Goal: Task Accomplishment & Management: Manage account settings

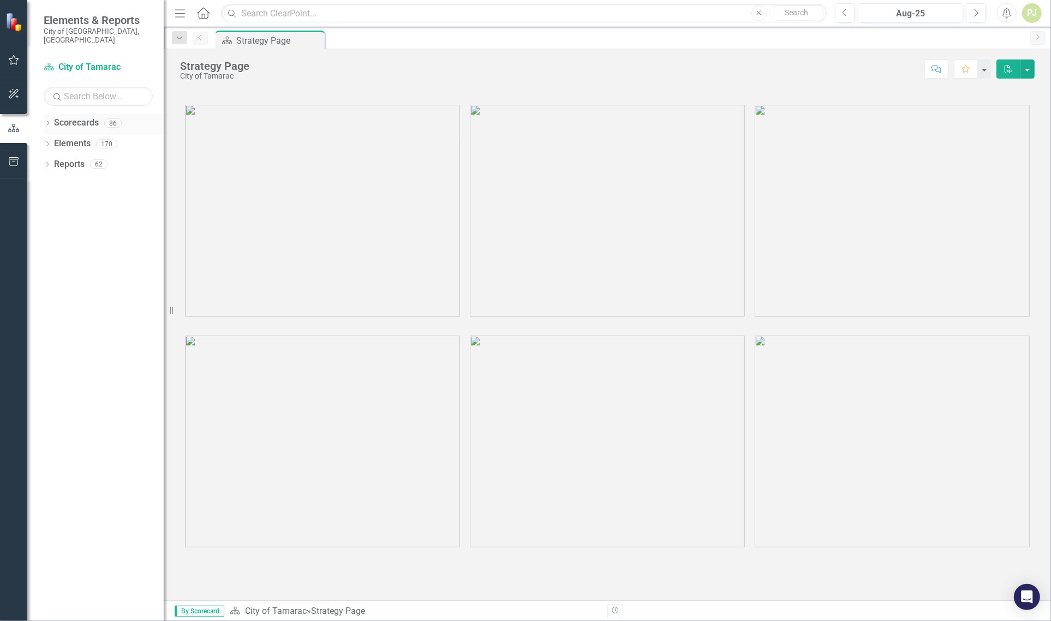
click at [45, 121] on icon "Dropdown" at bounding box center [48, 124] width 8 height 6
click at [55, 140] on icon "Dropdown" at bounding box center [53, 143] width 8 height 7
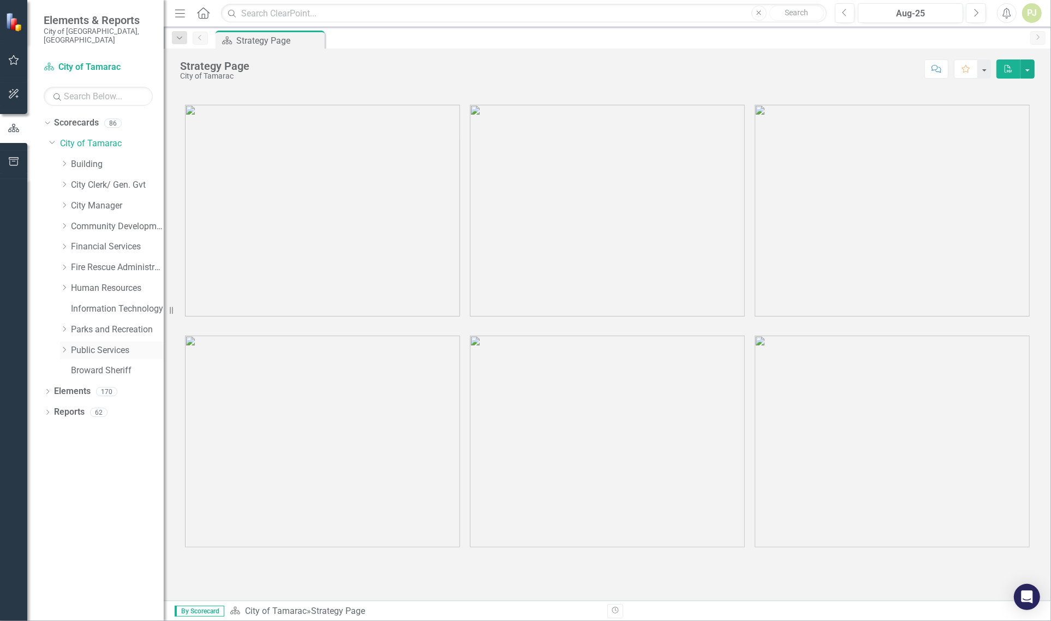
click at [67, 346] on div "Dropdown" at bounding box center [64, 350] width 8 height 9
click at [76, 512] on icon "Dropdown" at bounding box center [75, 515] width 8 height 7
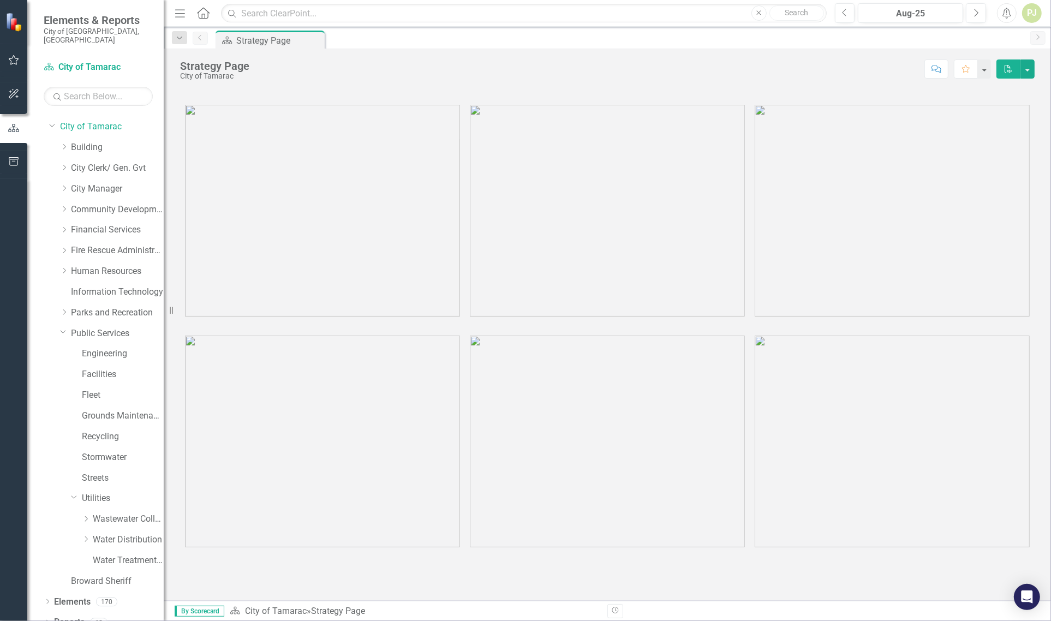
scroll to position [21, 0]
click at [87, 532] on icon "Dropdown" at bounding box center [86, 535] width 8 height 7
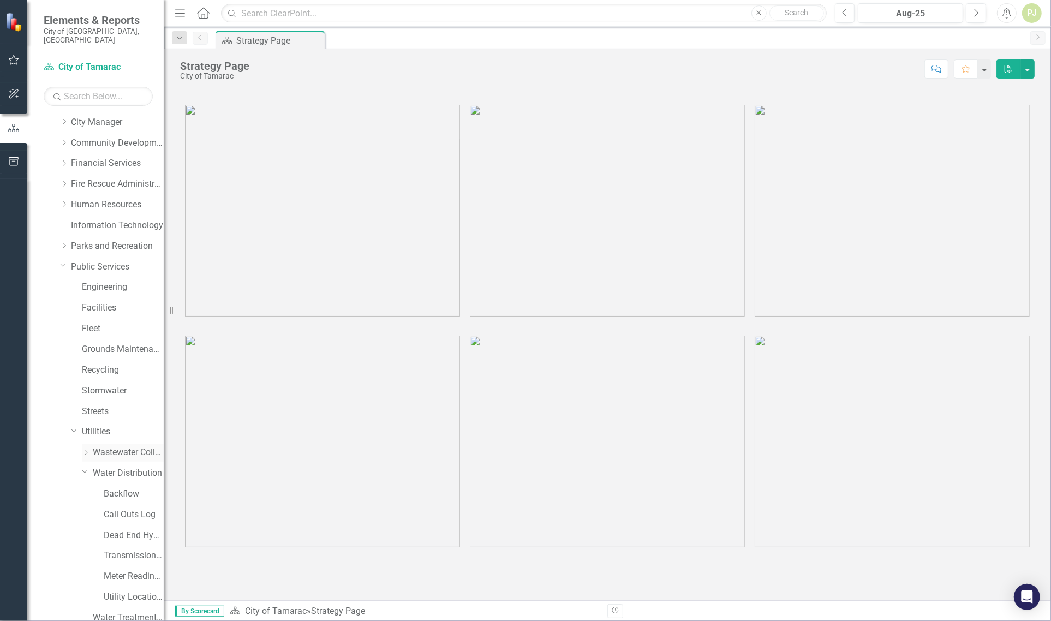
scroll to position [145, 0]
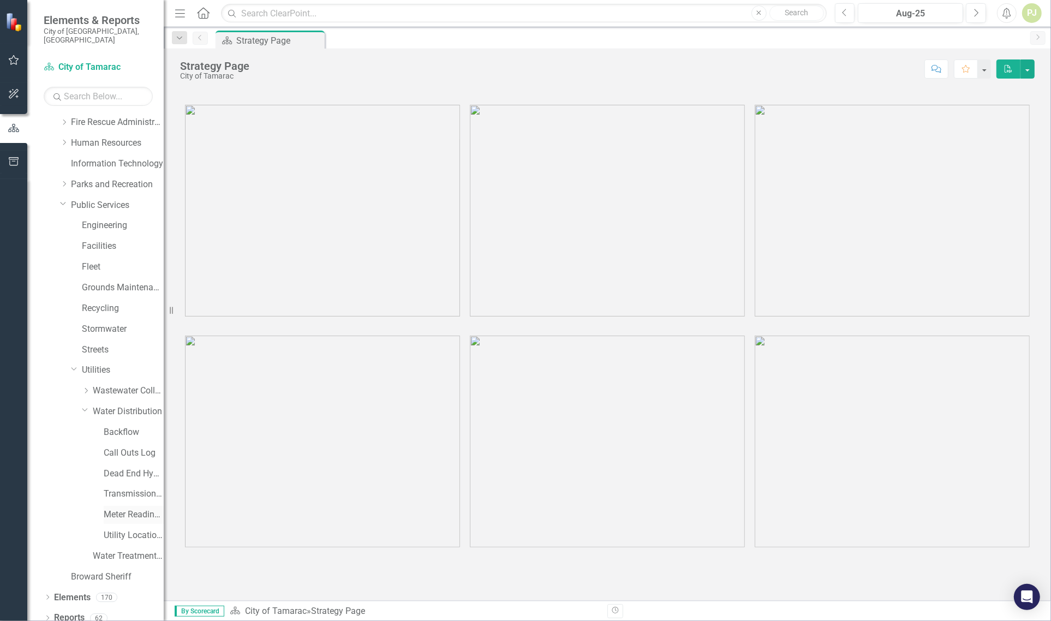
click at [123, 509] on link "Meter Reading ([PERSON_NAME])" at bounding box center [134, 515] width 60 height 13
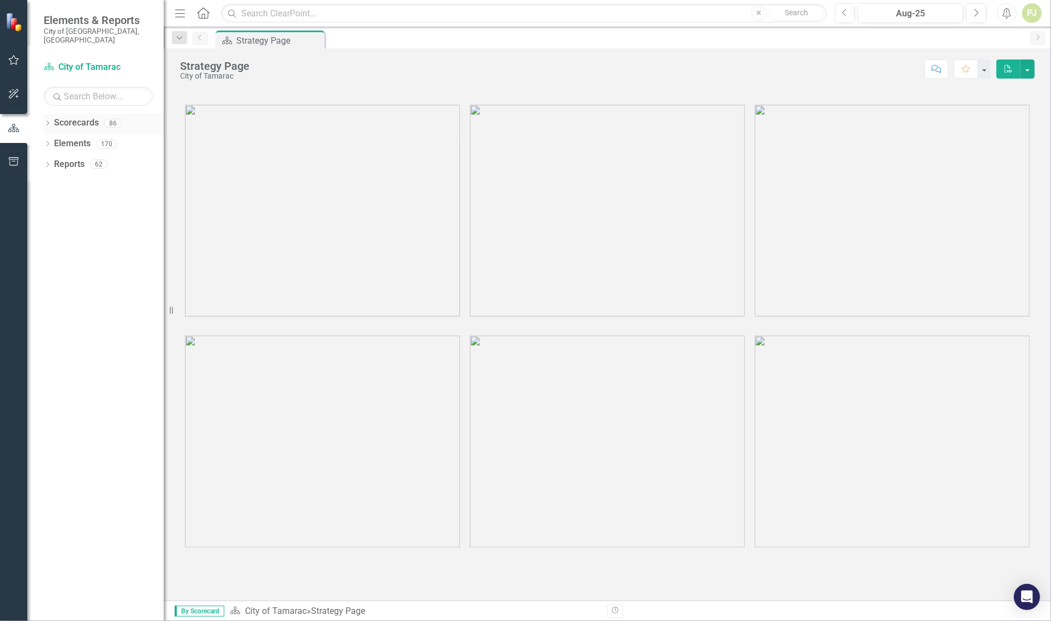
click at [50, 121] on icon "Dropdown" at bounding box center [48, 124] width 8 height 6
click at [53, 140] on icon "Dropdown" at bounding box center [53, 143] width 8 height 7
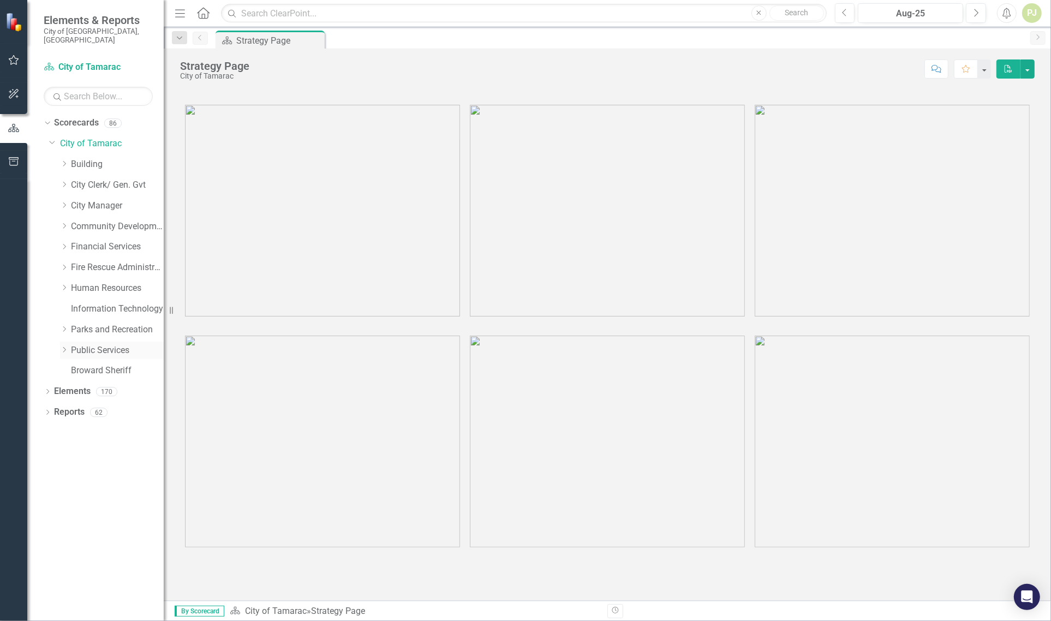
click at [61, 347] on icon "Dropdown" at bounding box center [64, 350] width 8 height 7
click at [75, 512] on icon "Dropdown" at bounding box center [75, 515] width 8 height 7
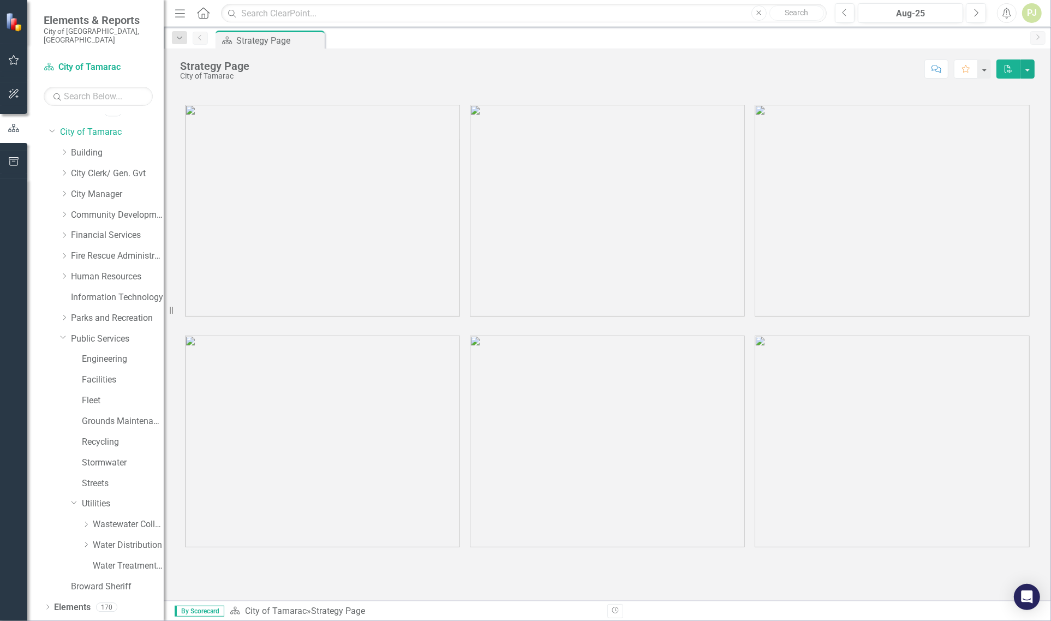
scroll to position [21, 0]
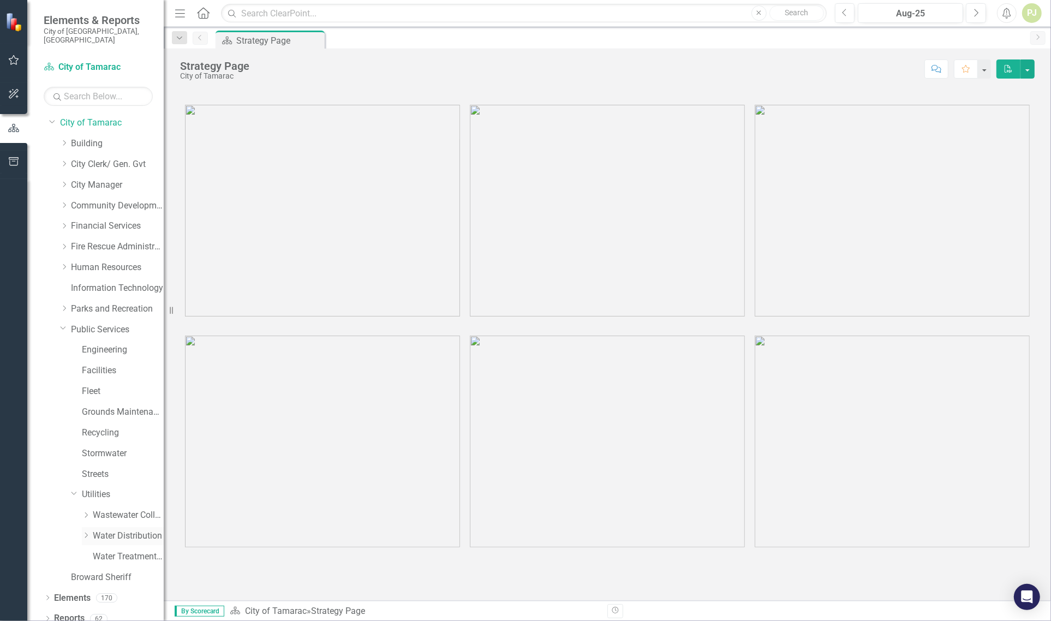
click at [91, 532] on div "Dropdown" at bounding box center [87, 536] width 11 height 9
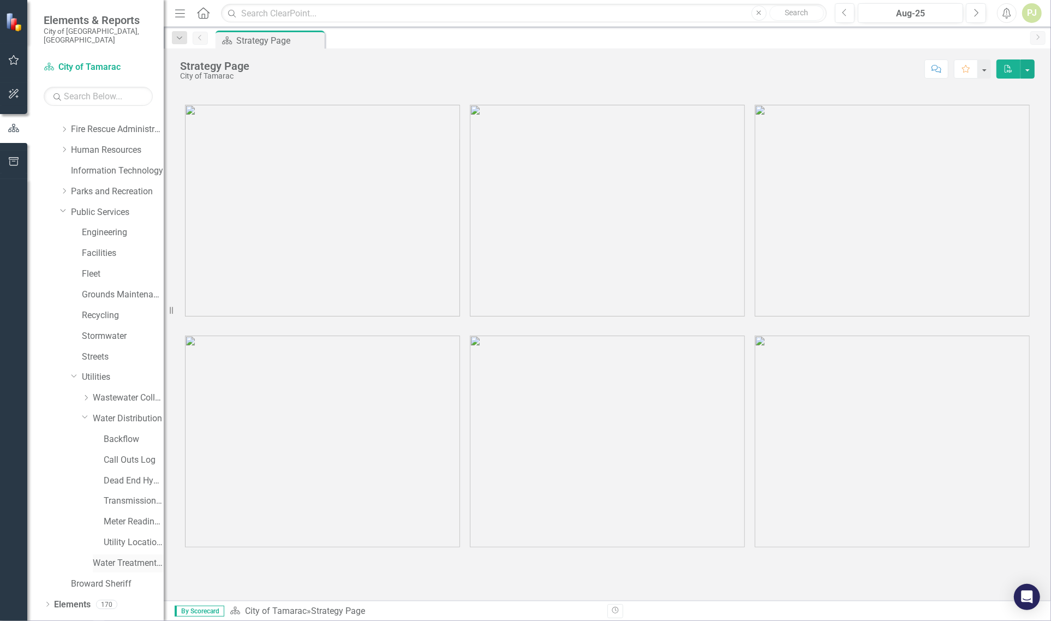
scroll to position [145, 0]
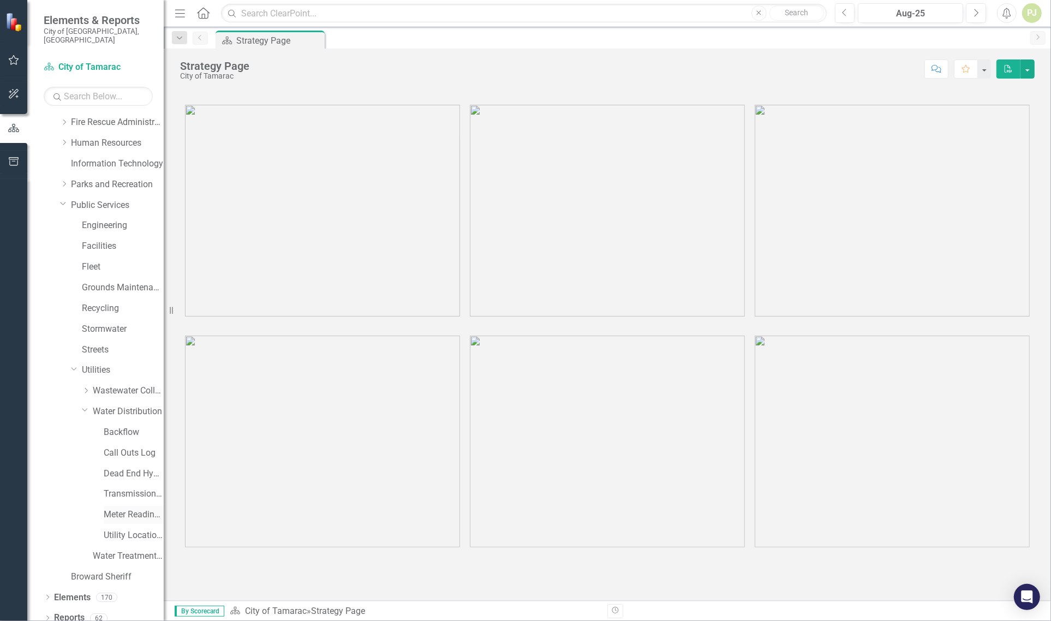
click at [112, 509] on link "Meter Reading ([PERSON_NAME])" at bounding box center [134, 515] width 60 height 13
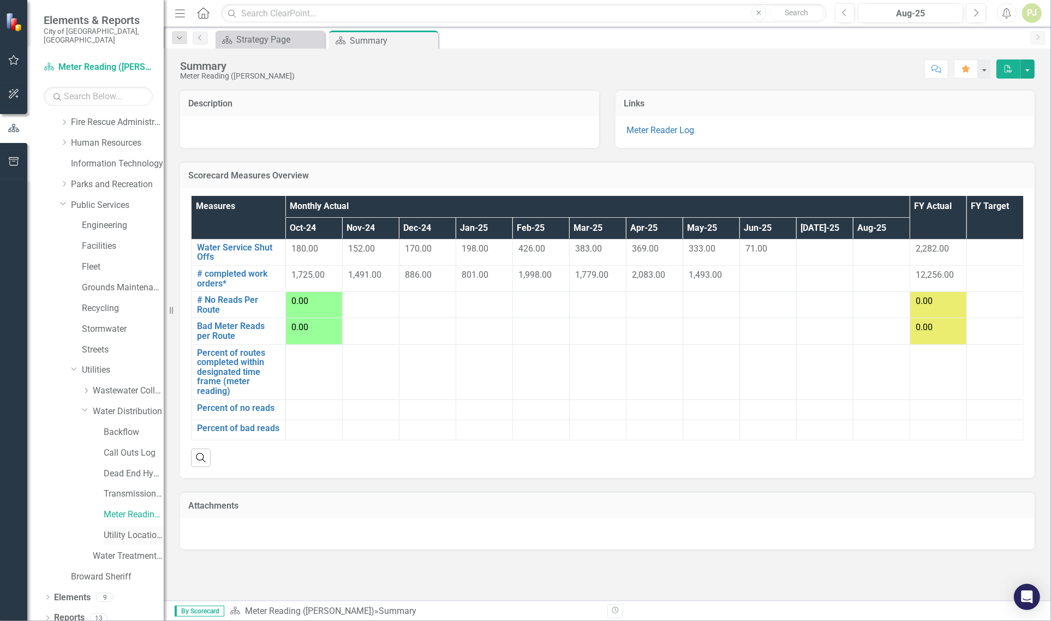
click at [105, 529] on link "Utility Location Requests" at bounding box center [134, 535] width 60 height 13
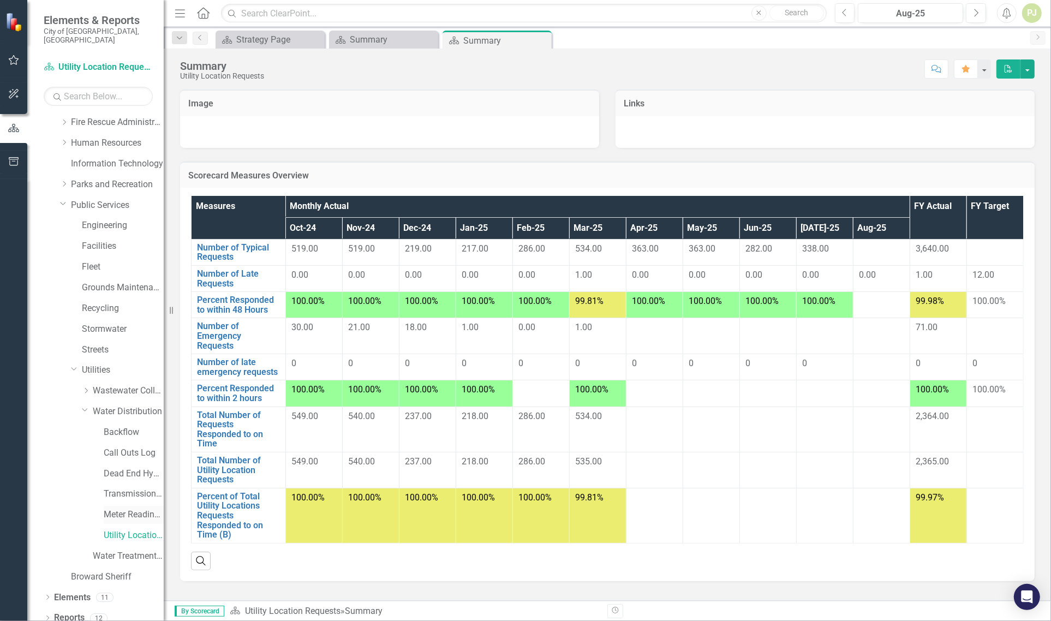
click at [119, 509] on link "Meter Reading ([PERSON_NAME])" at bounding box center [134, 515] width 60 height 13
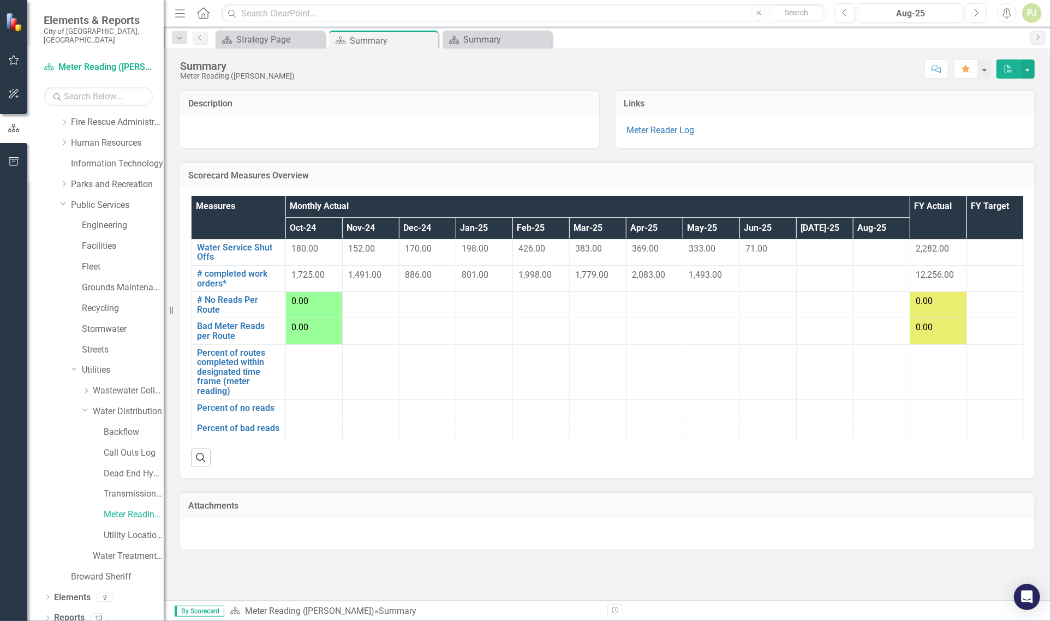
click at [753, 246] on span "71.00" at bounding box center [757, 248] width 22 height 10
click at [770, 247] on div "71.00" at bounding box center [768, 249] width 45 height 13
click at [255, 252] on link "Water Service Shut Offs" at bounding box center [238, 252] width 83 height 19
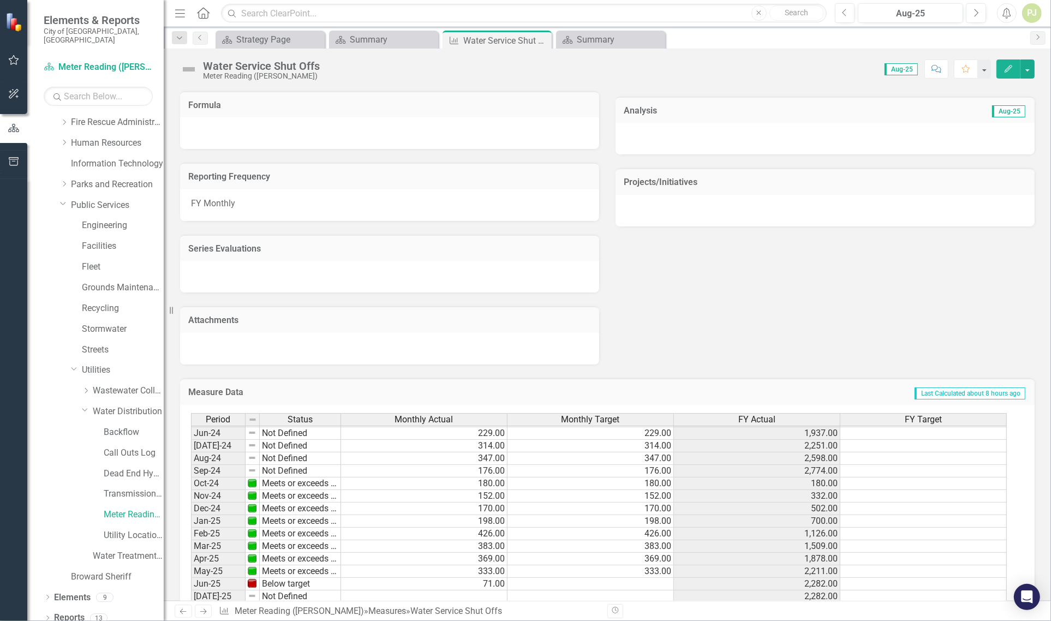
scroll to position [552, 0]
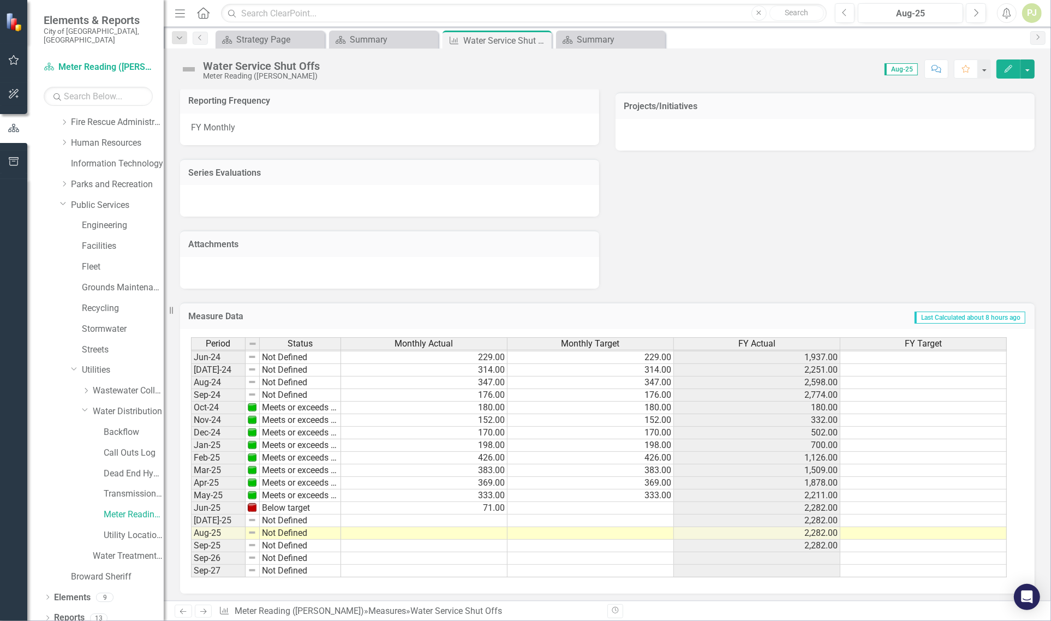
click at [500, 505] on tbody "Jan-23 Not Defined 542.00 1,330.00 Feb-23 Not Defined 243.00 1,573.00 Mar-23 No…" at bounding box center [599, 358] width 816 height 440
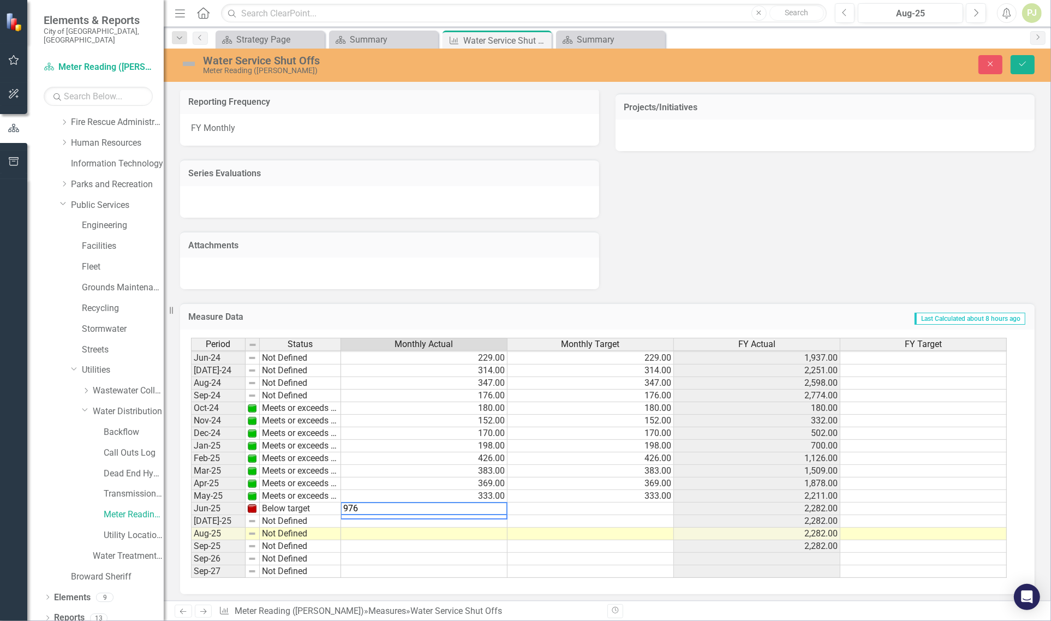
type textarea "976"
click at [486, 520] on td at bounding box center [424, 521] width 166 height 13
click at [295, 504] on td "Below target" at bounding box center [300, 509] width 81 height 13
click at [284, 503] on td "Below target" at bounding box center [300, 509] width 81 height 13
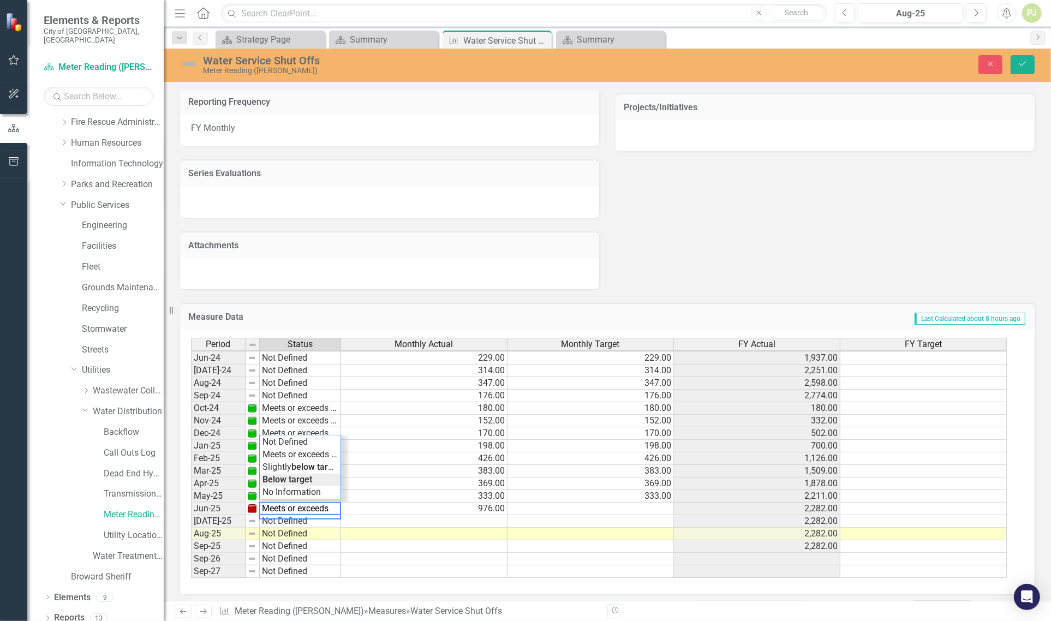
click at [296, 451] on div "Period Status Monthly Actual Monthly Target FY Actual FY Target May-23 Not Defi…" at bounding box center [603, 458] width 825 height 241
click at [284, 517] on td "Not Defined" at bounding box center [300, 521] width 81 height 13
click at [301, 474] on div "Period Status Monthly Actual Monthly Target FY Actual FY Target May-23 Not Defi…" at bounding box center [603, 458] width 825 height 241
click at [299, 517] on td "Slightly below target" at bounding box center [300, 521] width 81 height 13
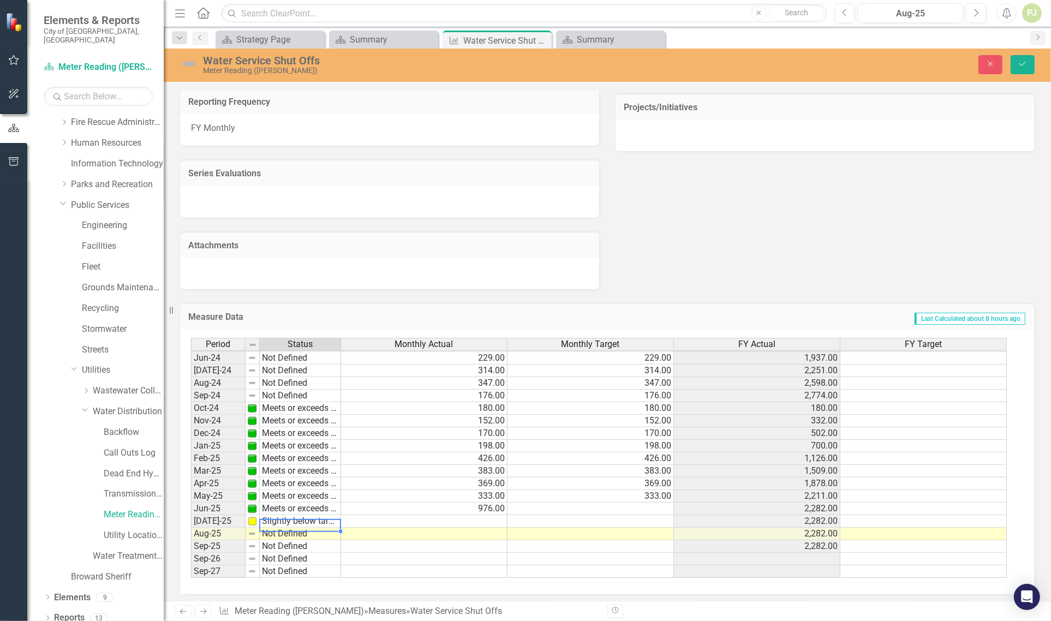
click at [299, 517] on td "Slightly below target" at bounding box center [300, 521] width 81 height 13
type textarea "Meets or exceeds target"
click at [296, 464] on div "Period Status Monthly Actual Monthly Target FY Actual FY Target May-23 Not Defi…" at bounding box center [603, 458] width 825 height 241
click at [486, 515] on td at bounding box center [424, 521] width 166 height 13
click at [469, 517] on td at bounding box center [424, 521] width 166 height 13
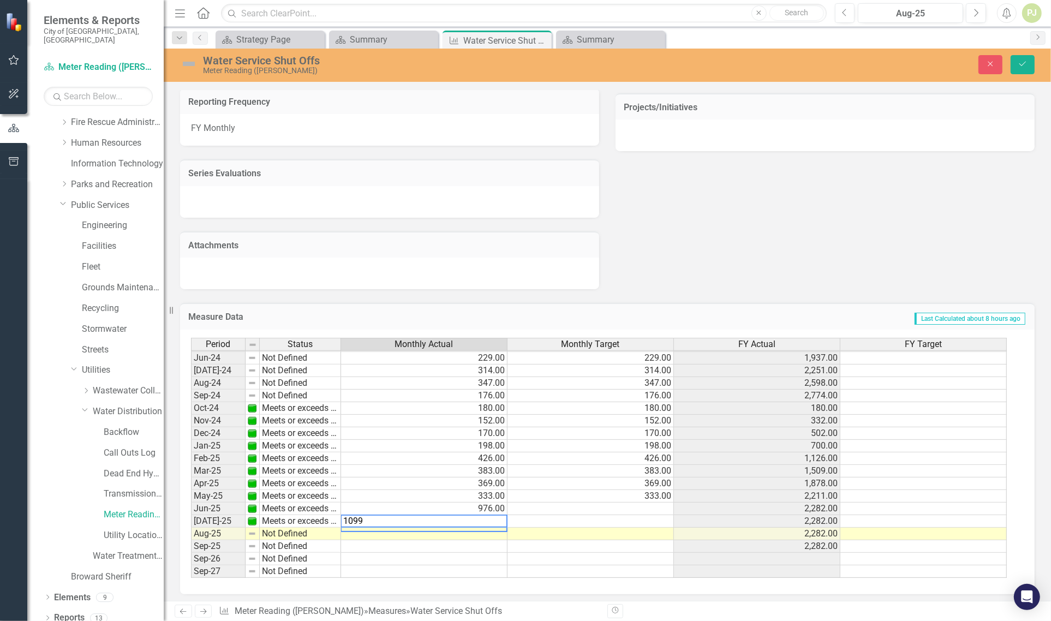
type textarea "1099"
click at [466, 544] on td at bounding box center [424, 546] width 166 height 13
click at [271, 528] on td "Not Defined" at bounding box center [300, 534] width 81 height 13
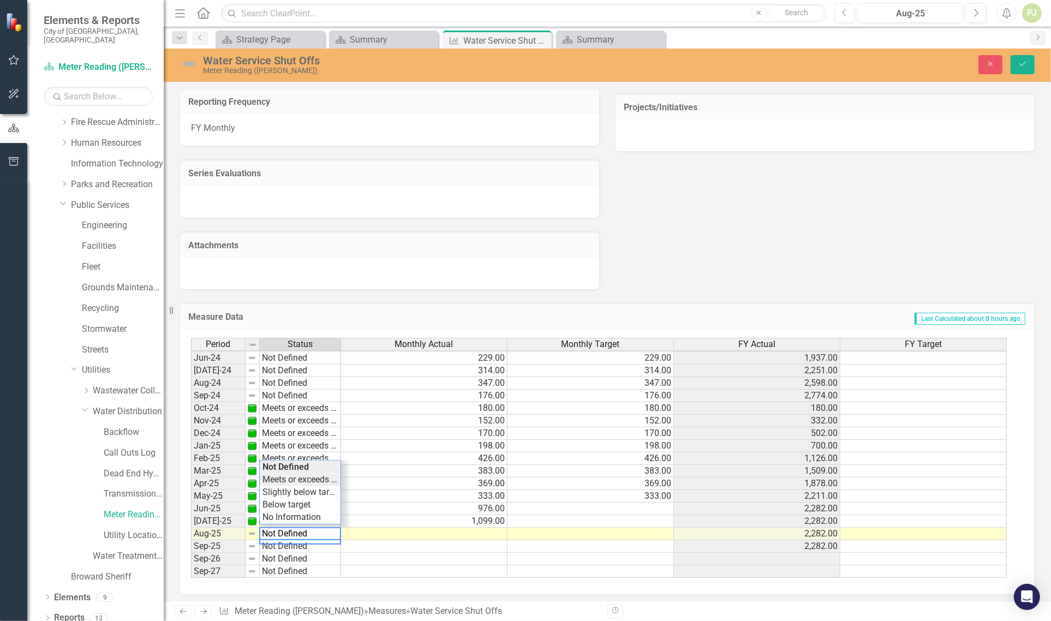
type textarea "Meets or exceeds target"
click at [295, 478] on div "Period Status Monthly Actual Monthly Target FY Actual FY Target May-23 Not Defi…" at bounding box center [603, 458] width 825 height 241
click at [465, 530] on td at bounding box center [424, 534] width 166 height 13
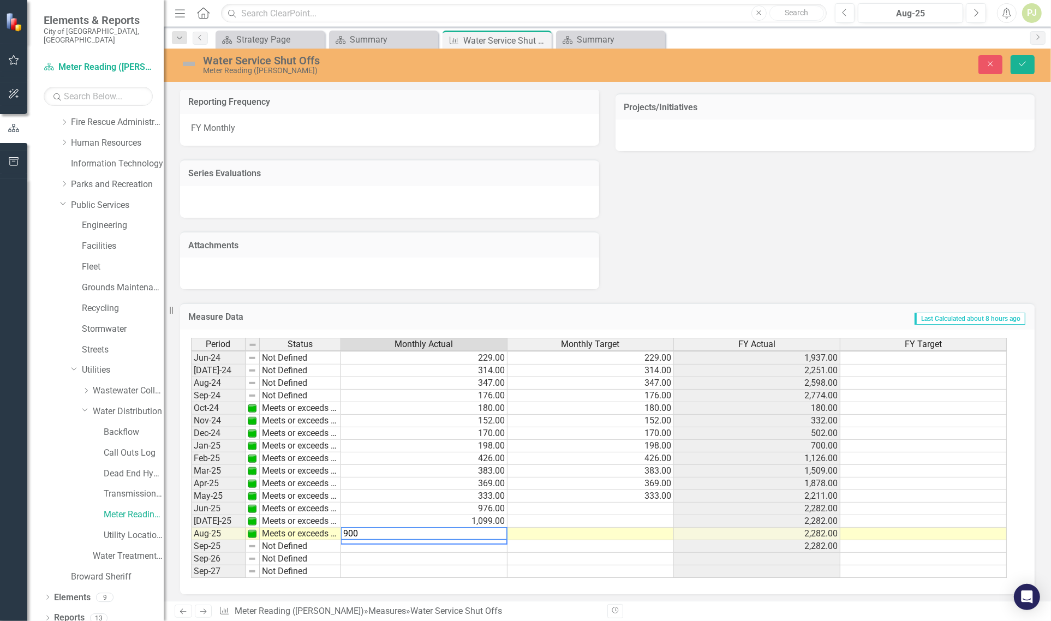
type textarea "900"
click at [652, 531] on td at bounding box center [591, 534] width 166 height 13
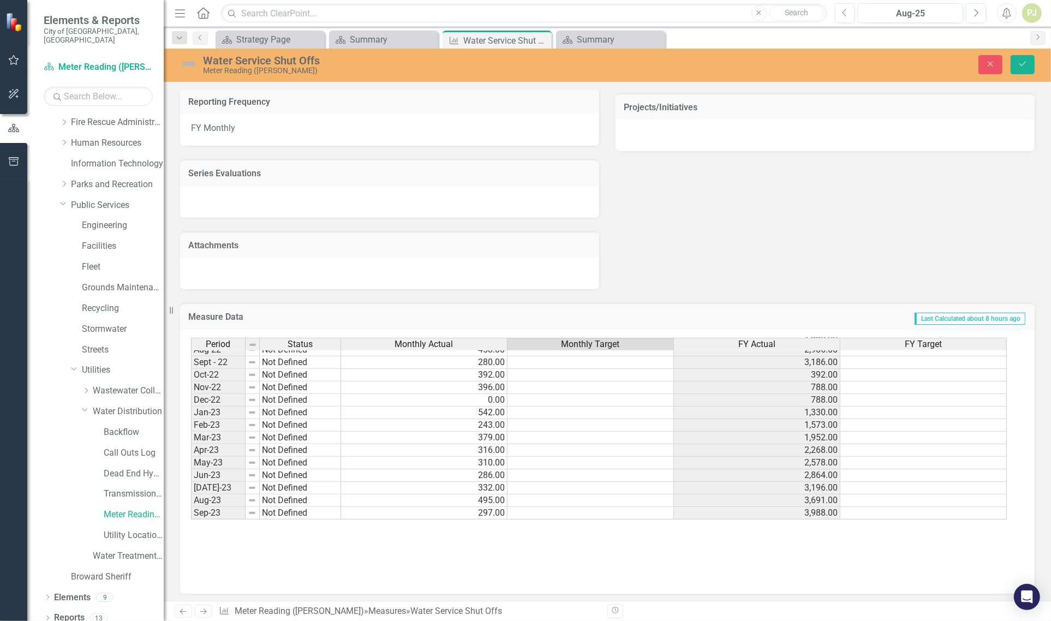
scroll to position [0, 0]
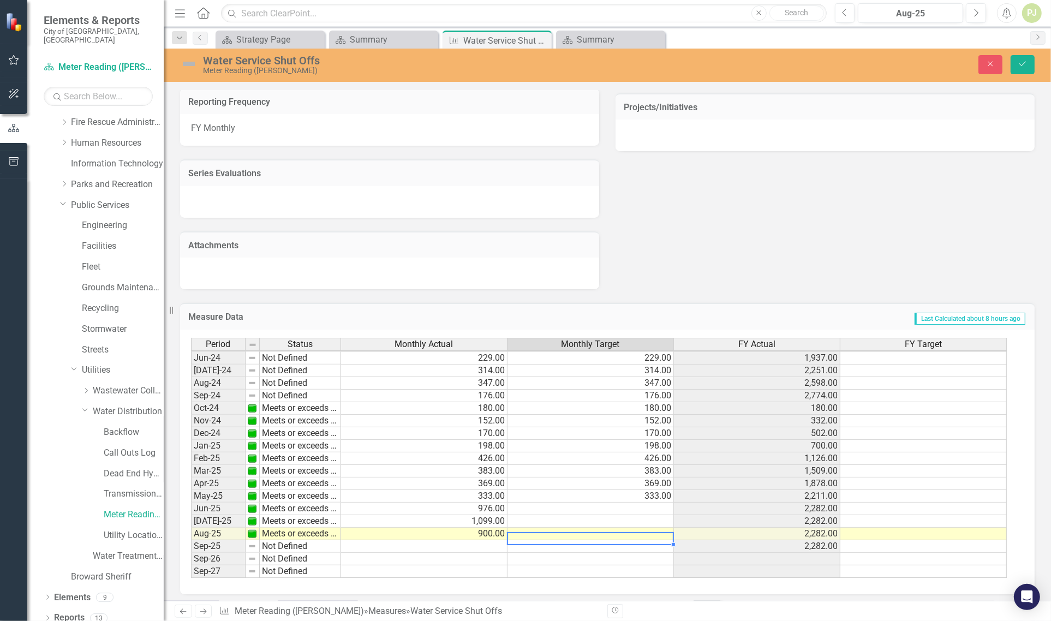
click at [191, 402] on div "Period Status Feb-23 Not Defined Mar-23 Not Defined Apr-23 Not Defined May-23 N…" at bounding box center [191, 358] width 0 height 441
click at [0, 0] on div at bounding box center [0, 0] width 0 height 0
click at [300, 402] on td "Meets or exceeds target" at bounding box center [300, 408] width 81 height 13
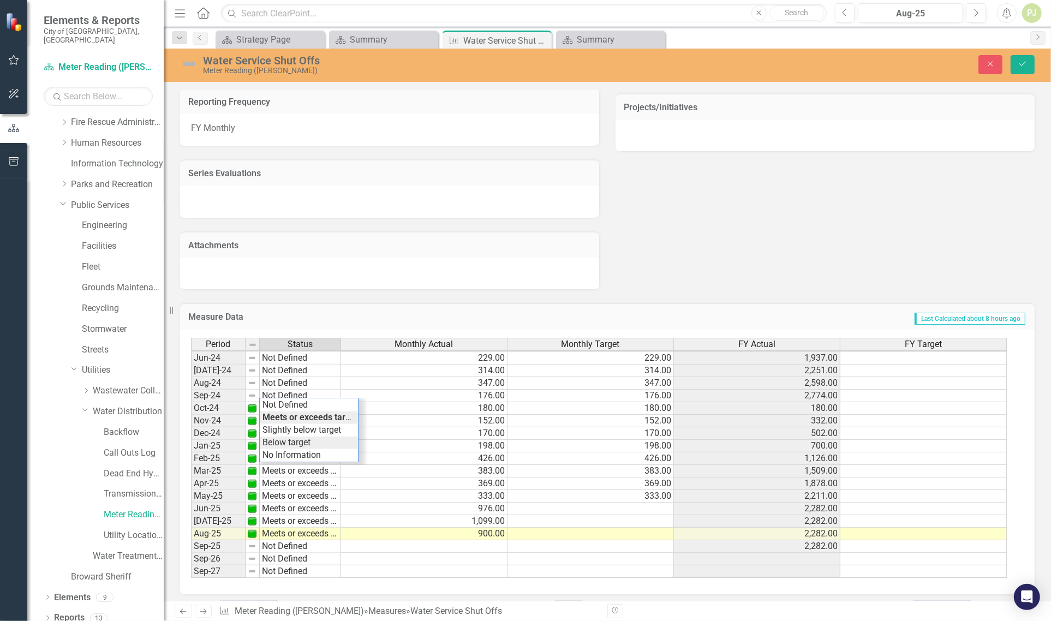
click at [303, 440] on div "Period Status Monthly Actual Monthly Target FY Actual FY Target May-23 Not Defi…" at bounding box center [603, 458] width 825 height 241
click at [295, 415] on td "Meets or exceeds target" at bounding box center [300, 421] width 81 height 13
click at [294, 402] on td "Below target" at bounding box center [300, 408] width 81 height 13
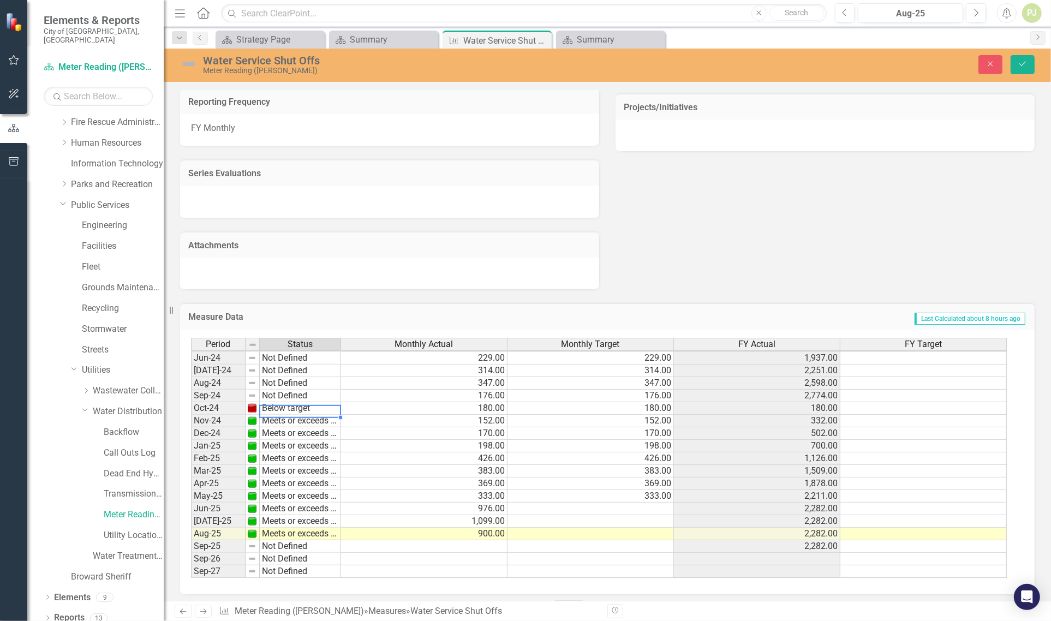
click at [294, 402] on td "Below target" at bounding box center [300, 408] width 81 height 13
type textarea "Meets or exceeds target"
click at [302, 411] on div "Period Status Monthly Actual Monthly Target FY Actual FY Target May-23 Not Defi…" at bounding box center [603, 458] width 825 height 241
click at [1025, 59] on button "Save" at bounding box center [1023, 64] width 24 height 19
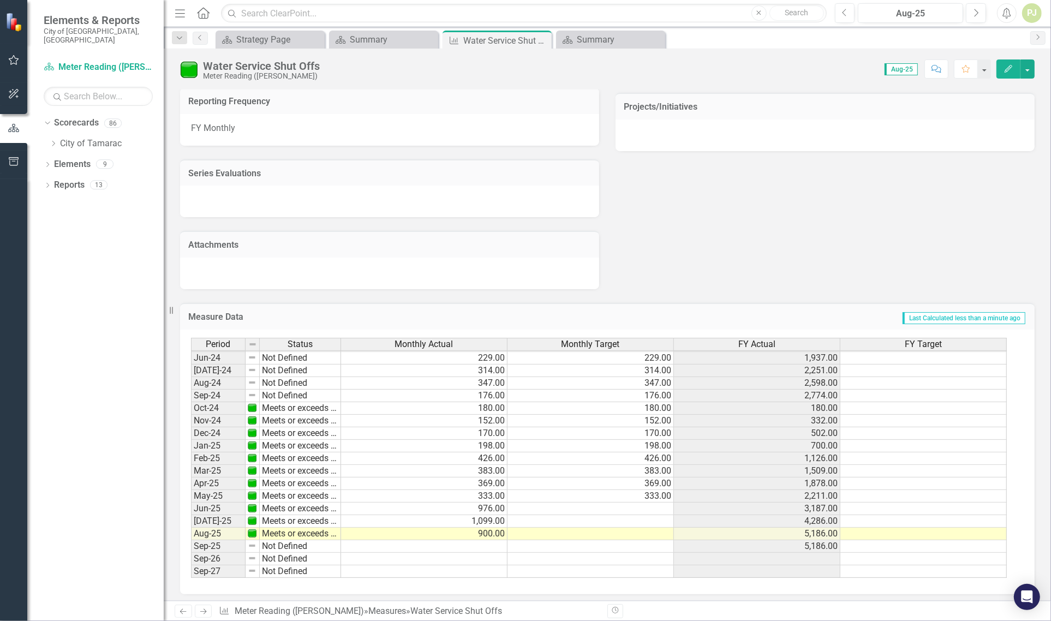
scroll to position [407, 0]
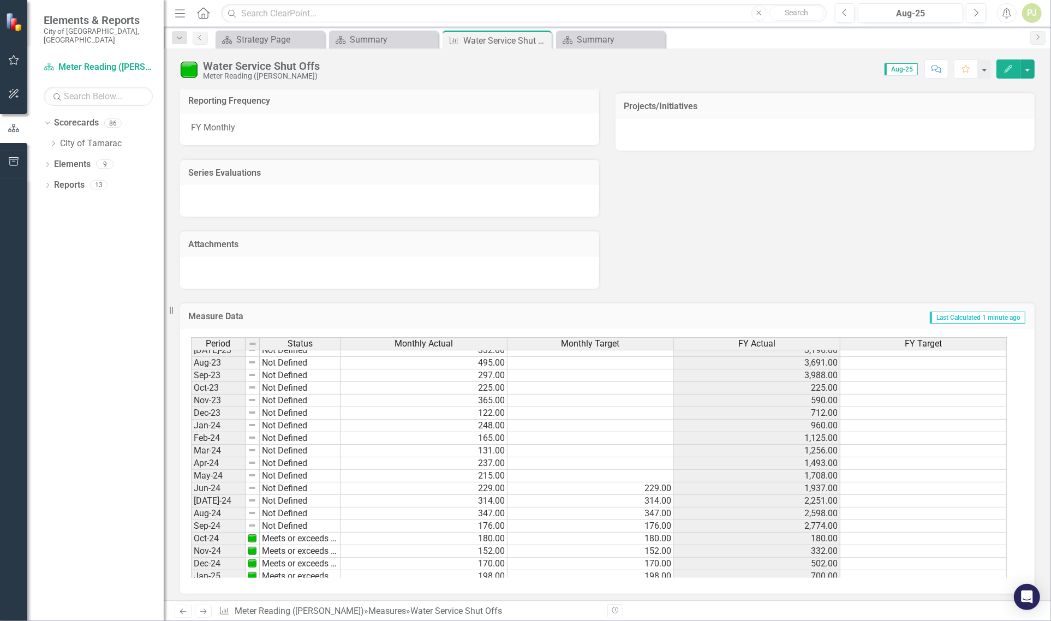
click at [284, 486] on td "Not Defined" at bounding box center [300, 489] width 81 height 13
click at [284, 487] on td "Not Defined" at bounding box center [300, 489] width 81 height 13
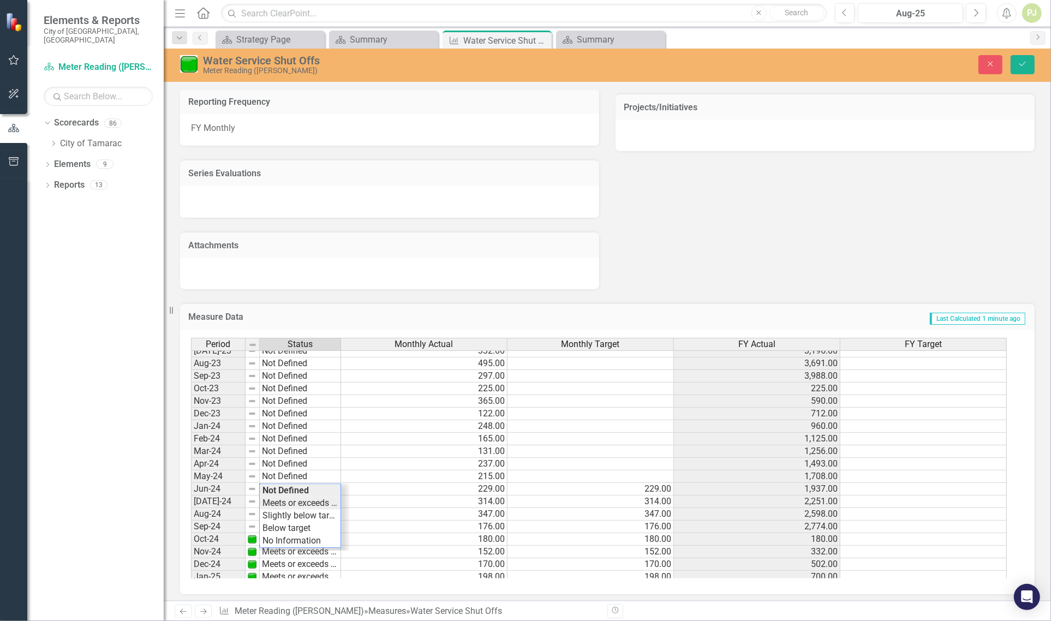
click at [285, 497] on div "Period Status Monthly Actual Monthly Target FY Actual FY Target Sept - 22 Not D…" at bounding box center [603, 458] width 825 height 241
click at [287, 500] on td "Not Defined" at bounding box center [300, 502] width 81 height 13
click at [287, 513] on div "Period Status Monthly Actual Monthly Target FY Actual FY Target Sept - 22 Not D…" at bounding box center [603, 458] width 825 height 241
click at [287, 511] on td "Not Defined" at bounding box center [300, 514] width 81 height 13
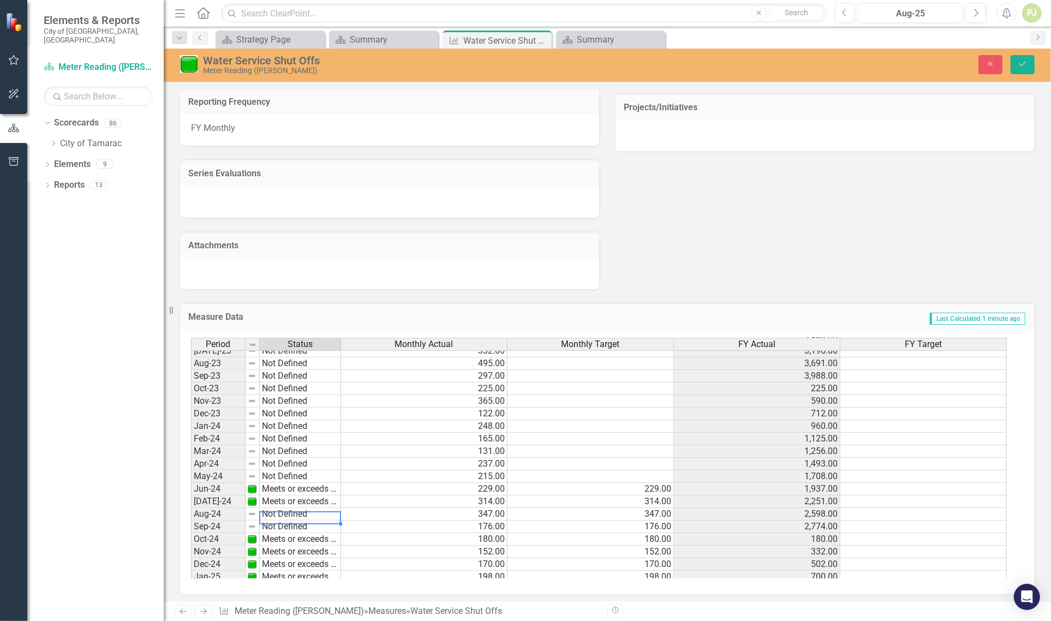
click at [287, 511] on td "Not Defined" at bounding box center [300, 514] width 81 height 13
click at [287, 524] on div "Period Status Monthly Actual Monthly Target FY Actual FY Target Sept - 22 Not D…" at bounding box center [603, 458] width 825 height 241
click at [287, 524] on td "Not Defined" at bounding box center [300, 527] width 81 height 13
click at [288, 533] on div "Period Status Monthly Actual Monthly Target FY Actual FY Target Sept - 22 Not D…" at bounding box center [603, 458] width 825 height 241
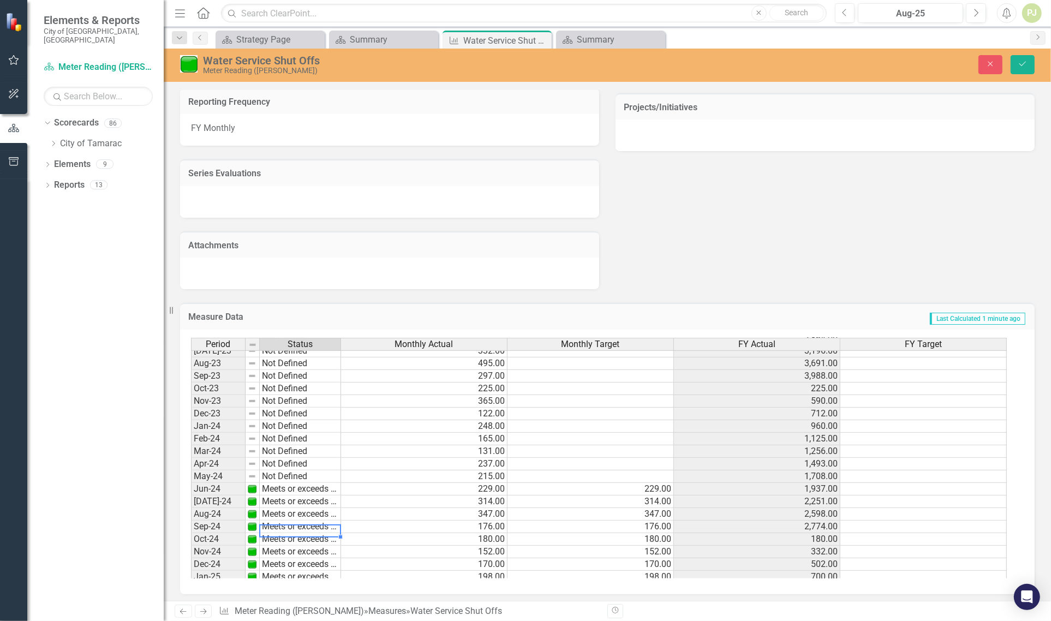
click at [759, 498] on td "2,251.00" at bounding box center [757, 502] width 166 height 13
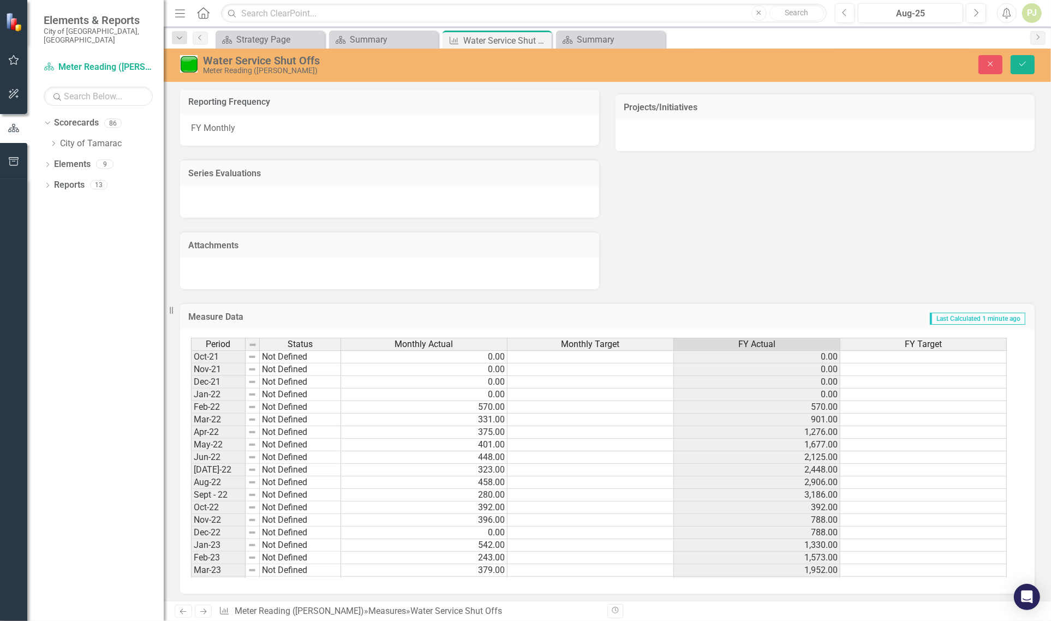
scroll to position [484, 0]
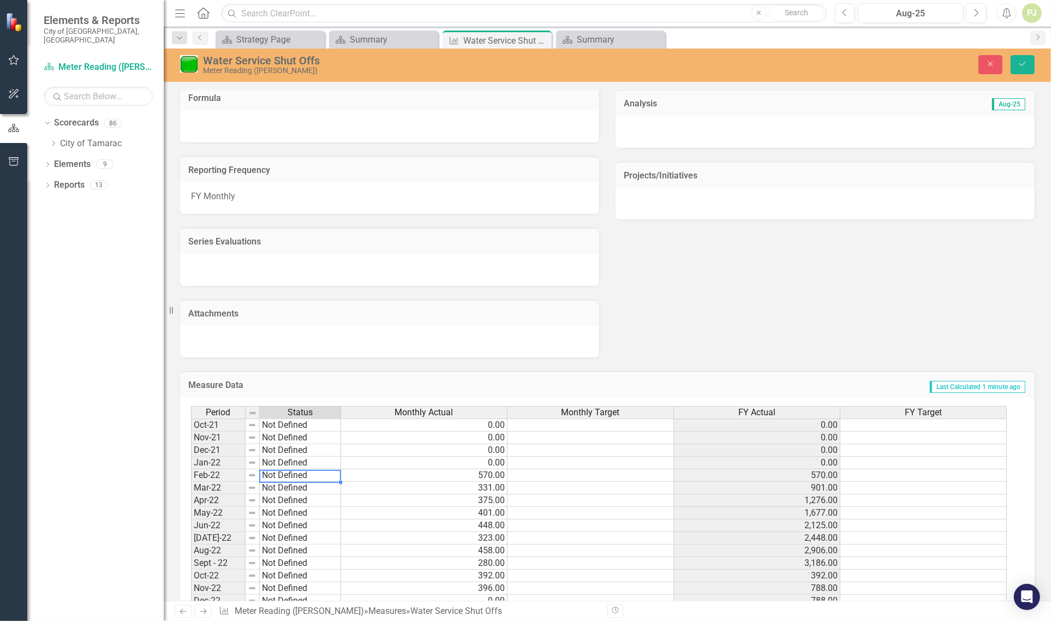
click at [284, 473] on td "Not Defined" at bounding box center [300, 475] width 81 height 13
click at [287, 483] on div "Period Status Monthly Actual Monthly Target FY Actual FY Target Oct-21 Not Defi…" at bounding box center [603, 526] width 825 height 240
click at [284, 483] on td "Not Defined" at bounding box center [300, 488] width 81 height 13
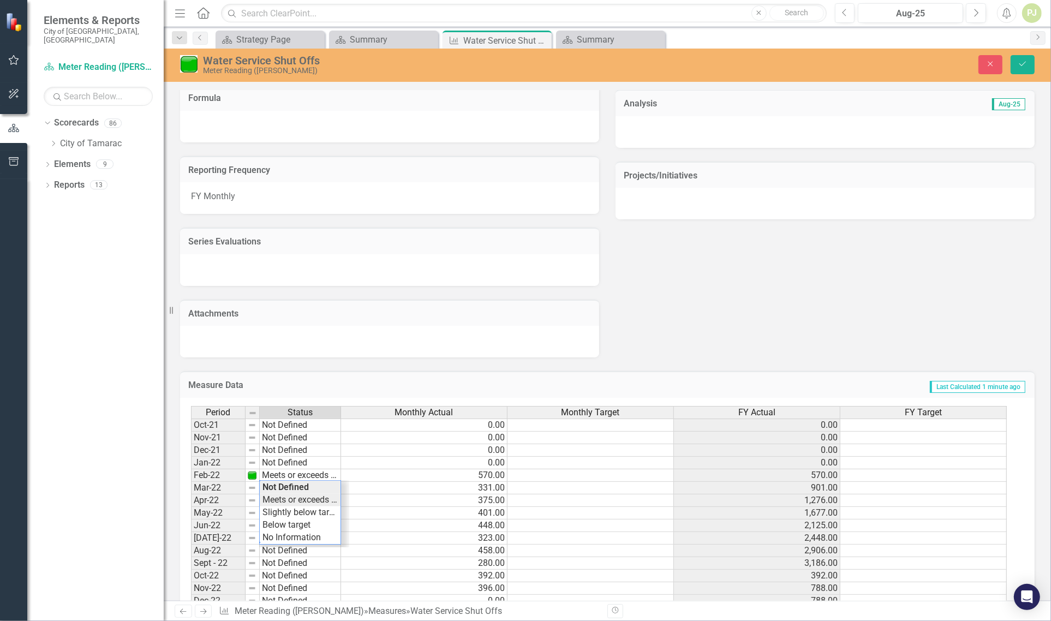
click at [285, 495] on div "Period Status Monthly Actual Monthly Target FY Actual FY Target Oct-21 Not Defi…" at bounding box center [603, 526] width 825 height 240
click at [285, 496] on td "Not Defined" at bounding box center [300, 501] width 81 height 13
click at [283, 505] on div "Period Status Monthly Actual Monthly Target FY Actual FY Target Oct-21 Not Defi…" at bounding box center [603, 526] width 825 height 240
click at [282, 509] on td "Not Defined" at bounding box center [300, 513] width 81 height 13
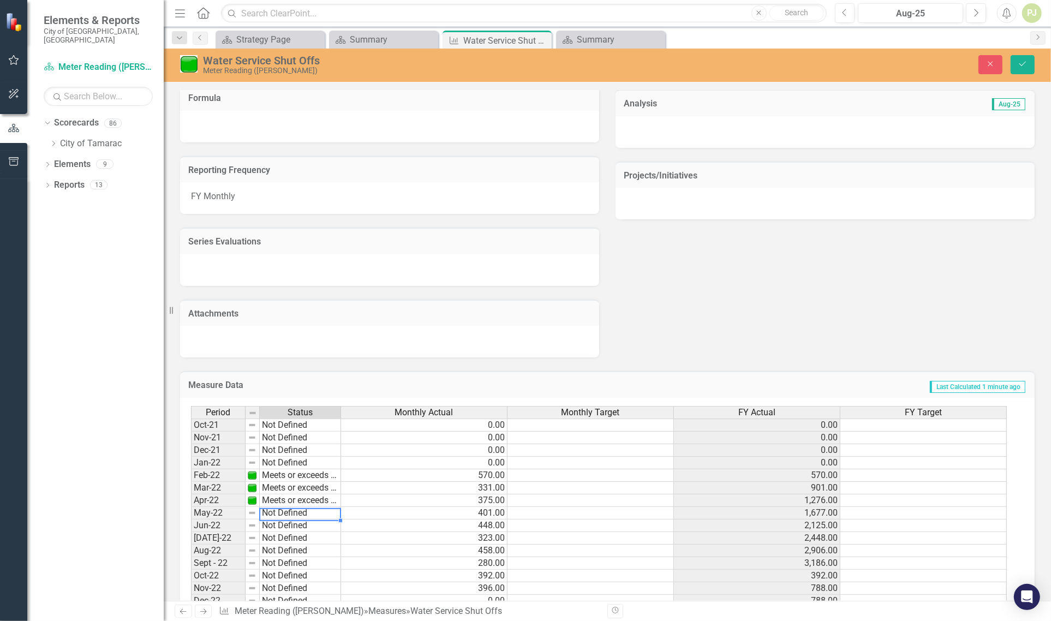
click at [282, 509] on td "Not Defined" at bounding box center [300, 513] width 81 height 13
click at [283, 517] on div "Period Status Monthly Actual Monthly Target FY Actual FY Target Oct-21 Not Defi…" at bounding box center [603, 526] width 825 height 240
click at [284, 524] on td "Not Defined" at bounding box center [300, 526] width 81 height 13
click at [287, 537] on div "Period Status Monthly Actual Monthly Target FY Actual FY Target Oct-21 Not Defi…" at bounding box center [603, 526] width 825 height 240
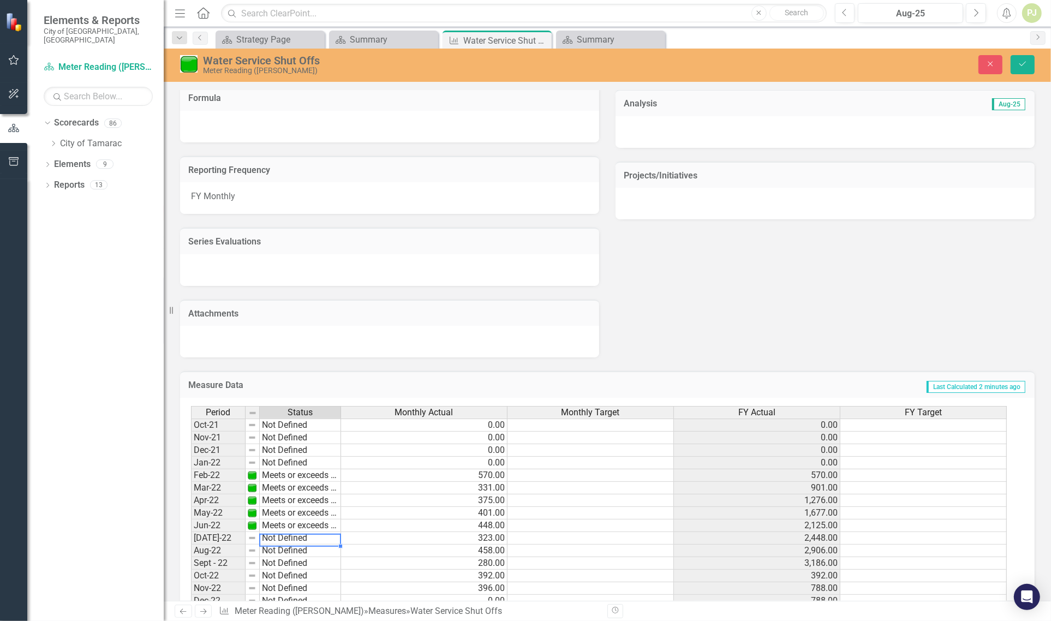
click at [285, 536] on td "Not Defined" at bounding box center [300, 538] width 81 height 13
click at [285, 535] on td "Not Defined" at bounding box center [300, 538] width 81 height 13
click at [285, 544] on div "Period Status Monthly Actual Monthly Target FY Actual FY Target Oct-21 Not Defi…" at bounding box center [603, 526] width 825 height 240
click at [285, 546] on td "Not Defined" at bounding box center [300, 551] width 81 height 13
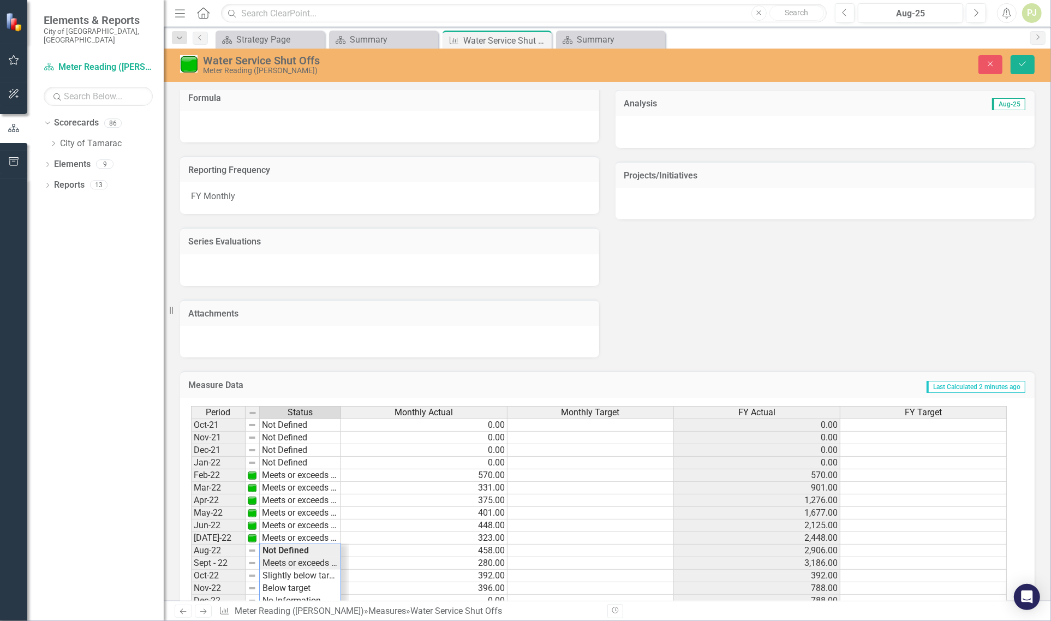
click at [282, 562] on div "Period Status Monthly Actual Monthly Target FY Actual FY Target Oct-21 Not Defi…" at bounding box center [603, 526] width 825 height 240
click at [282, 562] on td "Not Defined" at bounding box center [300, 563] width 81 height 13
click at [284, 562] on td "Not Defined" at bounding box center [300, 563] width 81 height 13
click at [284, 569] on div "Period Status Monthly Actual Monthly Target FY Actual FY Target Oct-21 Not Defi…" at bounding box center [603, 526] width 825 height 240
click at [283, 574] on td "Not Defined" at bounding box center [300, 576] width 81 height 13
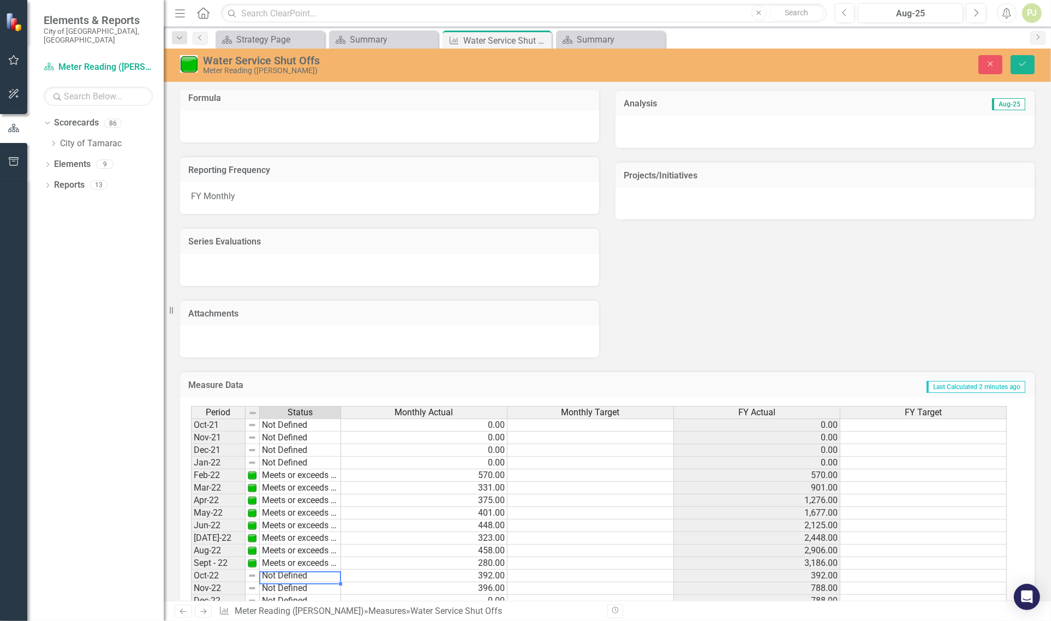
click at [283, 574] on td "Not Defined" at bounding box center [300, 576] width 81 height 13
click at [283, 582] on div "Period Status Monthly Actual Monthly Target FY Actual FY Target Oct-21 Not Defi…" at bounding box center [603, 526] width 825 height 240
click at [282, 586] on td "Not Defined" at bounding box center [300, 588] width 81 height 13
click at [282, 593] on div "Period Status Monthly Actual Monthly Target FY Actual FY Target Oct-21 Not Defi…" at bounding box center [603, 526] width 825 height 240
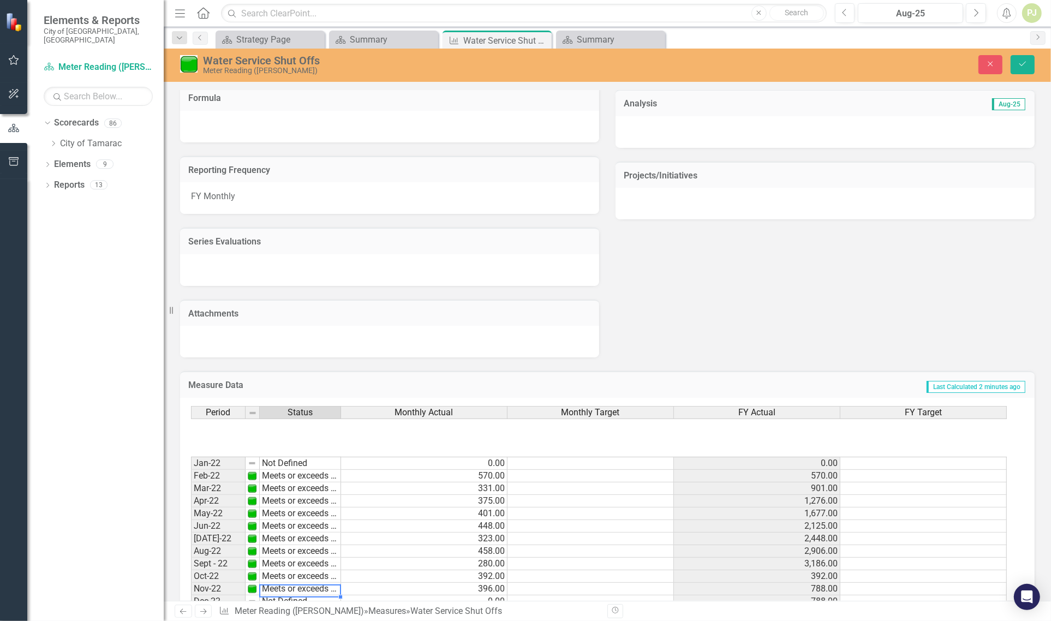
scroll to position [136, 0]
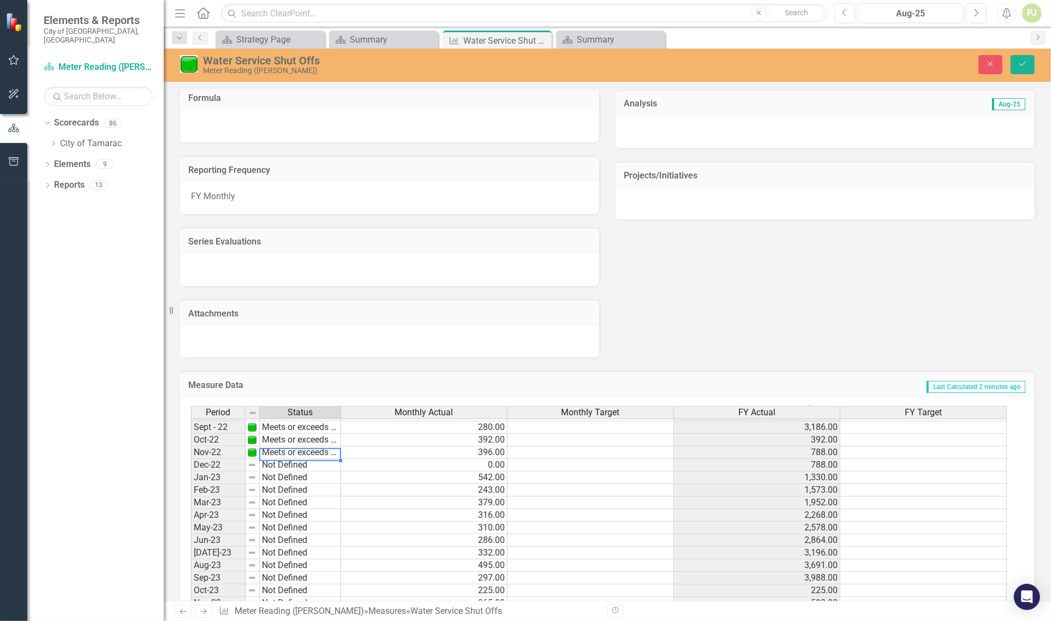
click at [282, 465] on td "Not Defined" at bounding box center [300, 465] width 81 height 13
click at [285, 474] on div "Period Status Monthly Actual Monthly Target FY Actual FY Target Jan-22 Not Defi…" at bounding box center [603, 526] width 825 height 241
click at [285, 477] on td "Not Defined" at bounding box center [300, 478] width 81 height 13
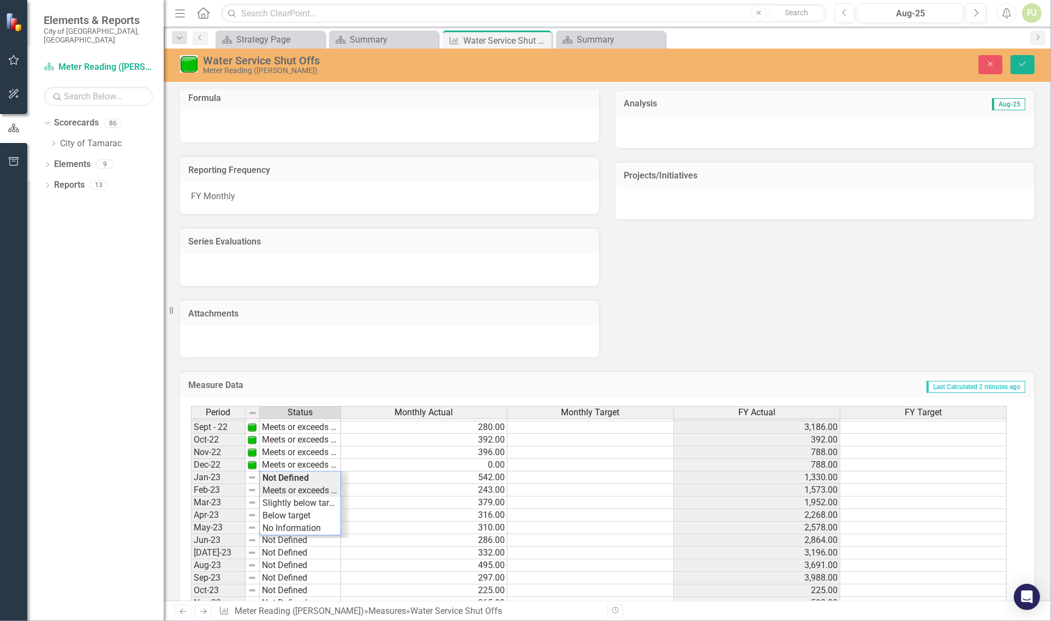
click at [285, 484] on div "Period Status Monthly Actual Monthly Target FY Actual FY Target Jan-22 Not Defi…" at bounding box center [603, 526] width 825 height 241
click at [282, 489] on td "Not Defined" at bounding box center [300, 490] width 81 height 13
click at [280, 500] on div "Period Status Monthly Actual Monthly Target FY Actual FY Target Jan-22 Not Defi…" at bounding box center [603, 526] width 825 height 241
click at [282, 500] on td "Not Defined" at bounding box center [300, 503] width 81 height 13
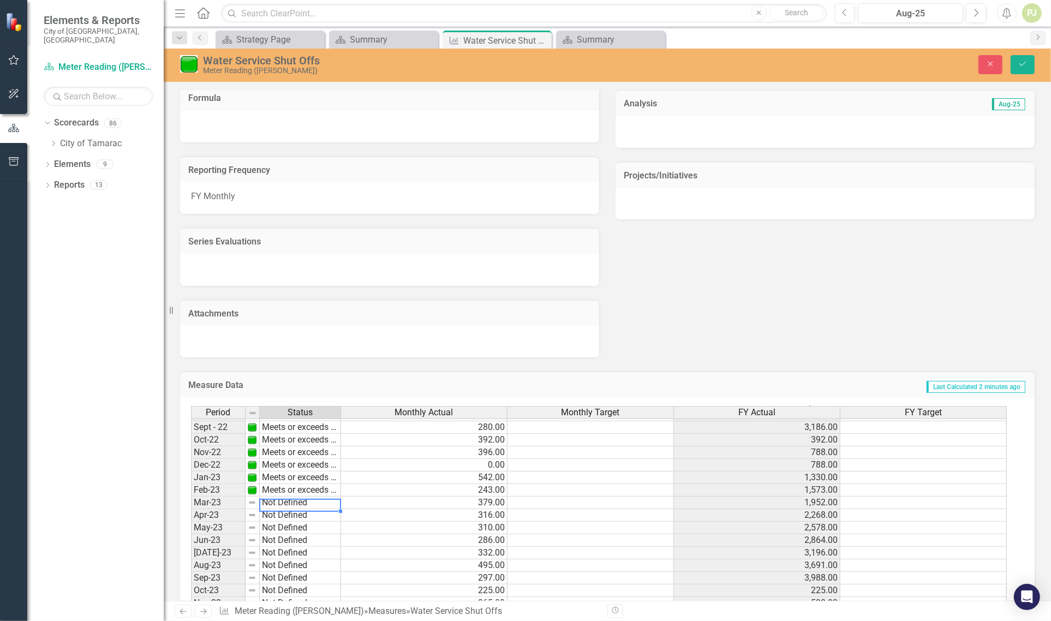
click at [282, 500] on td "Not Defined" at bounding box center [300, 503] width 81 height 13
click at [282, 514] on div "Period Status Monthly Actual Monthly Target FY Actual FY Target Jan-22 Not Defi…" at bounding box center [603, 526] width 825 height 241
click at [277, 514] on td "Not Defined" at bounding box center [300, 515] width 81 height 13
click at [278, 514] on td "Not Defined" at bounding box center [300, 515] width 81 height 13
click at [279, 520] on div "Period Status Monthly Actual Monthly Target FY Actual FY Target Jan-22 Not Defi…" at bounding box center [603, 526] width 825 height 241
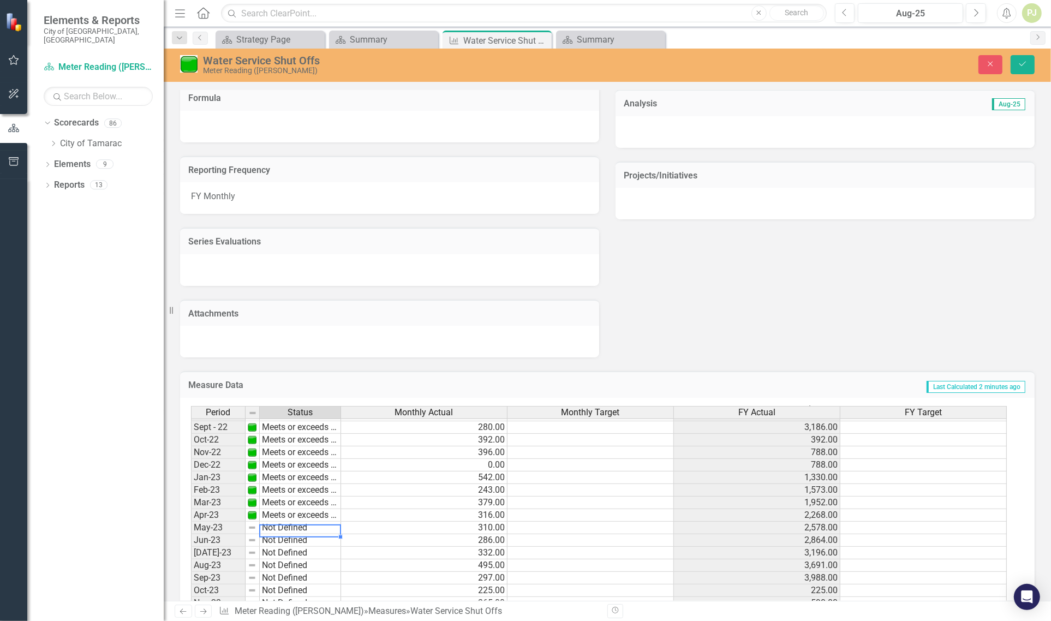
click at [281, 522] on td "Not Defined" at bounding box center [300, 528] width 81 height 13
click at [282, 536] on div "Period Status Monthly Actual Monthly Target FY Actual FY Target Jan-22 Not Defi…" at bounding box center [603, 526] width 825 height 241
click at [282, 539] on td "Not Defined" at bounding box center [300, 540] width 81 height 13
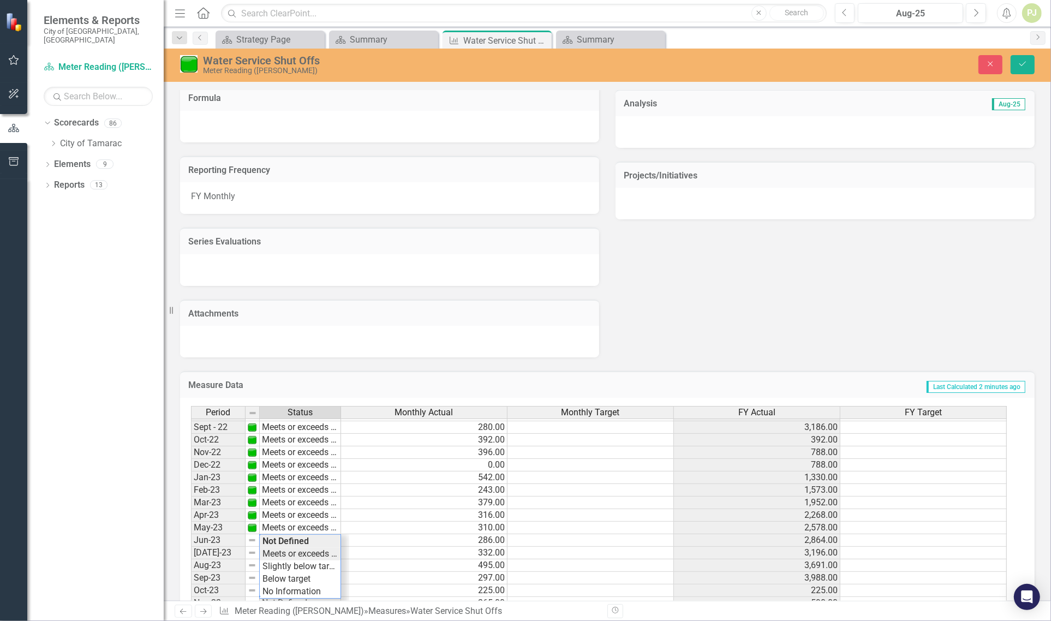
click at [284, 552] on div "Period Status Monthly Actual Monthly Target FY Actual FY Target Jan-22 Not Defi…" at bounding box center [603, 526] width 825 height 241
click at [284, 552] on td "Not Defined" at bounding box center [300, 553] width 81 height 13
click at [285, 561] on div "Period Status Monthly Actual Monthly Target FY Actual FY Target Jan-22 Not Defi…" at bounding box center [603, 526] width 825 height 241
click at [285, 566] on td "Not Defined" at bounding box center [300, 566] width 81 height 13
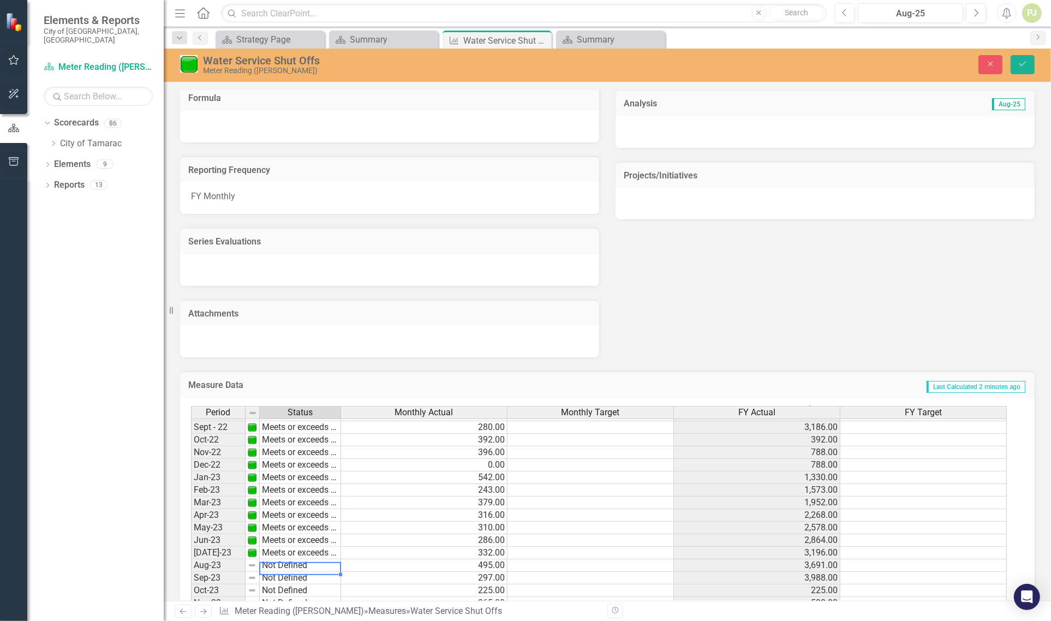
click at [285, 566] on td "Not Defined" at bounding box center [300, 566] width 81 height 13
click at [284, 576] on div "Period Status Monthly Actual Monthly Target FY Actual FY Target Jan-22 Not Defi…" at bounding box center [603, 526] width 825 height 241
click at [283, 579] on td "Not Defined" at bounding box center [300, 578] width 81 height 13
click at [285, 584] on div "Period Status Monthly Actual Monthly Target FY Actual FY Target Jan-22 Not Defi…" at bounding box center [603, 526] width 825 height 241
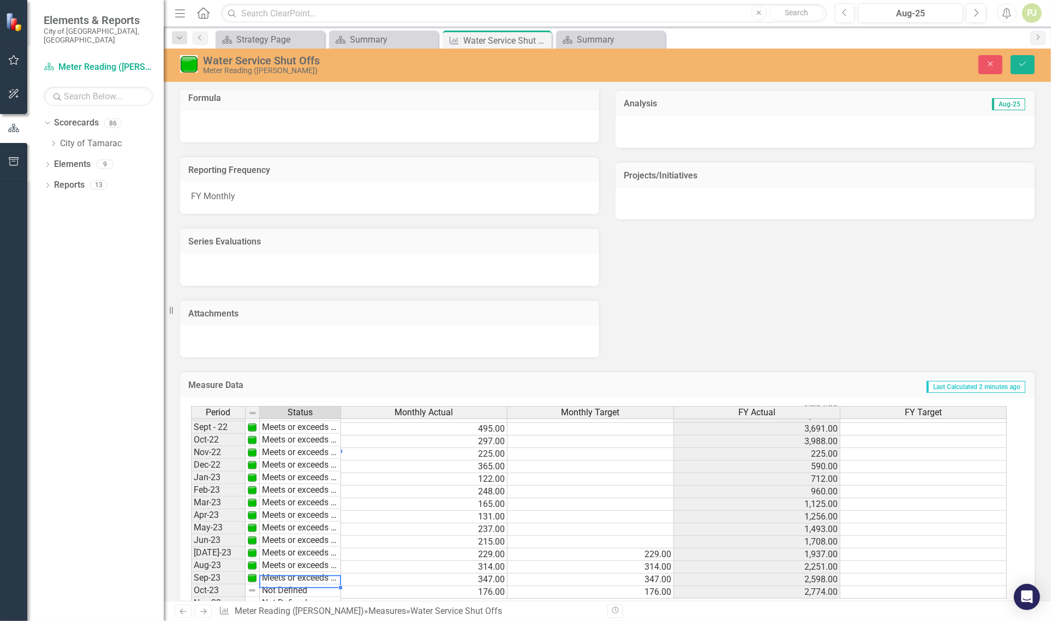
scroll to position [273, 0]
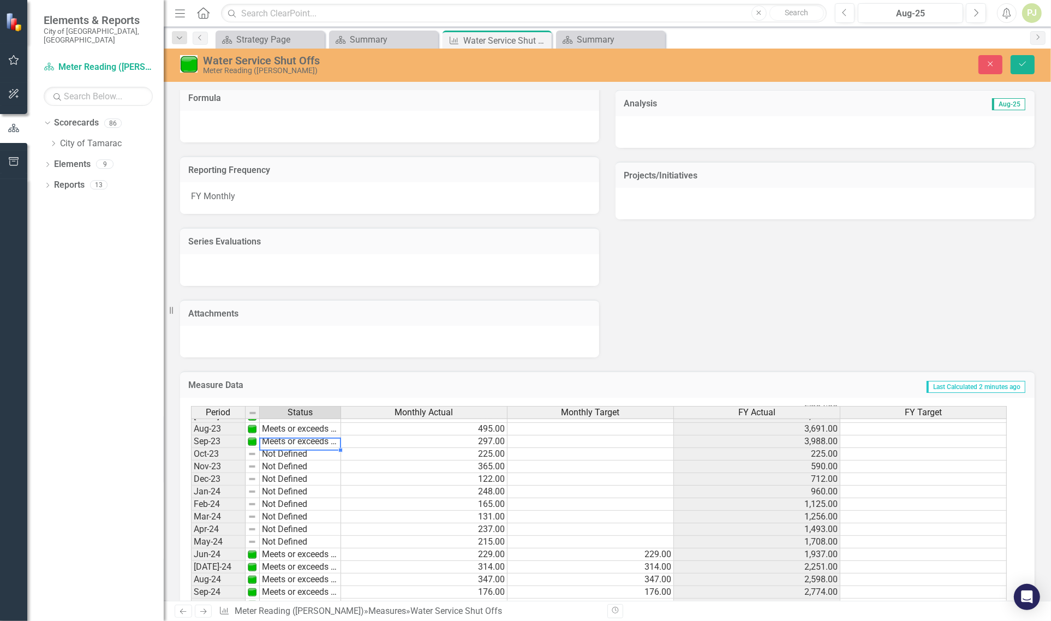
click at [282, 456] on td "Not Defined" at bounding box center [300, 454] width 81 height 13
click at [285, 467] on div "Period Status Monthly Actual Monthly Target FY Actual FY Target Sept - 22 Meets…" at bounding box center [603, 526] width 825 height 241
click at [285, 469] on td "Not Defined" at bounding box center [300, 467] width 81 height 13
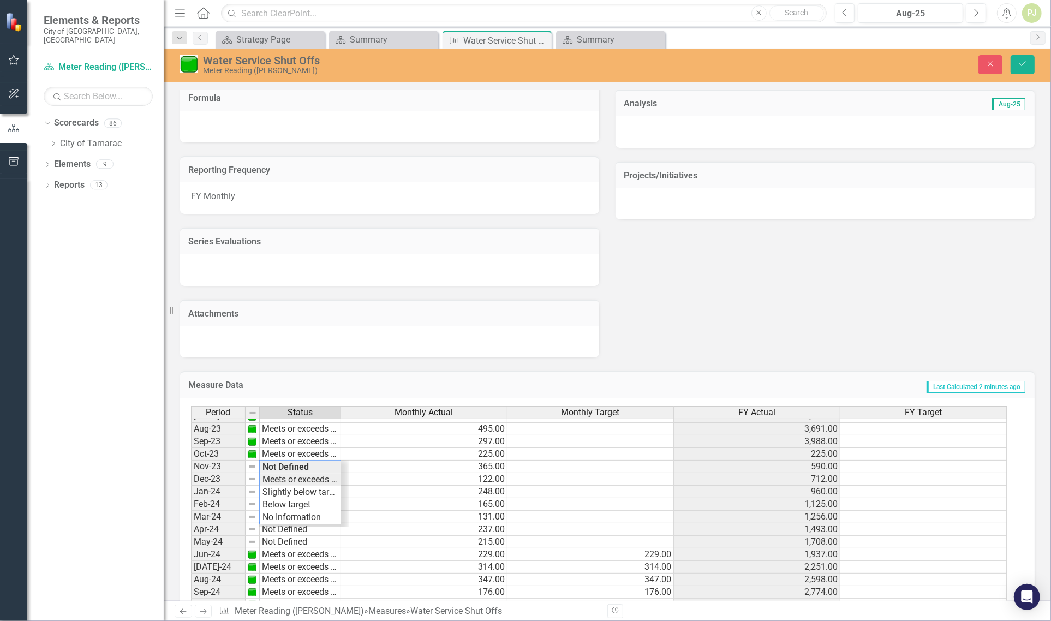
click at [284, 480] on div "Period Status Monthly Actual Monthly Target FY Actual FY Target Sept - 22 Meets…" at bounding box center [603, 526] width 825 height 241
click at [284, 480] on td "Not Defined" at bounding box center [300, 479] width 81 height 13
click at [285, 492] on div "Period Status Monthly Actual Monthly Target FY Actual FY Target Sept - 22 Meets…" at bounding box center [603, 526] width 825 height 241
click at [285, 492] on td "Not Defined" at bounding box center [300, 492] width 81 height 13
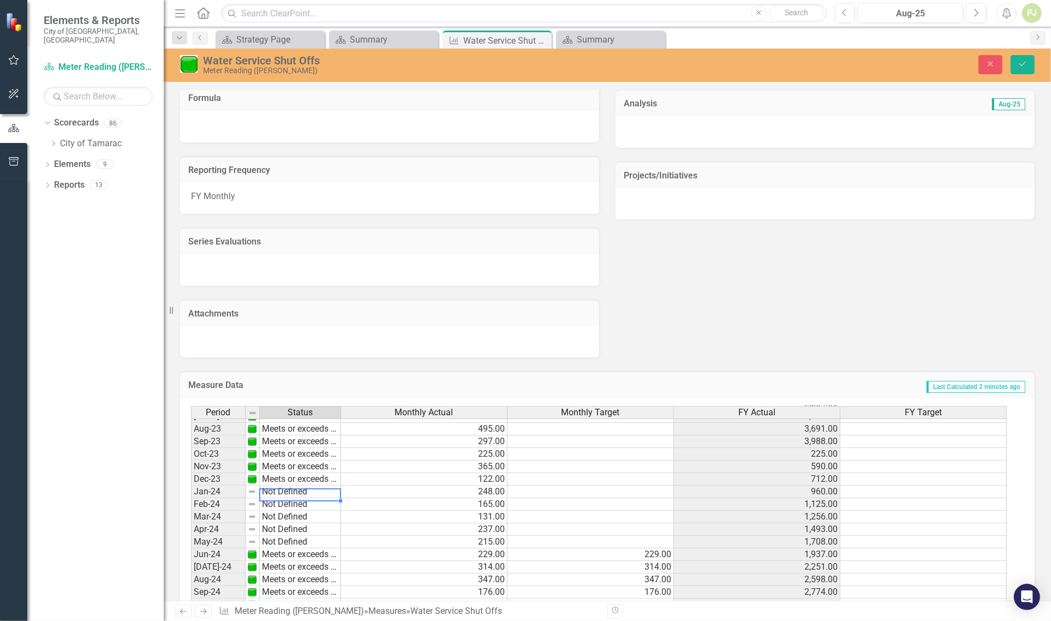
click at [285, 492] on td "Not Defined" at bounding box center [300, 492] width 81 height 13
click at [285, 500] on div "Period Status Monthly Actual Monthly Target FY Actual FY Target Sept - 22 Meets…" at bounding box center [603, 526] width 825 height 241
click at [287, 501] on td "Not Defined" at bounding box center [300, 504] width 81 height 13
click at [287, 509] on div "Period Status Monthly Actual Monthly Target FY Actual FY Target Sept - 22 Meets…" at bounding box center [603, 526] width 825 height 241
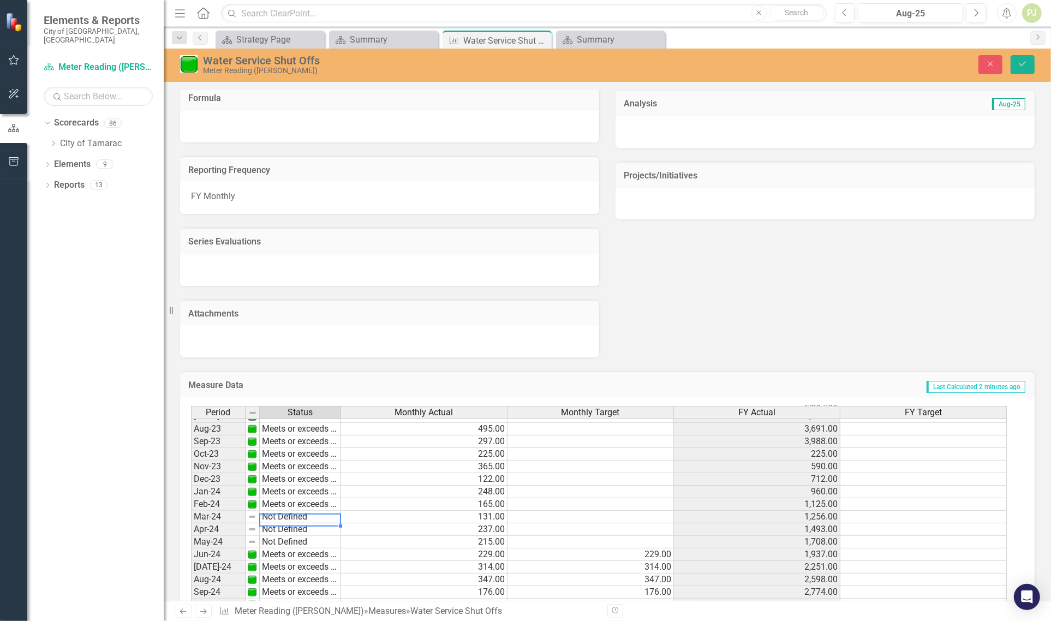
click at [284, 516] on td "Not Defined" at bounding box center [300, 517] width 81 height 13
click at [284, 524] on div "Period Status Monthly Actual Monthly Target FY Actual FY Target Sept - 22 Meets…" at bounding box center [603, 526] width 825 height 241
click at [283, 525] on td "Not Defined" at bounding box center [300, 529] width 81 height 13
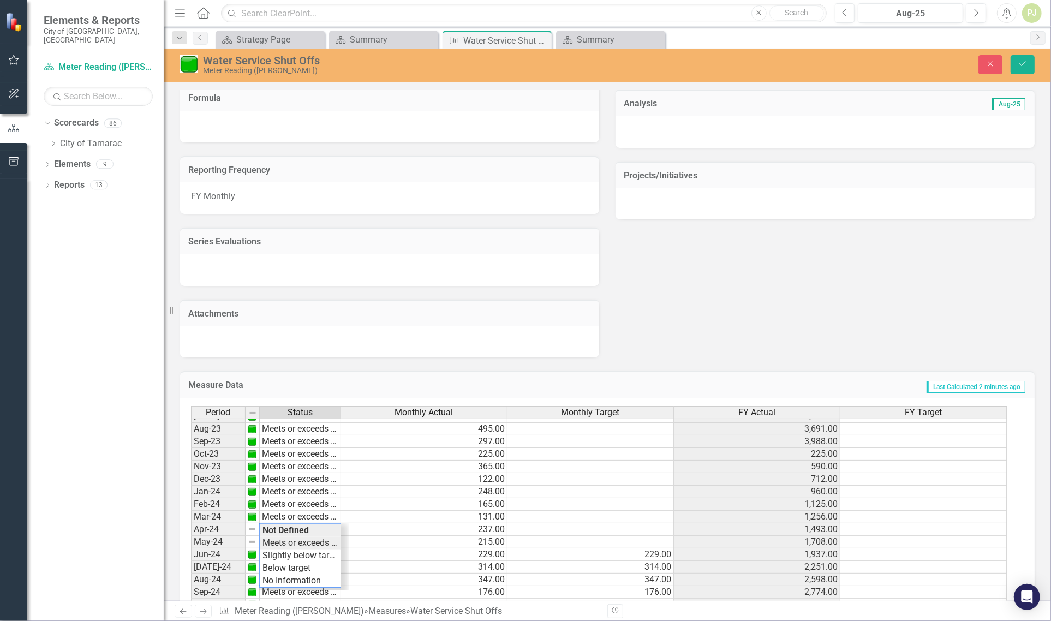
click at [285, 538] on div "Period Status Monthly Actual Monthly Target FY Actual FY Target Sept - 22 Meets…" at bounding box center [603, 526] width 825 height 241
click at [285, 543] on td "Not Defined" at bounding box center [300, 542] width 81 height 13
click at [287, 550] on div "Period Status Monthly Actual Monthly Target FY Actual FY Target Sept - 22 Meets…" at bounding box center [603, 526] width 825 height 241
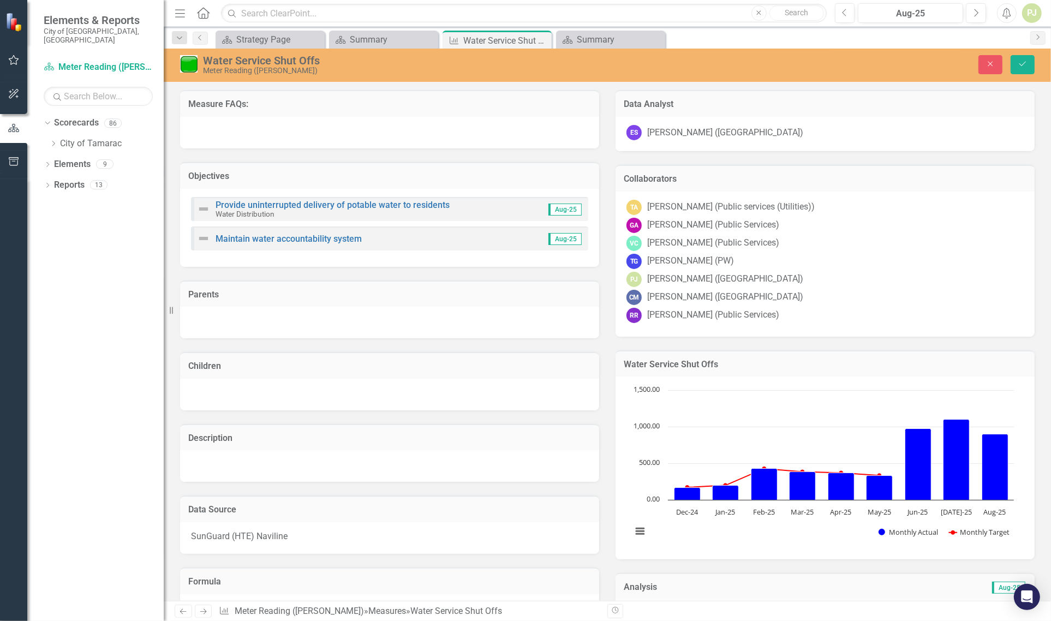
scroll to position [273, 0]
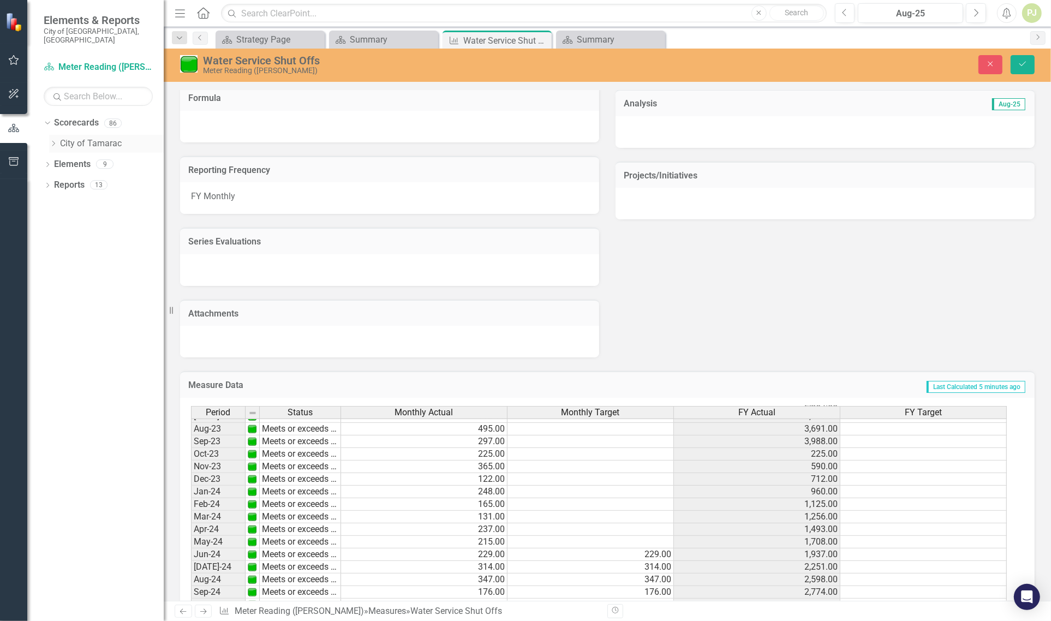
click at [55, 140] on icon "Dropdown" at bounding box center [53, 143] width 8 height 7
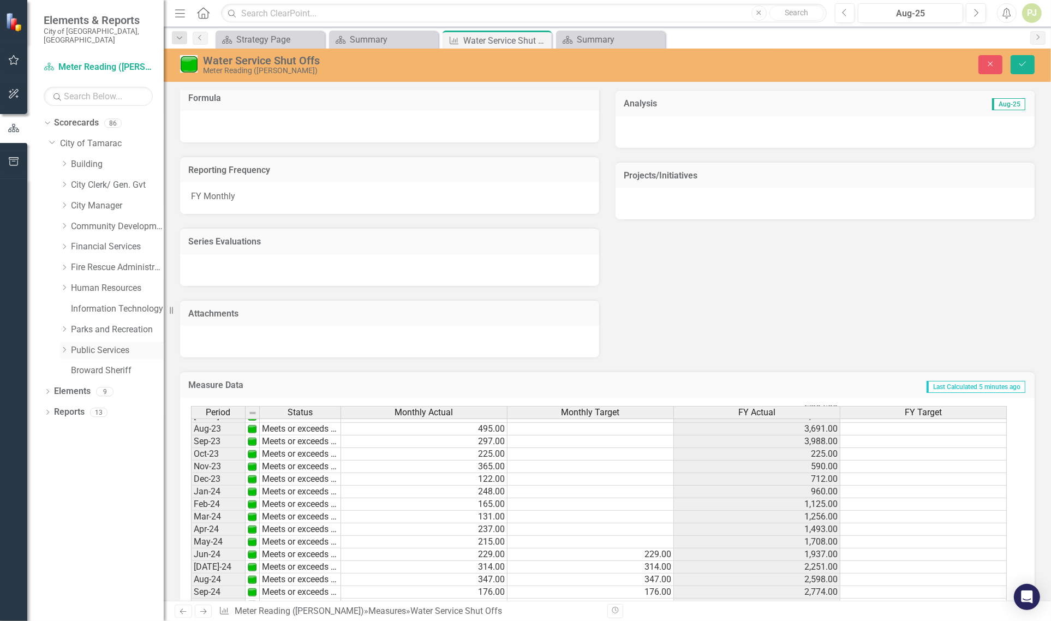
click at [64, 347] on icon at bounding box center [64, 349] width 3 height 5
click at [74, 512] on icon "Dropdown" at bounding box center [75, 515] width 8 height 7
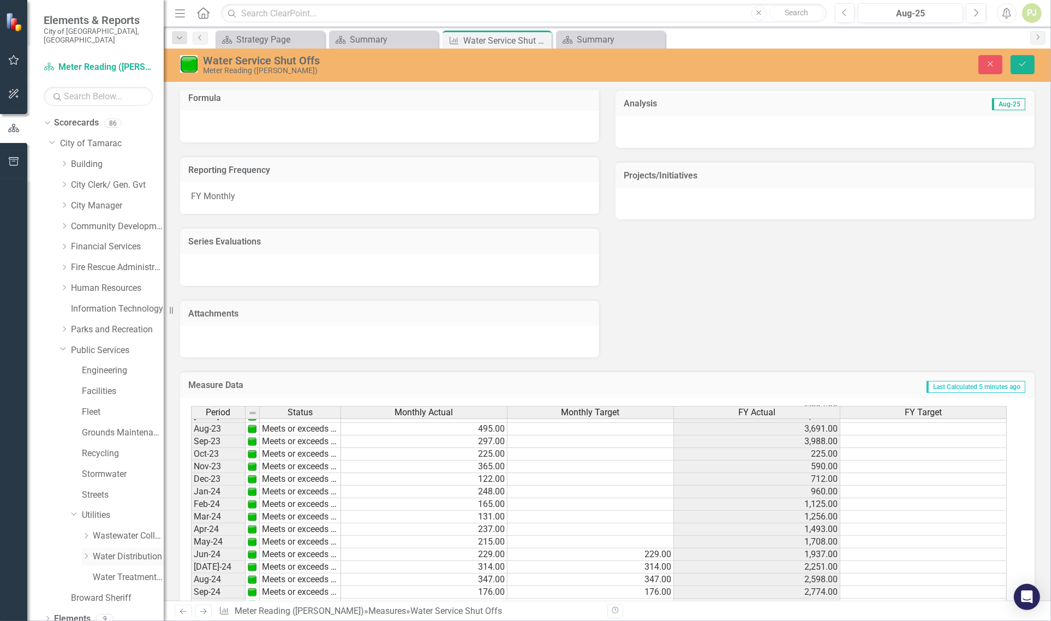
click at [86, 553] on icon "Dropdown" at bounding box center [86, 556] width 8 height 7
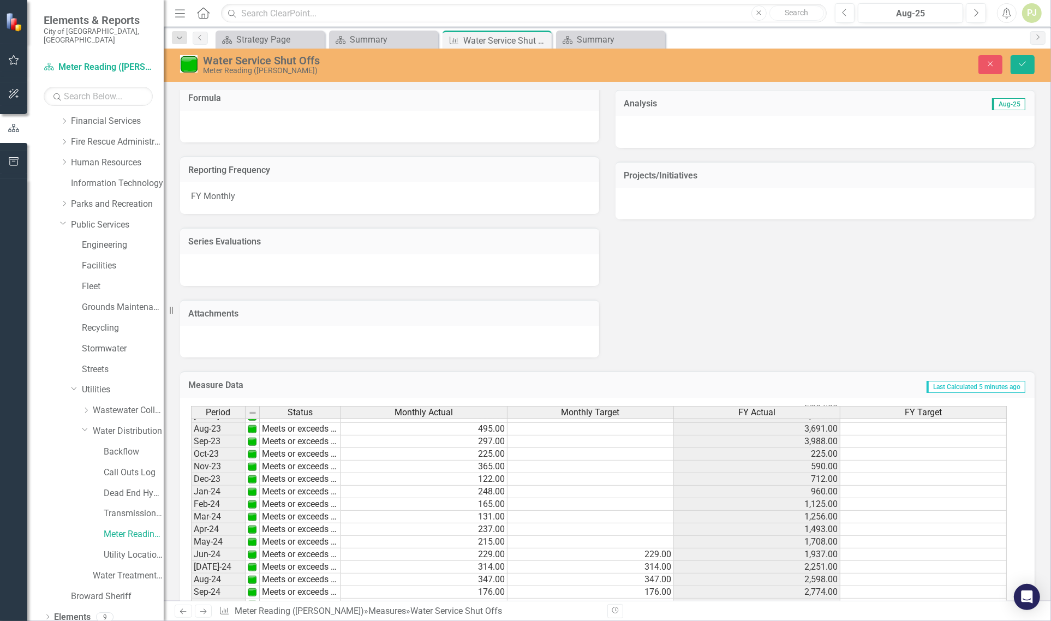
scroll to position [136, 0]
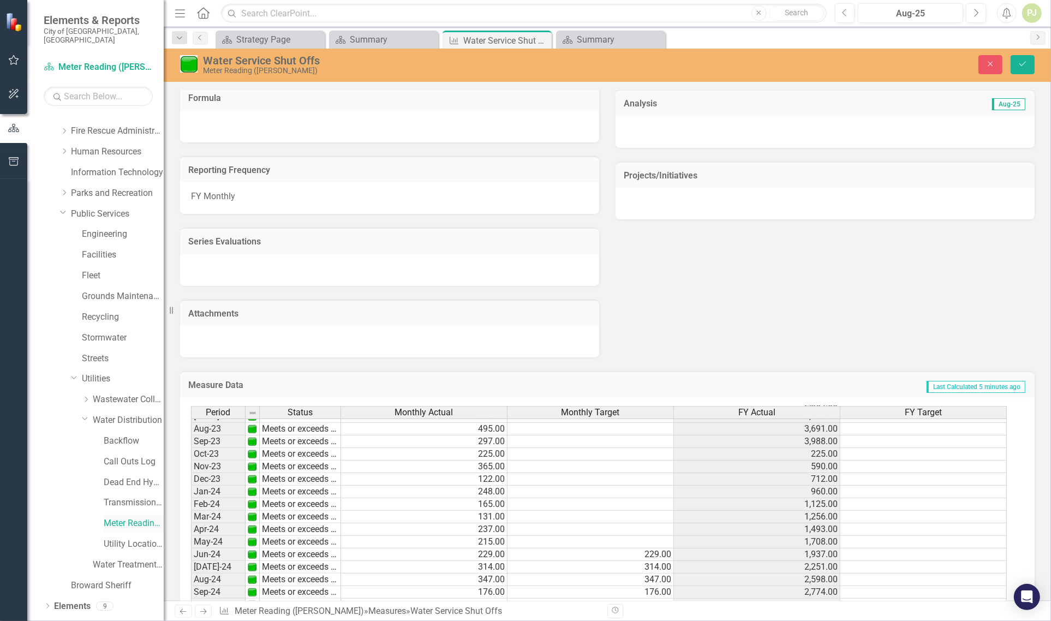
click at [110, 517] on link "Meter Reading ([PERSON_NAME])" at bounding box center [134, 523] width 60 height 13
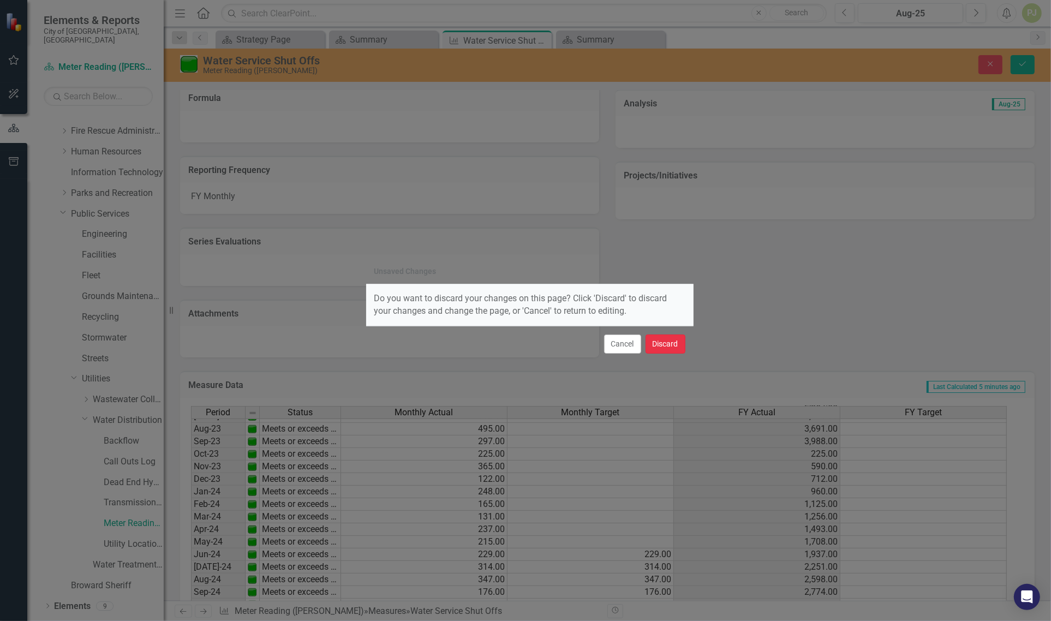
click at [661, 347] on button "Discard" at bounding box center [666, 344] width 40 height 19
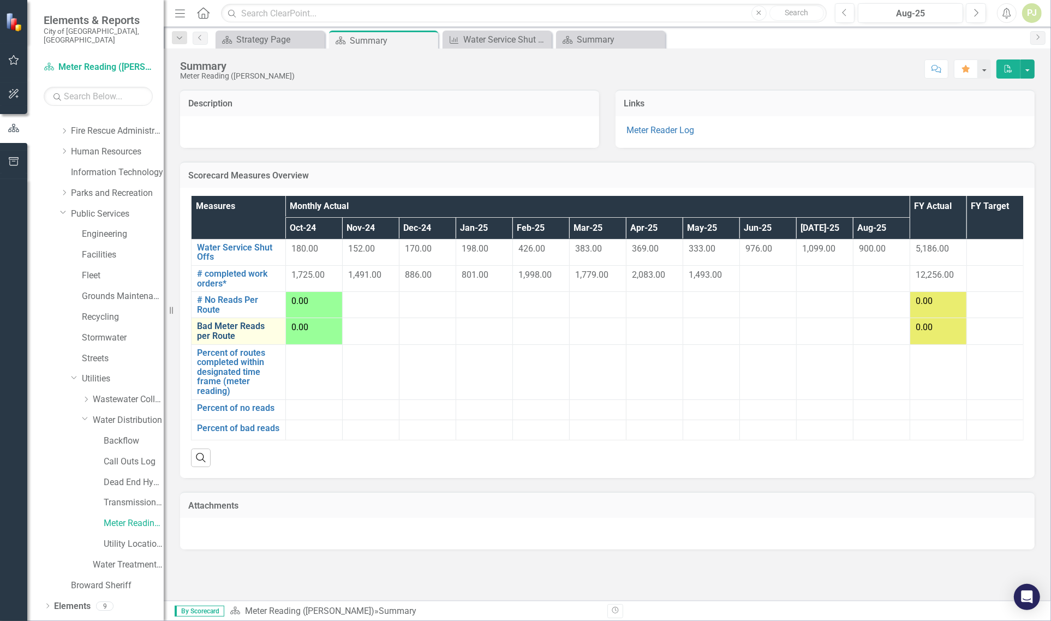
click at [223, 331] on link "Bad Meter Reads per Route" at bounding box center [238, 331] width 83 height 19
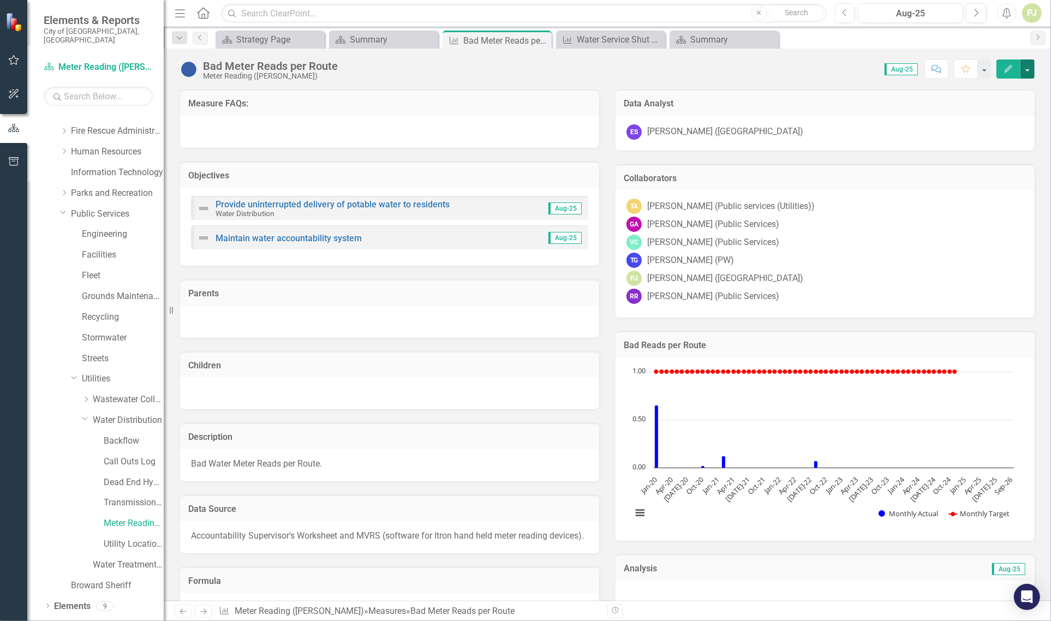
click at [1023, 74] on button "button" at bounding box center [1028, 68] width 14 height 19
click at [1006, 66] on icon "Edit" at bounding box center [1009, 69] width 10 height 8
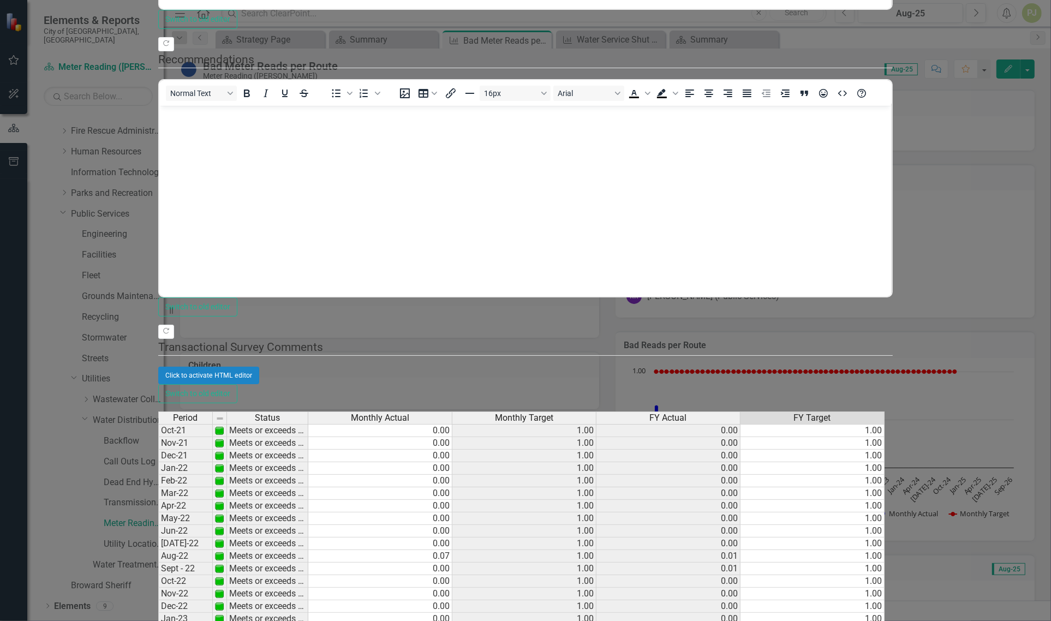
type textarea "1"
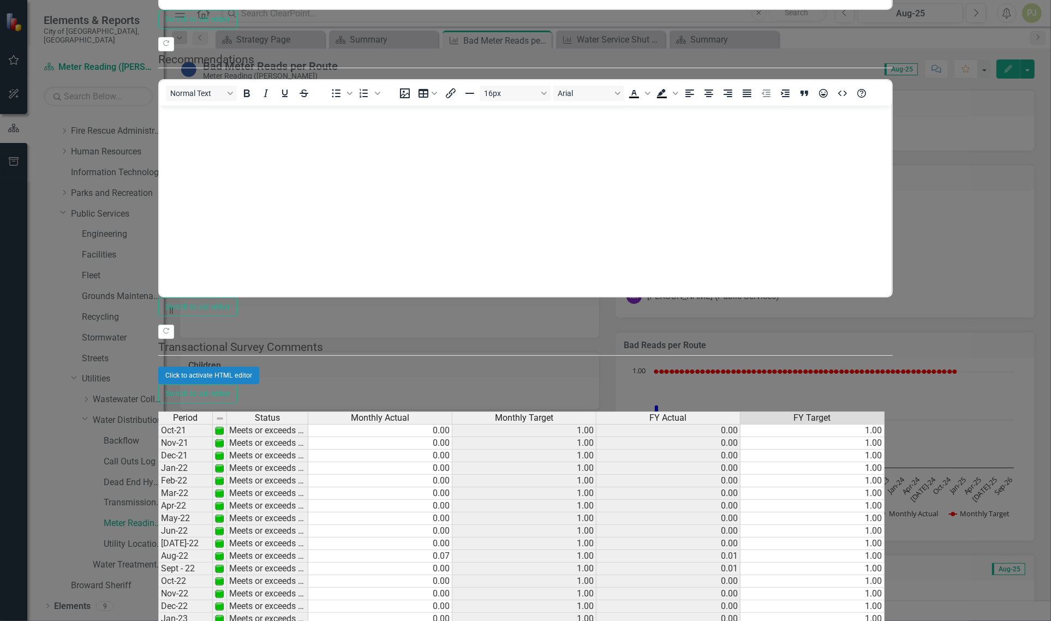
type textarea "1"
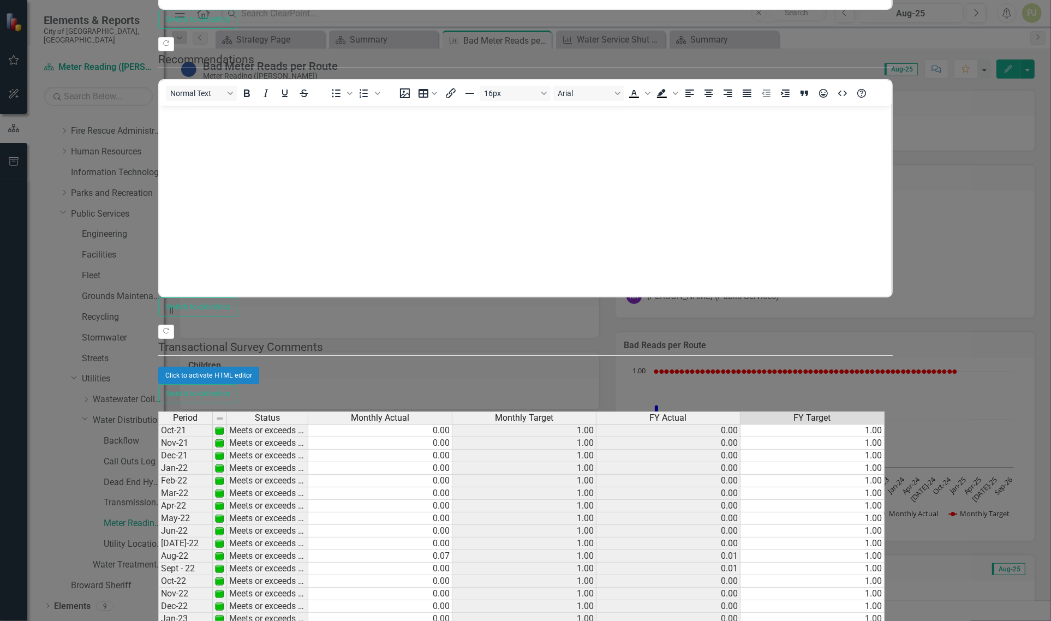
type textarea "1"
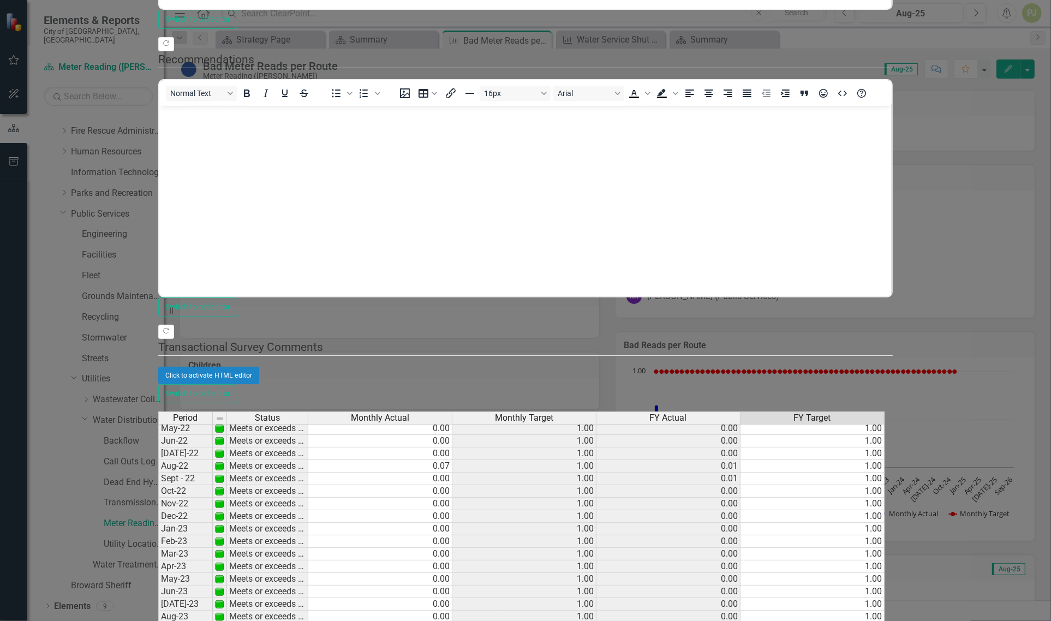
type textarea "1"
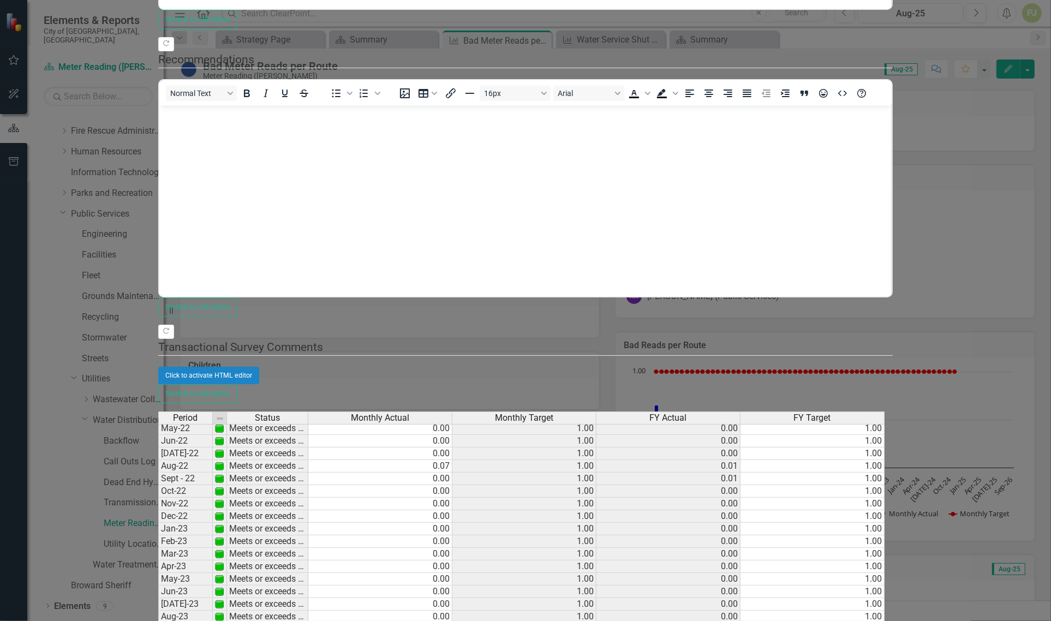
drag, startPoint x: 666, startPoint y: 453, endPoint x: 716, endPoint y: 448, distance: 50.0
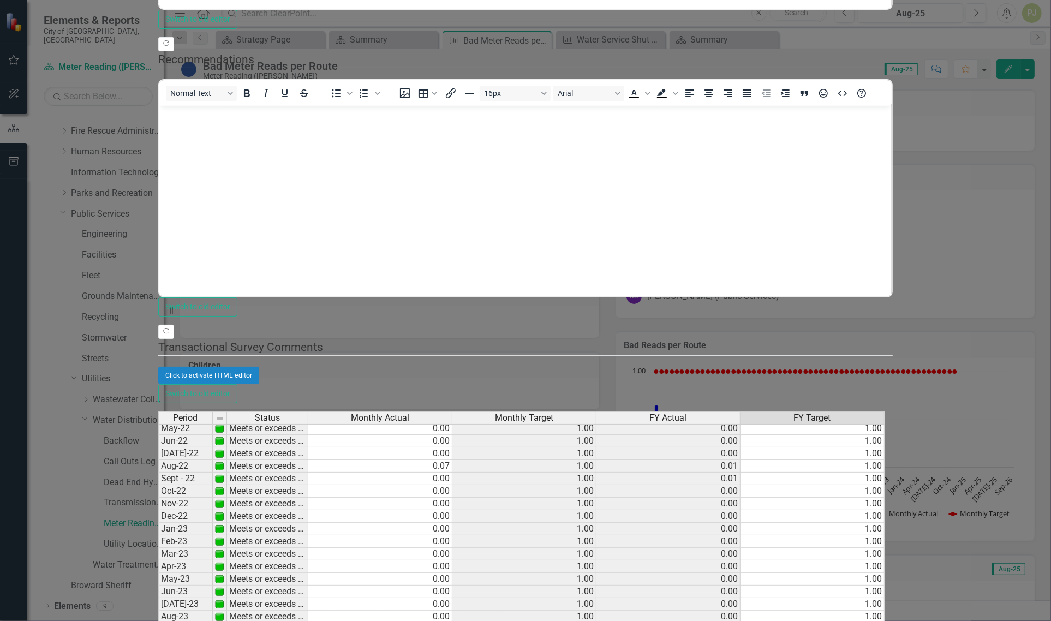
drag, startPoint x: 998, startPoint y: 475, endPoint x: 984, endPoint y: 499, distance: 28.1
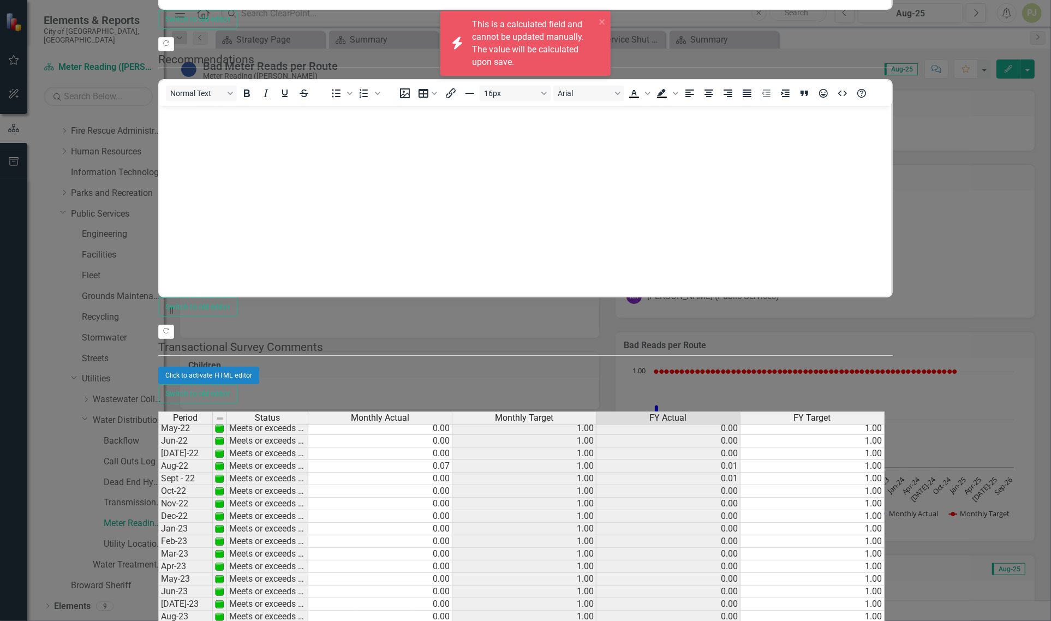
drag, startPoint x: 1017, startPoint y: 515, endPoint x: 1009, endPoint y: 522, distance: 10.8
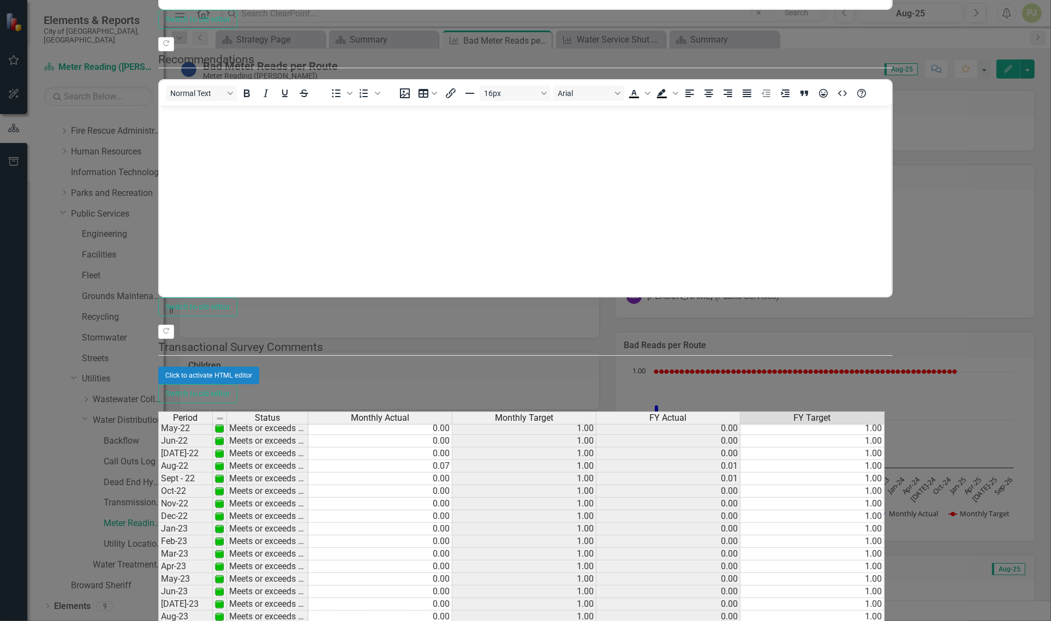
type textarea "1"
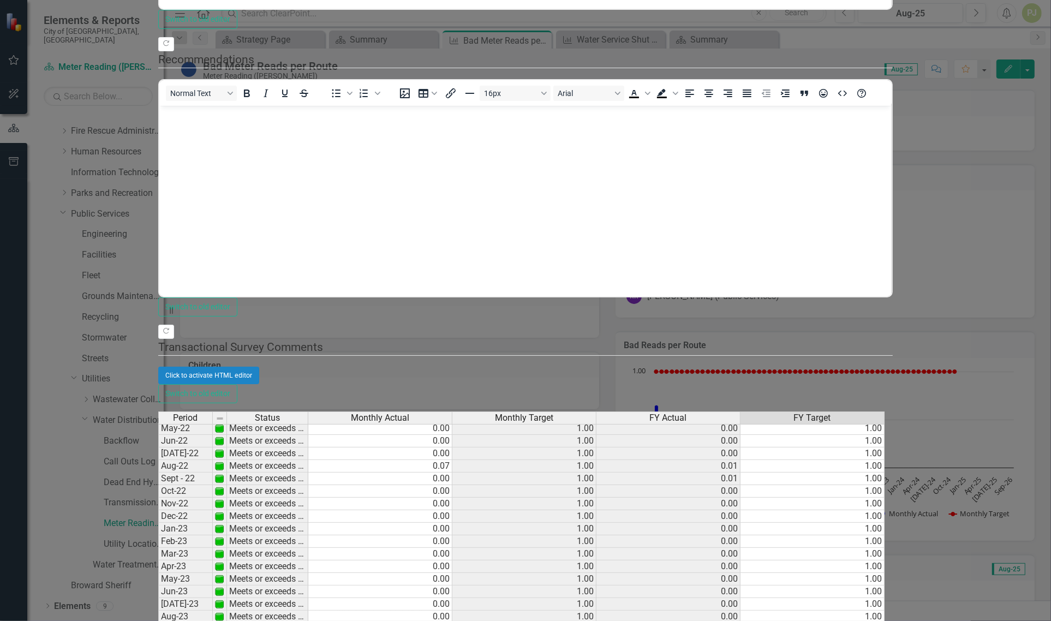
type textarea "1"
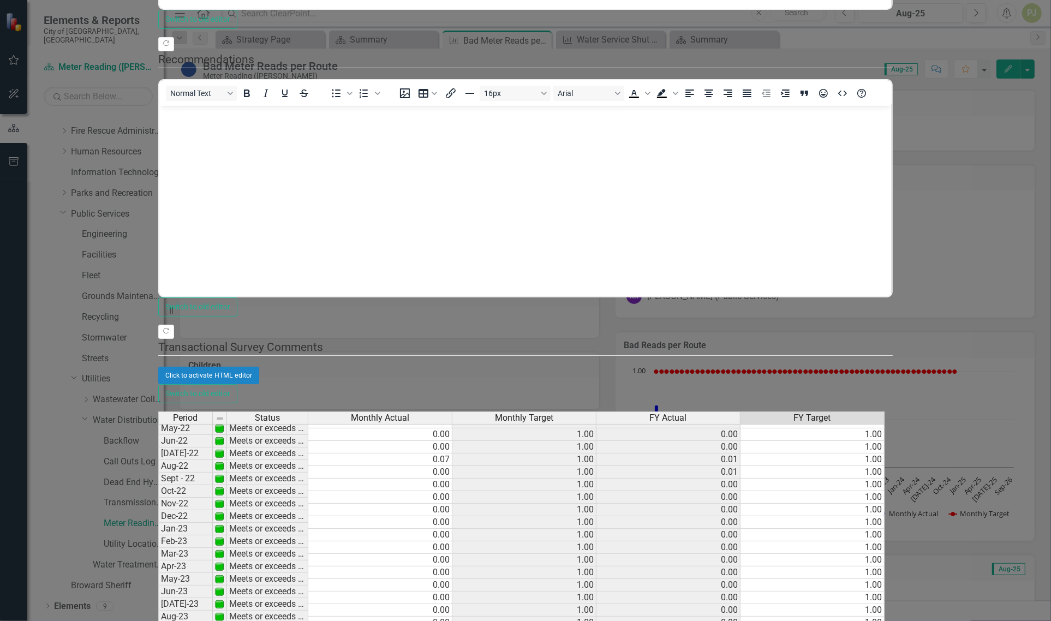
type textarea "1"
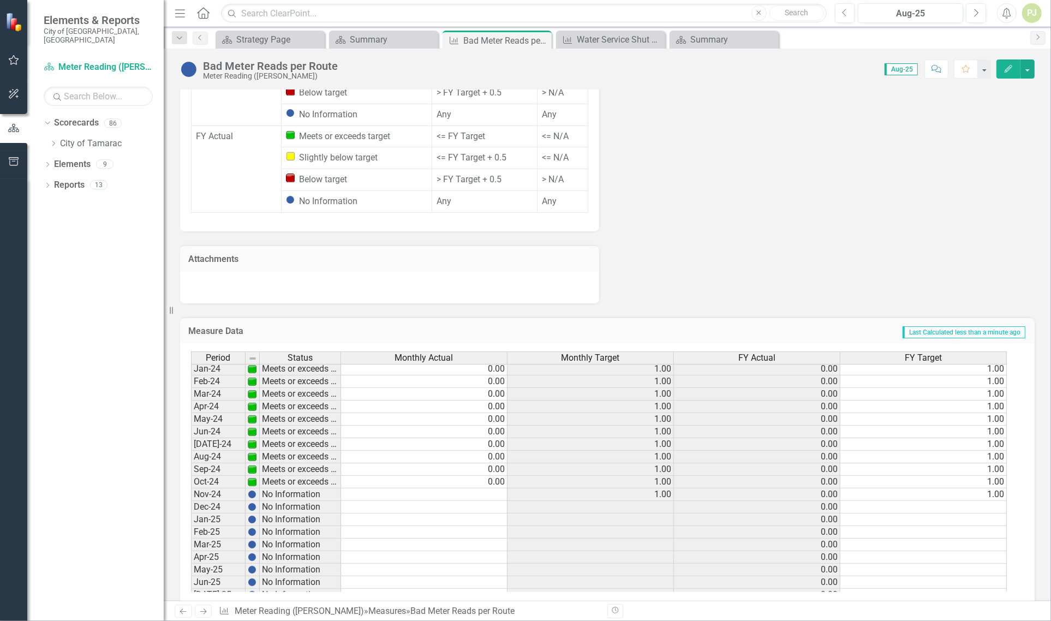
scroll to position [406, 0]
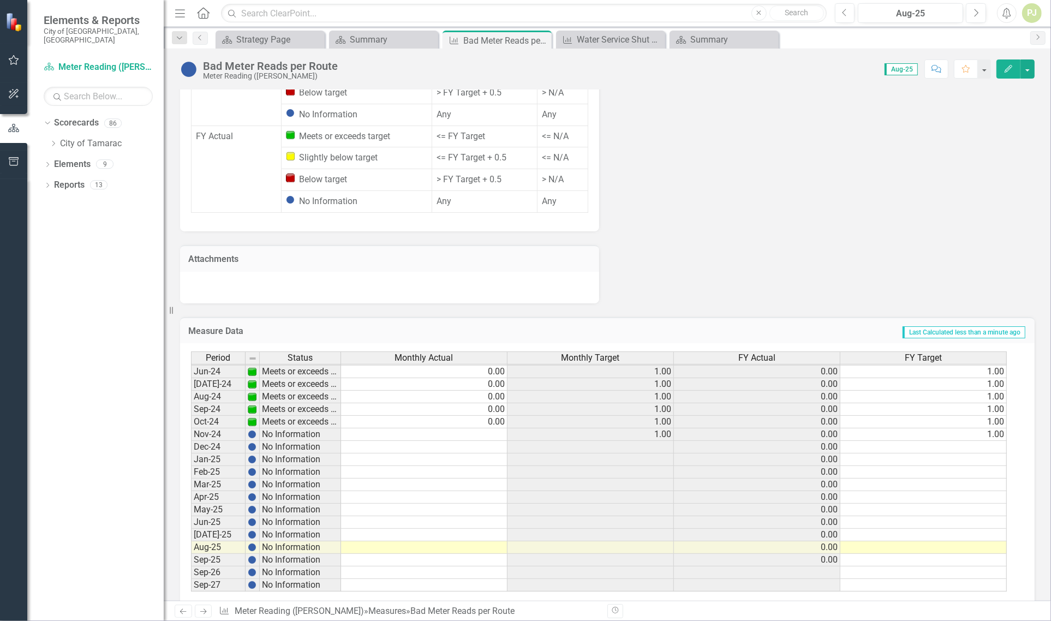
click at [191, 414] on div "Period Status Jan-23 Meets or exceeds target Feb-23 Meets or exceeds target Mar…" at bounding box center [191, 365] width 0 height 453
click at [272, 429] on td "No Information" at bounding box center [300, 435] width 81 height 13
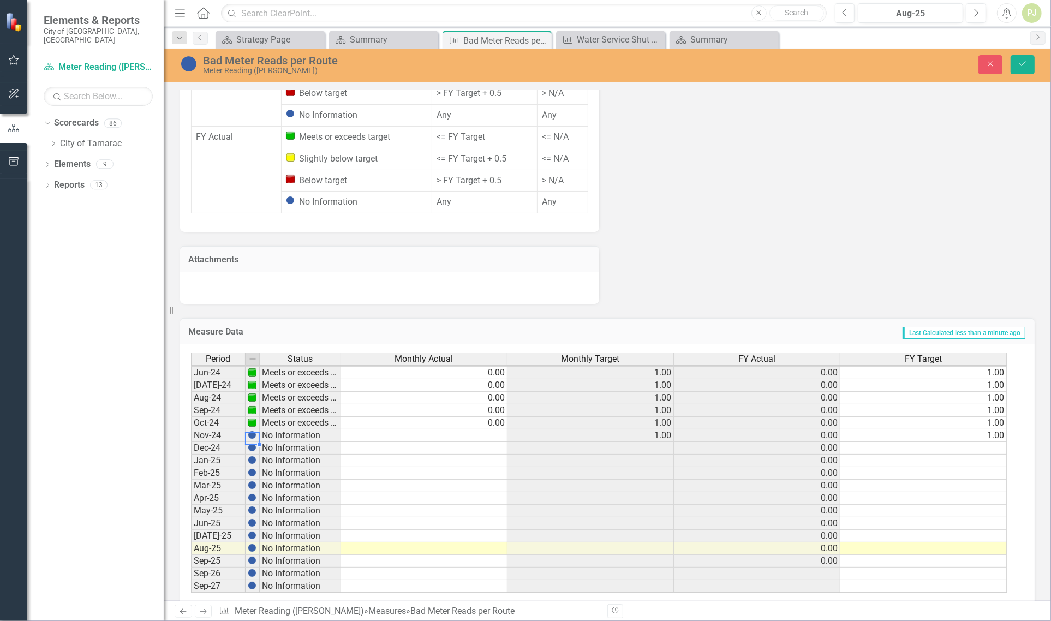
click at [252, 431] on img at bounding box center [252, 435] width 9 height 9
click at [283, 430] on td "No Information" at bounding box center [300, 436] width 81 height 13
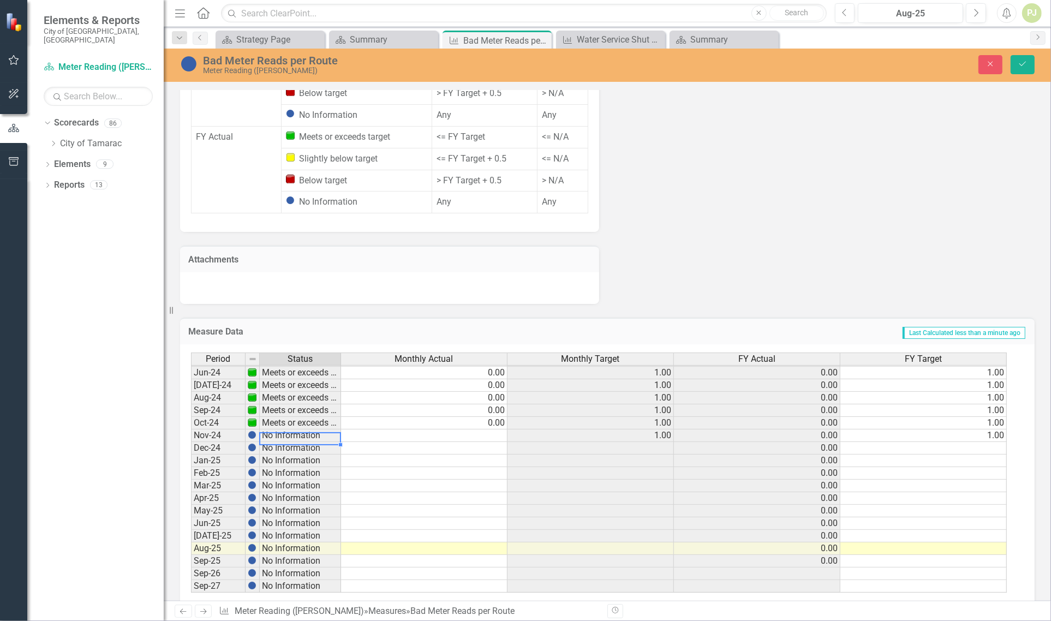
click at [283, 430] on td "No Information" at bounding box center [300, 436] width 81 height 13
click at [191, 424] on div "Period Status Monthly Actual Monthly Target FY Actual FY Target May-23 Meets or…" at bounding box center [191, 391] width 0 height 403
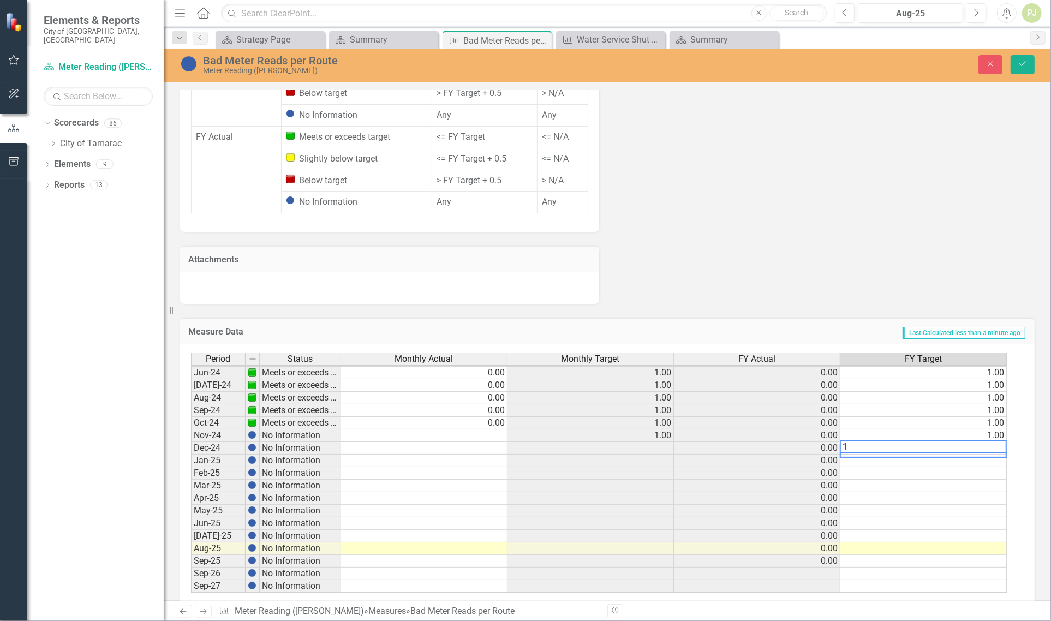
type textarea "1"
click at [965, 455] on td at bounding box center [924, 461] width 166 height 13
type textarea "1"
click at [859, 467] on td at bounding box center [924, 473] width 166 height 13
type textarea "1"
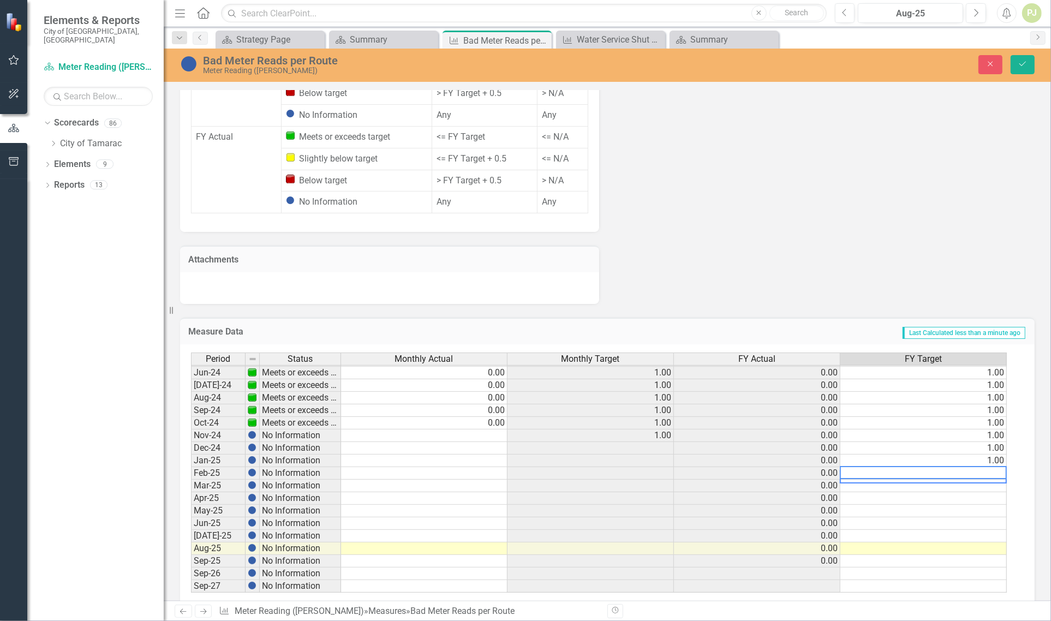
click at [849, 480] on td at bounding box center [924, 486] width 166 height 13
type textarea "1"
click at [849, 492] on td at bounding box center [924, 498] width 166 height 13
type textarea "1"
click at [849, 505] on td at bounding box center [924, 511] width 166 height 13
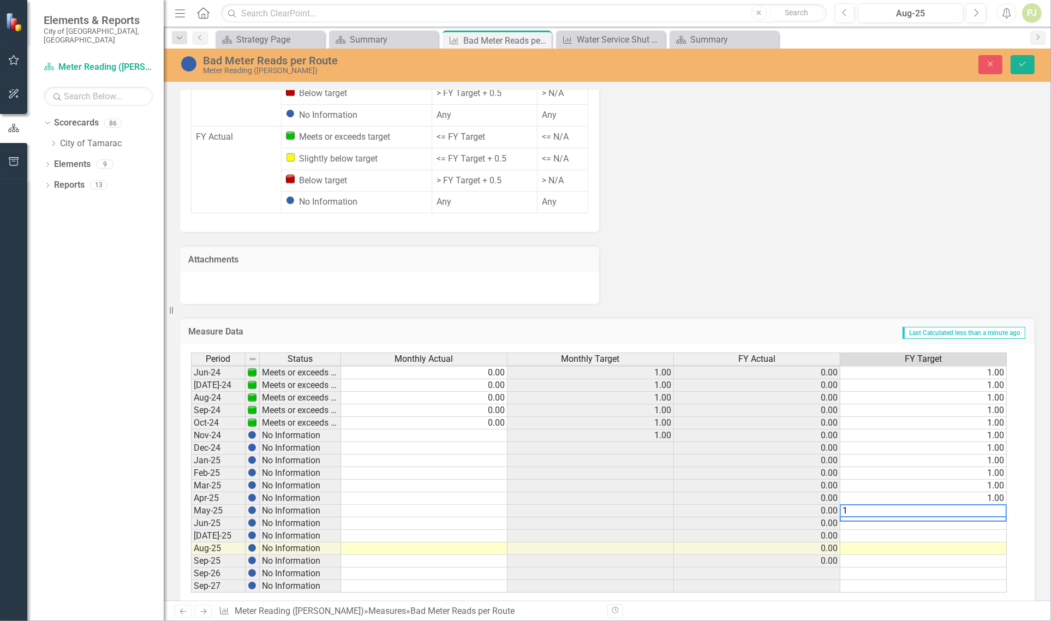
type textarea "1"
click at [849, 517] on td at bounding box center [924, 523] width 166 height 13
type textarea "1"
click at [849, 530] on td at bounding box center [924, 536] width 166 height 13
click at [849, 529] on textarea "1" at bounding box center [923, 535] width 167 height 13
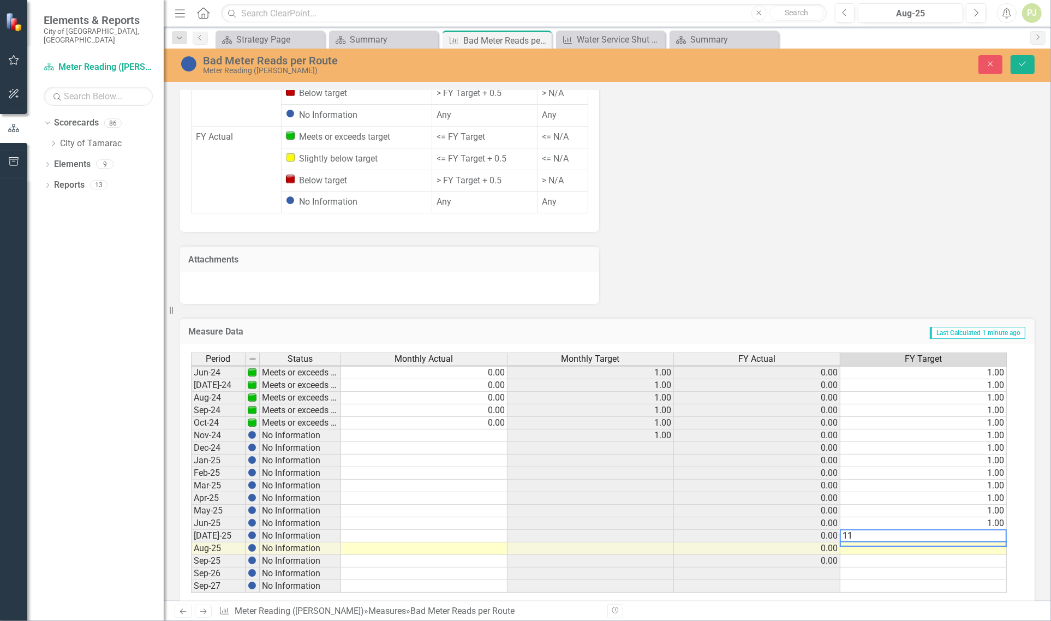
type textarea "11"
click at [847, 543] on td at bounding box center [924, 549] width 166 height 13
click at [989, 530] on td "11.00" at bounding box center [924, 536] width 166 height 13
type textarea "1"
click at [852, 543] on td at bounding box center [924, 549] width 166 height 13
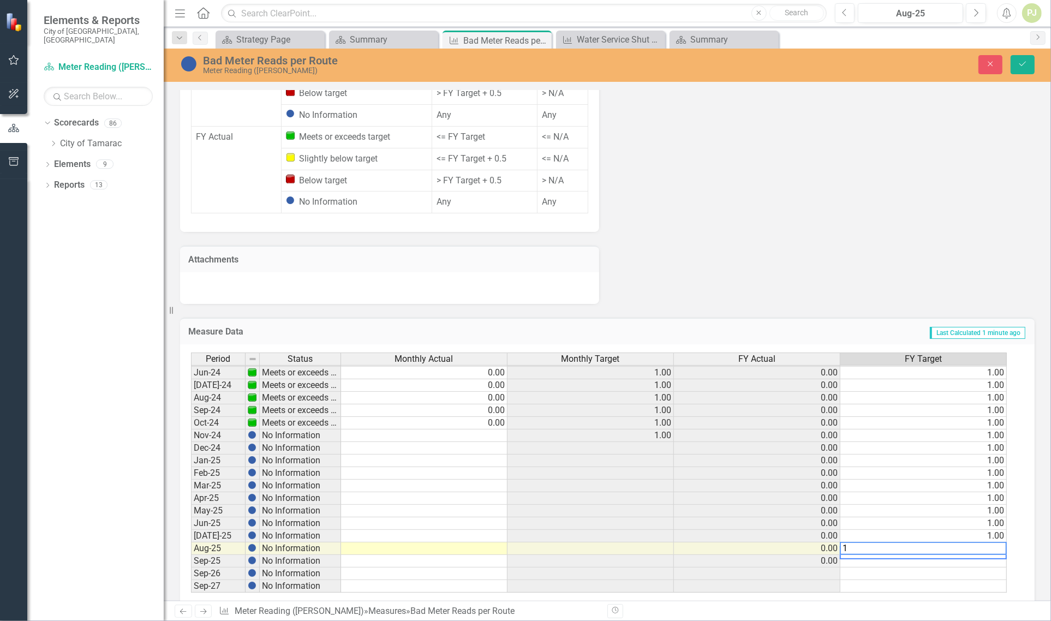
type textarea "1"
click at [847, 555] on td at bounding box center [924, 561] width 166 height 13
type textarea "1"
click at [664, 442] on td at bounding box center [591, 448] width 166 height 13
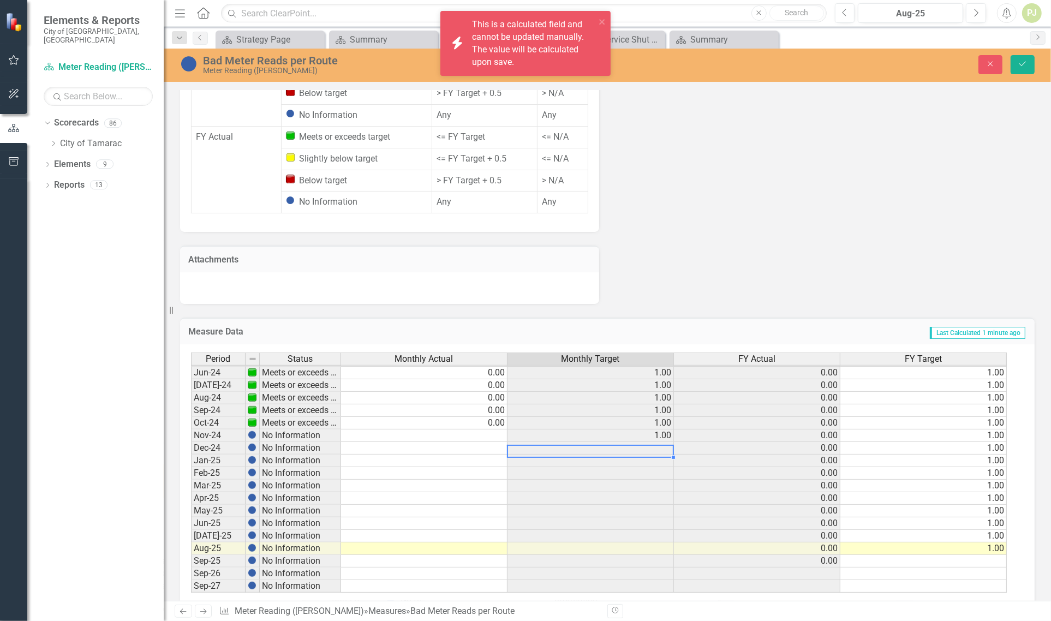
click at [283, 430] on td "No Information" at bounding box center [300, 436] width 81 height 13
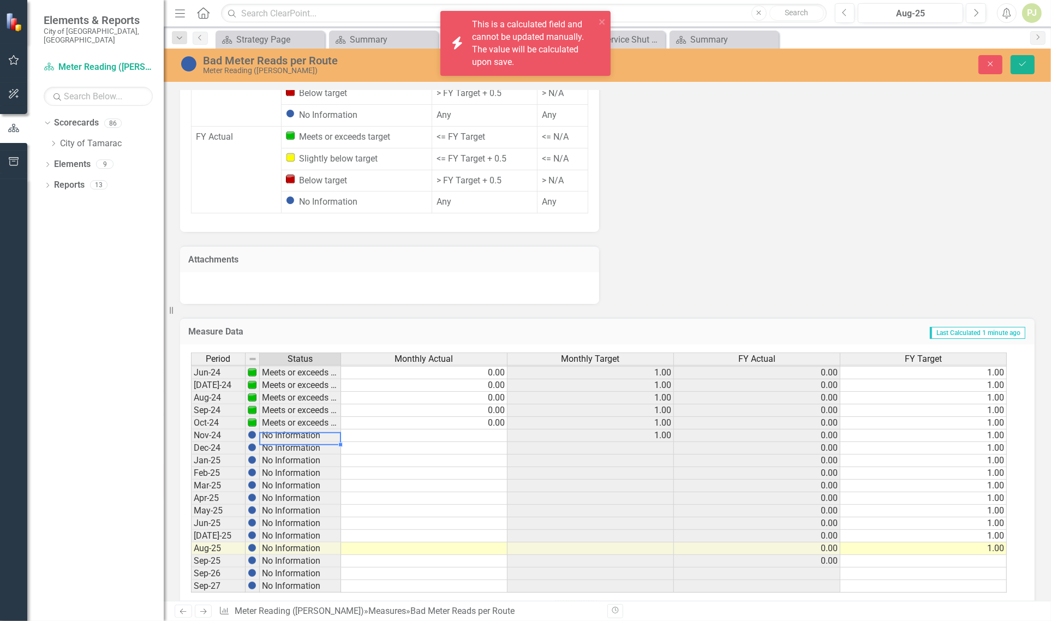
click at [284, 430] on td "No Information" at bounding box center [300, 436] width 81 height 13
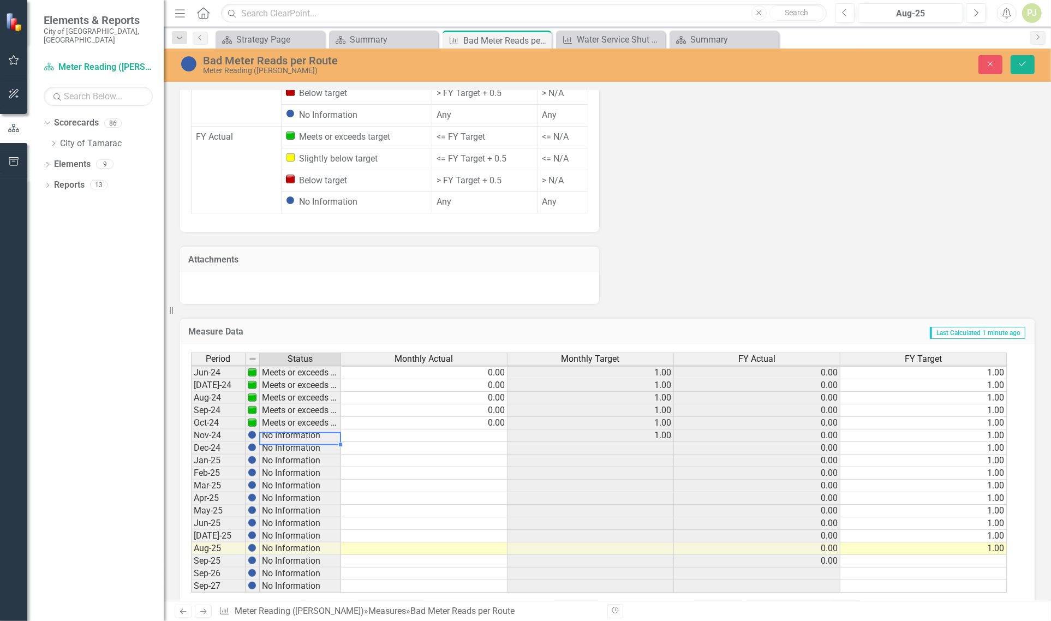
click at [284, 430] on td "No Information" at bounding box center [300, 436] width 81 height 13
click at [1016, 67] on button "Save" at bounding box center [1023, 64] width 24 height 19
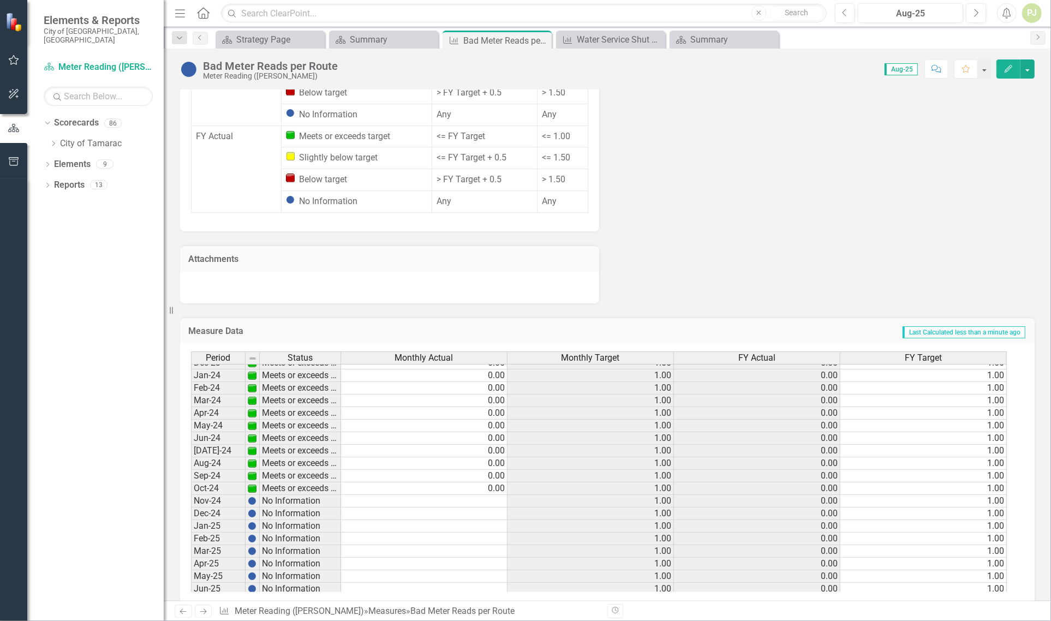
scroll to position [0, 0]
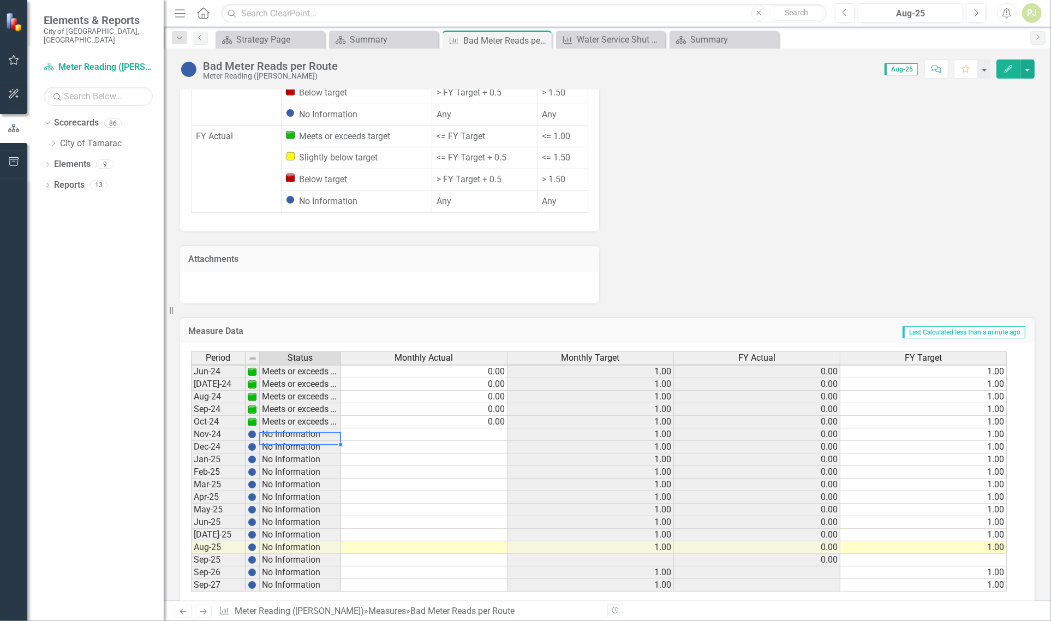
click at [284, 429] on td "No Information" at bounding box center [300, 435] width 81 height 13
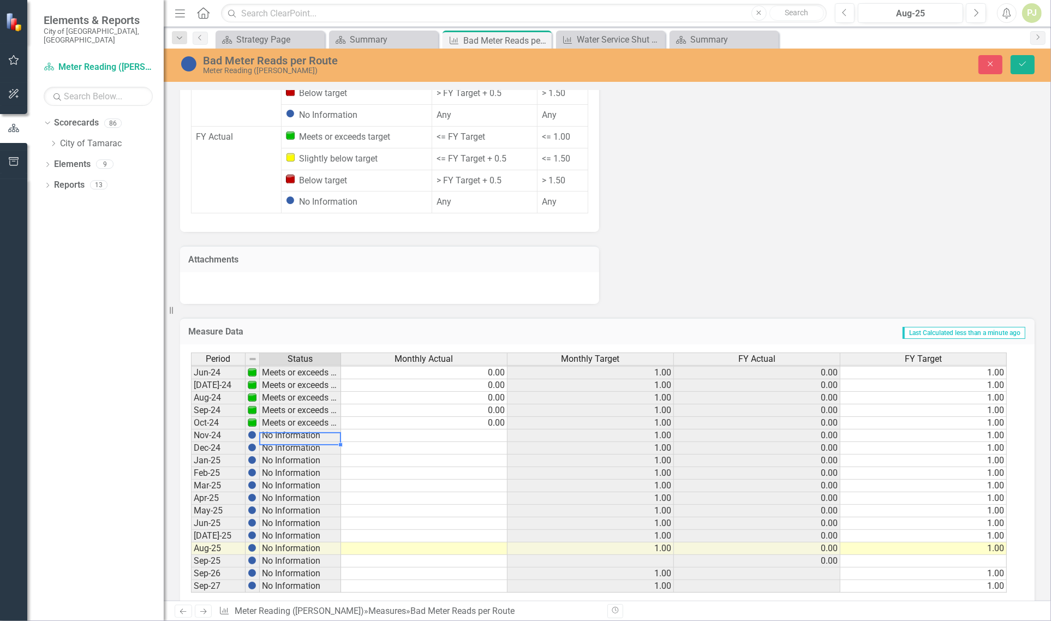
scroll to position [730, 0]
click at [987, 567] on td "1.00" at bounding box center [924, 573] width 166 height 13
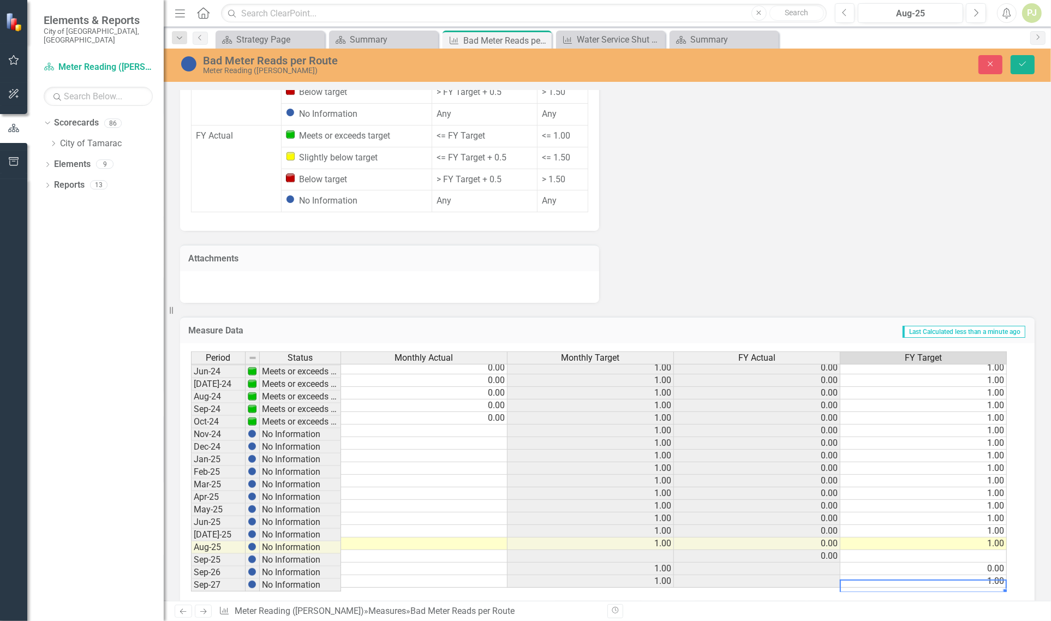
click at [984, 575] on td "1.00" at bounding box center [924, 581] width 166 height 13
type textarea "0"
click at [931, 579] on div "Period Status Monthly Actual Monthly Target FY Actual FY Target May-23 Meets or…" at bounding box center [607, 475] width 855 height 265
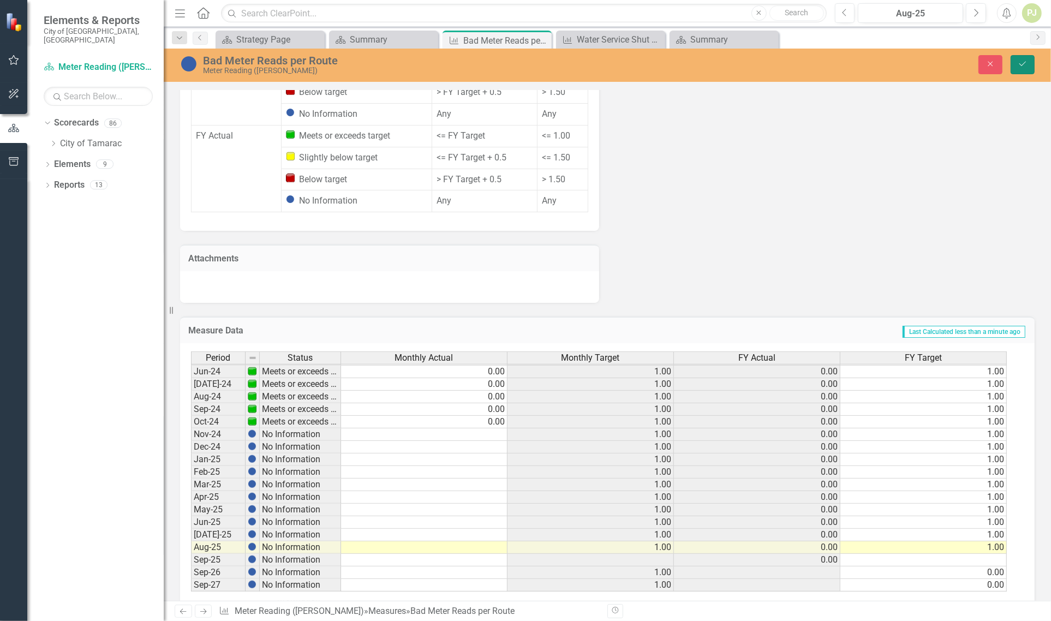
click at [1024, 64] on icon "submit" at bounding box center [1023, 64] width 7 height 4
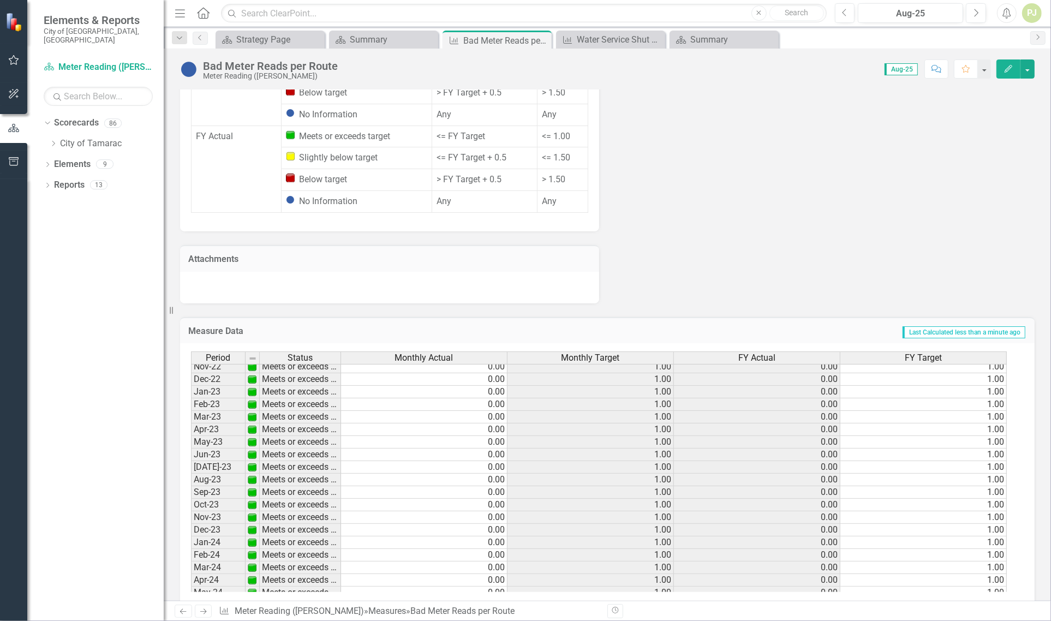
scroll to position [273, 0]
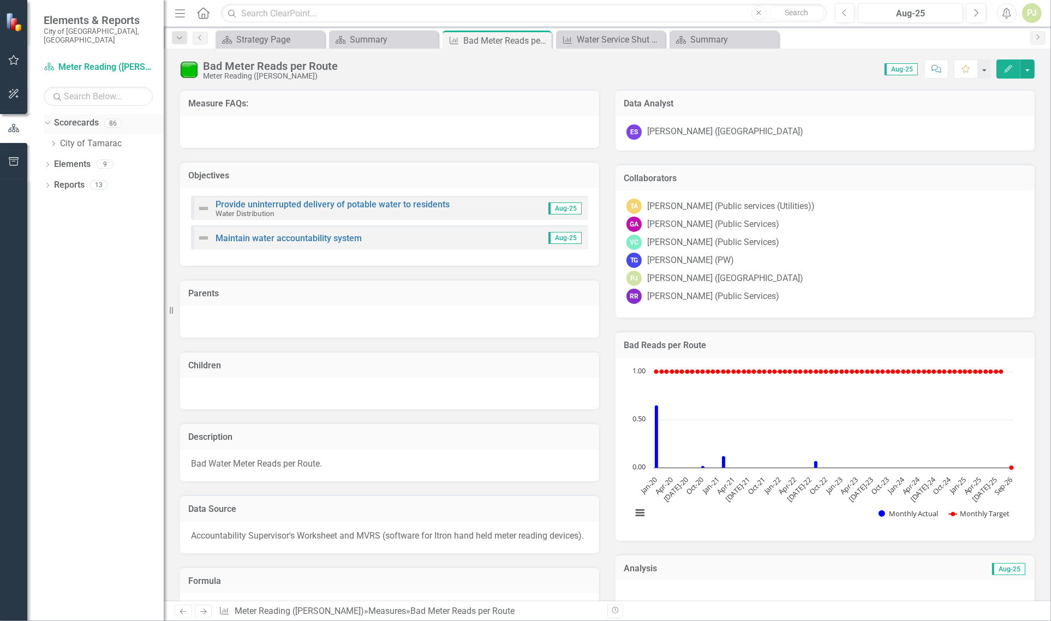
click at [45, 119] on icon "Dropdown" at bounding box center [46, 123] width 6 height 8
click at [44, 121] on icon "Dropdown" at bounding box center [48, 124] width 8 height 6
click at [53, 140] on icon "Dropdown" at bounding box center [53, 143] width 8 height 7
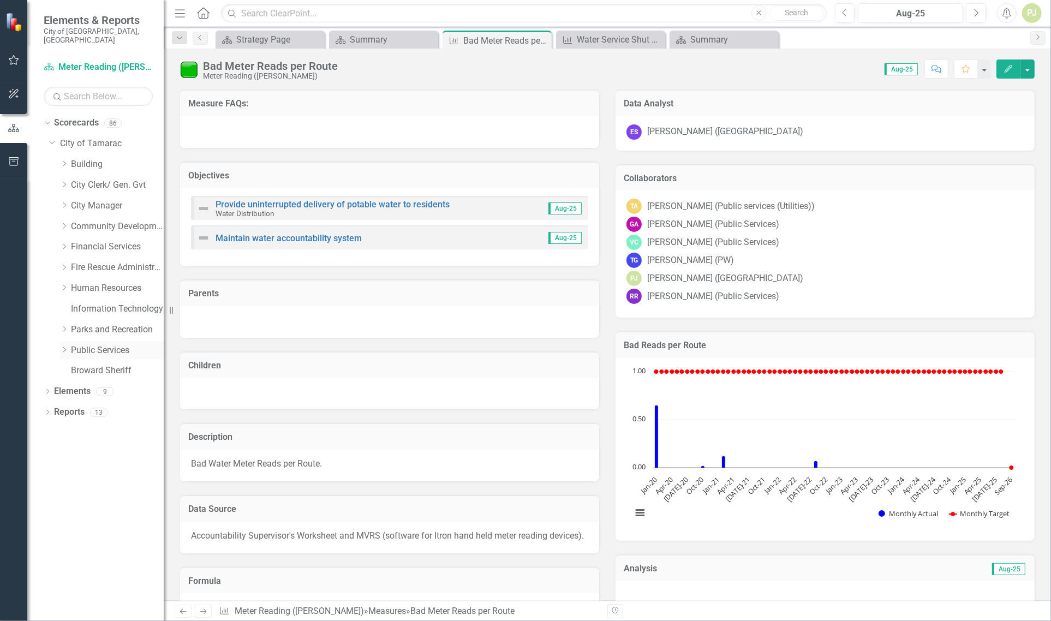
click at [63, 347] on icon "Dropdown" at bounding box center [64, 350] width 8 height 7
click at [78, 512] on icon "Dropdown" at bounding box center [75, 515] width 8 height 7
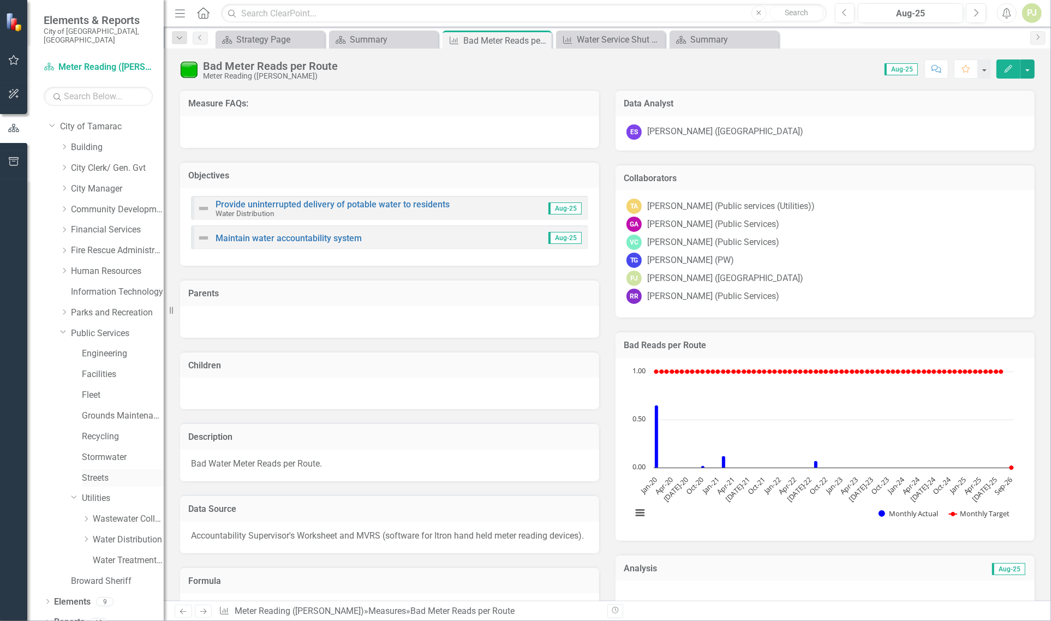
scroll to position [21, 0]
click at [90, 532] on icon "Dropdown" at bounding box center [86, 535] width 8 height 7
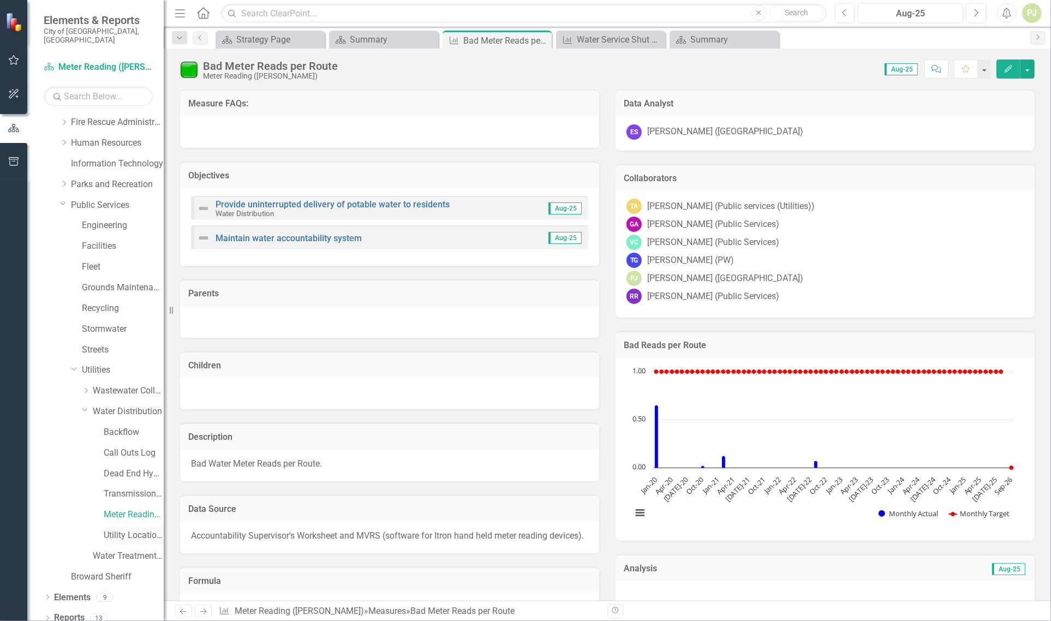
click at [104, 529] on link "Utility Location Requests" at bounding box center [134, 535] width 60 height 13
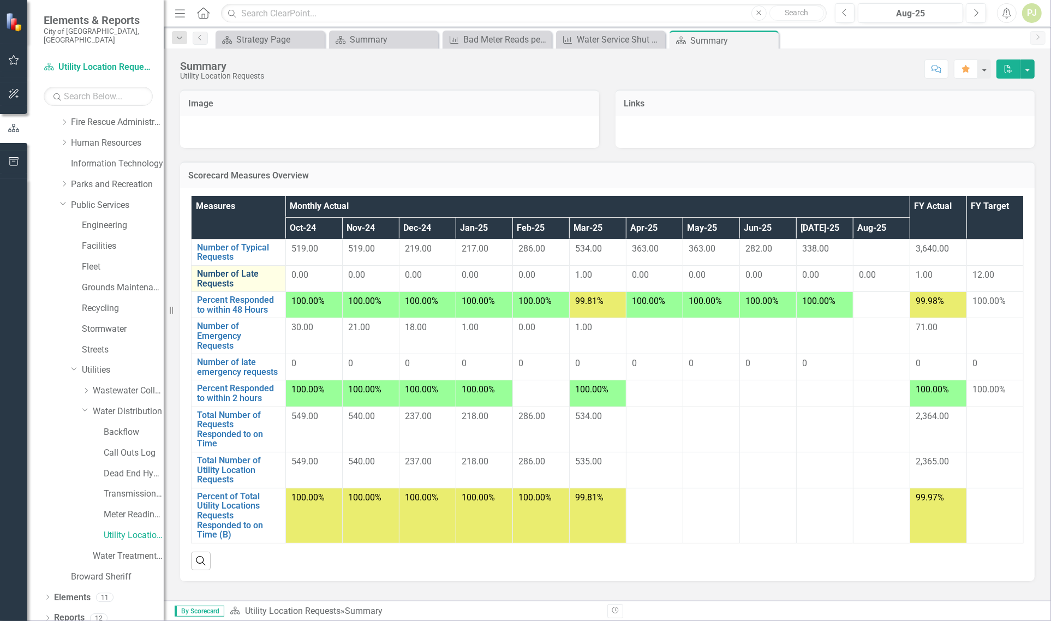
click at [230, 277] on link "Number of Late Requests" at bounding box center [238, 278] width 83 height 19
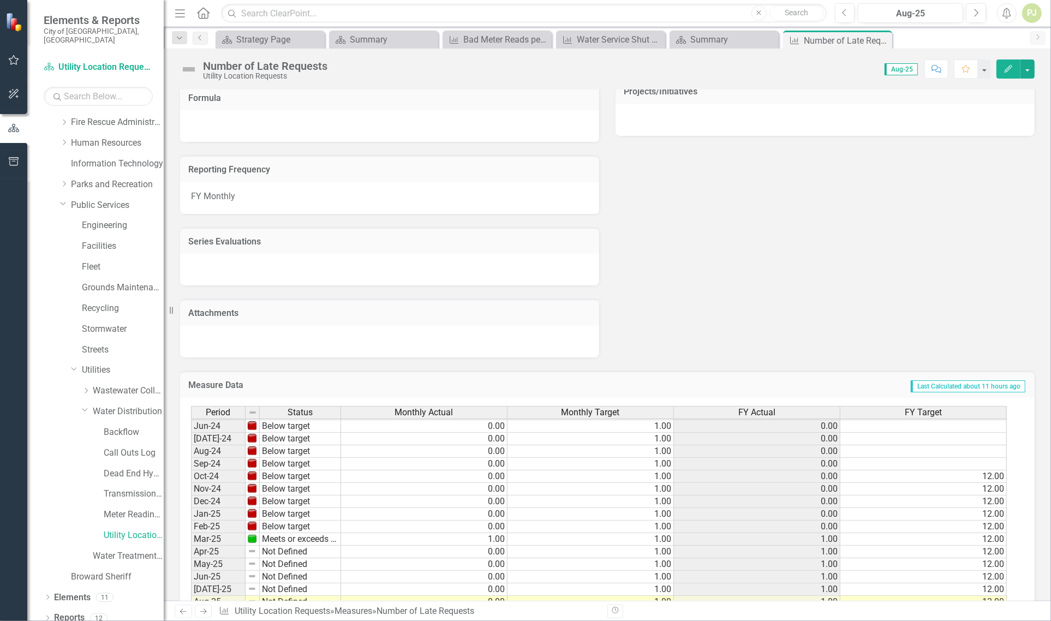
scroll to position [522, 0]
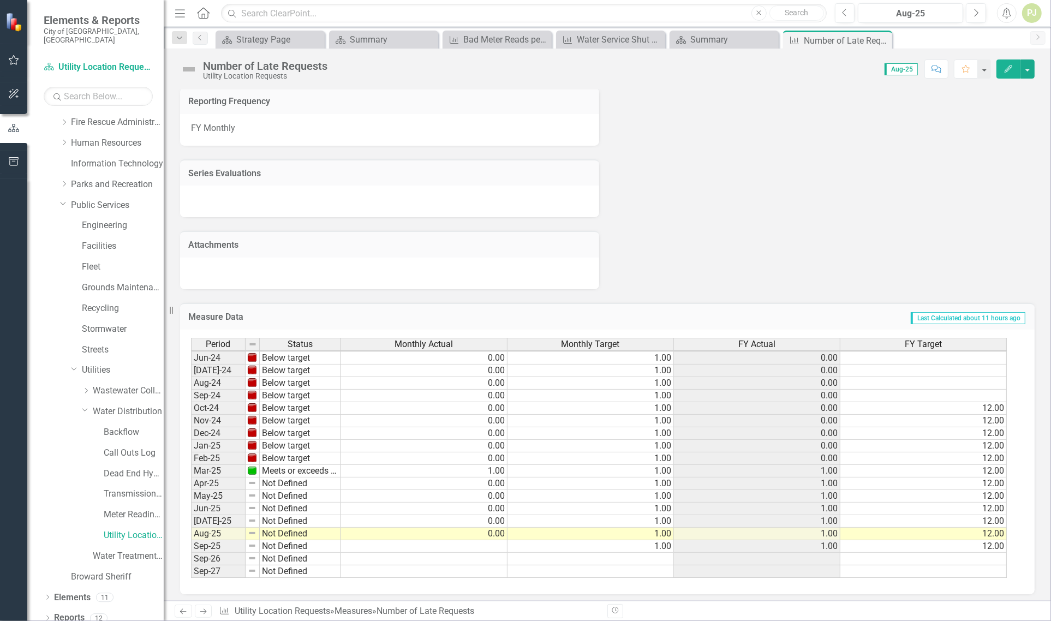
click at [495, 466] on tbody "Oct-22 Meets or exceeds target 0.00 0.00 0.00 Nov-22 Meets or exceeds target 0.…" at bounding box center [599, 339] width 816 height 478
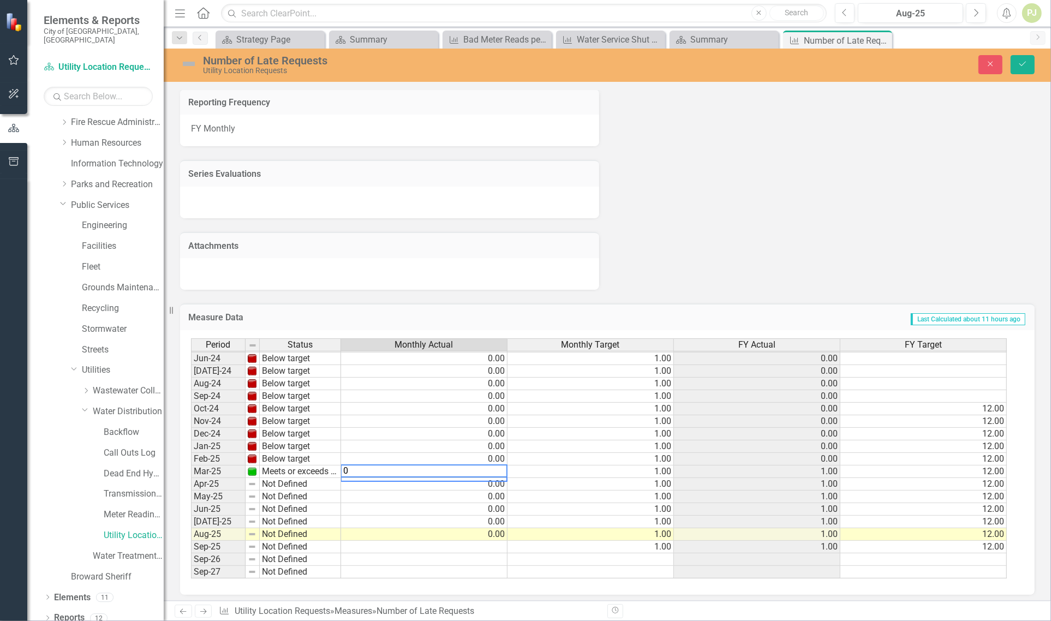
type textarea "0"
click at [374, 478] on td "0.00" at bounding box center [424, 484] width 166 height 13
click at [275, 468] on td "Meets or exceeds target" at bounding box center [300, 472] width 81 height 13
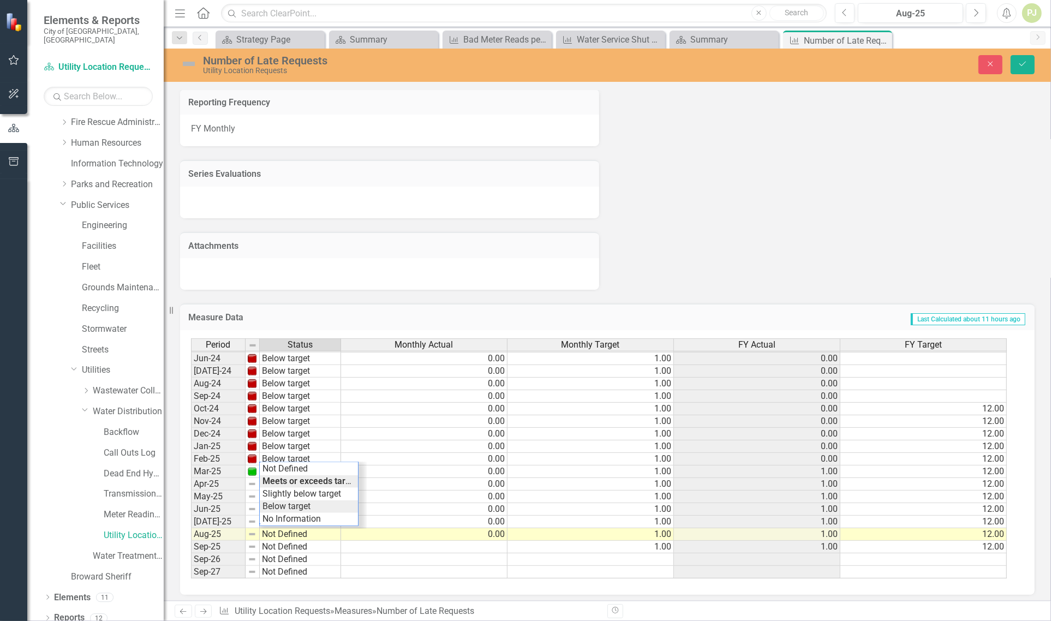
type textarea "Below target"
click at [293, 503] on div "Period Status Monthly Actual Monthly Target FY Actual FY Target May-23 Meets or…" at bounding box center [603, 458] width 825 height 241
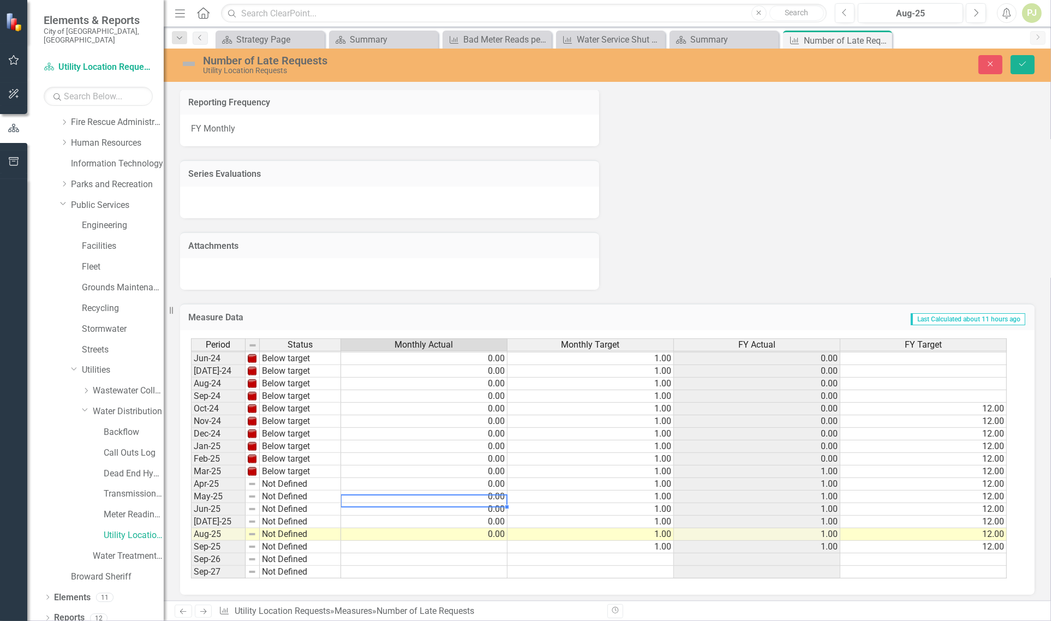
click at [413, 491] on td "0.00" at bounding box center [424, 497] width 166 height 13
click at [1022, 63] on icon "Save" at bounding box center [1023, 64] width 10 height 8
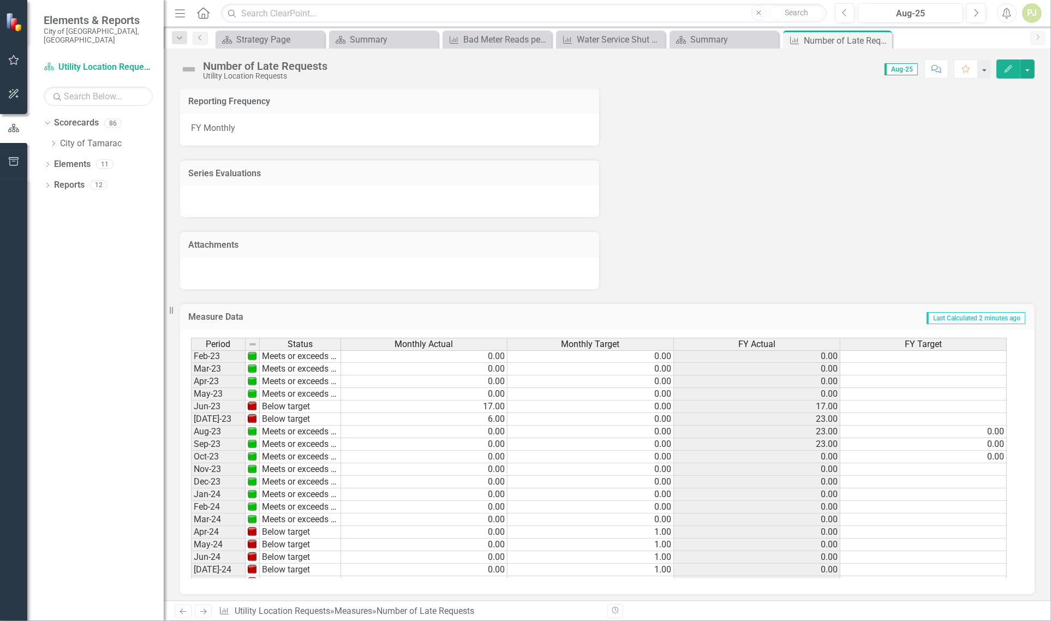
scroll to position [0, 0]
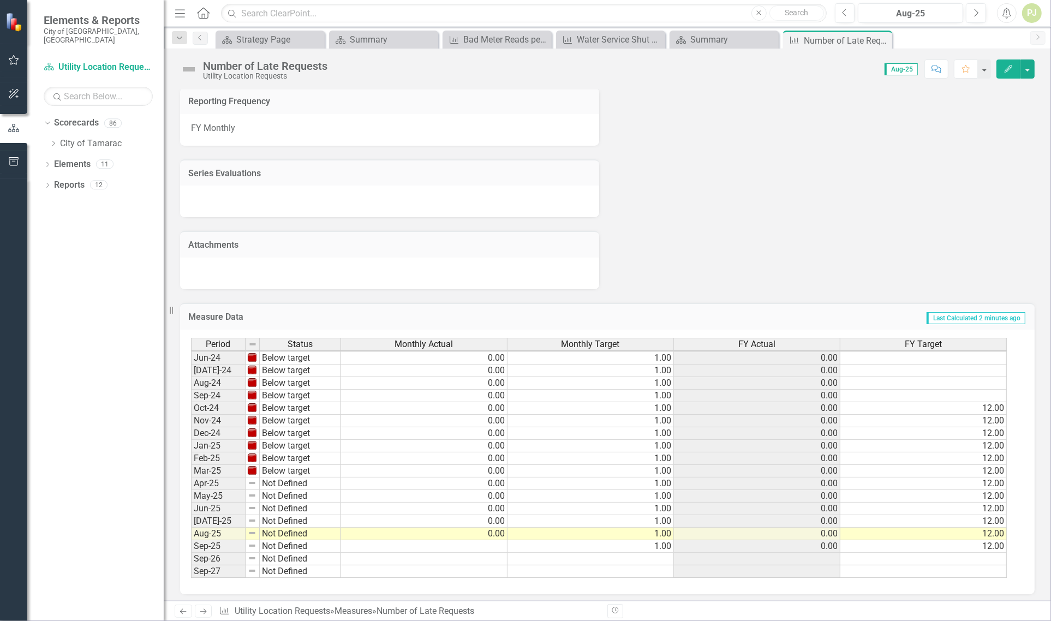
click at [265, 478] on td "Not Defined" at bounding box center [300, 484] width 81 height 13
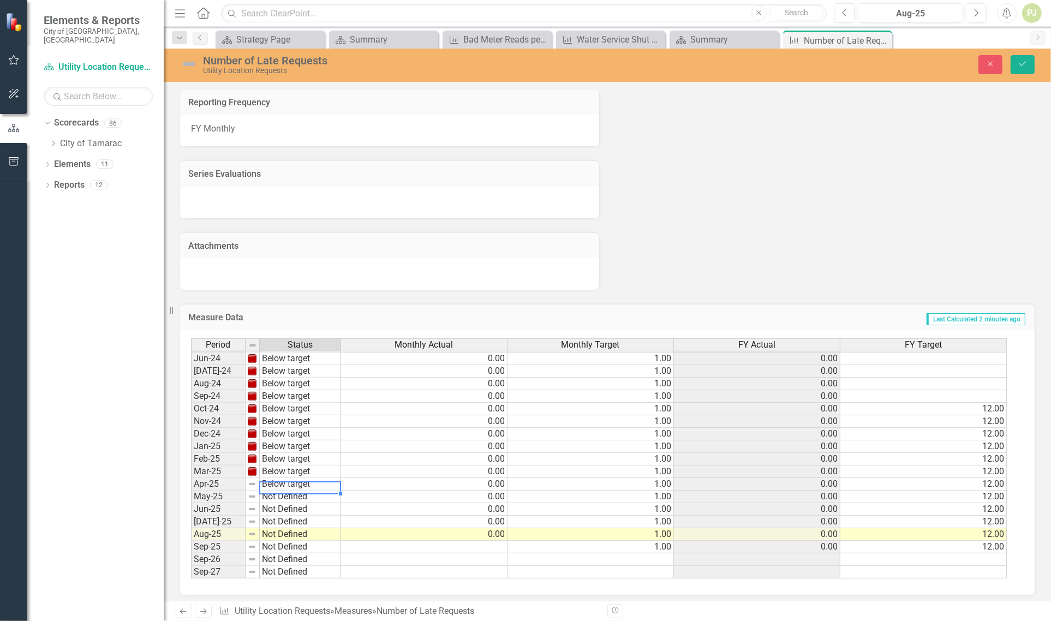
click at [290, 516] on div "Period Status Monthly Actual Monthly Target FY Actual FY Target May-23 Meets or…" at bounding box center [603, 458] width 825 height 241
click at [277, 491] on td "Not Defined" at bounding box center [300, 497] width 81 height 13
click at [288, 527] on div "Period Status Monthly Actual Monthly Target FY Actual FY Target May-23 Meets or…" at bounding box center [603, 458] width 825 height 241
click at [272, 508] on td "Not Defined" at bounding box center [300, 509] width 81 height 13
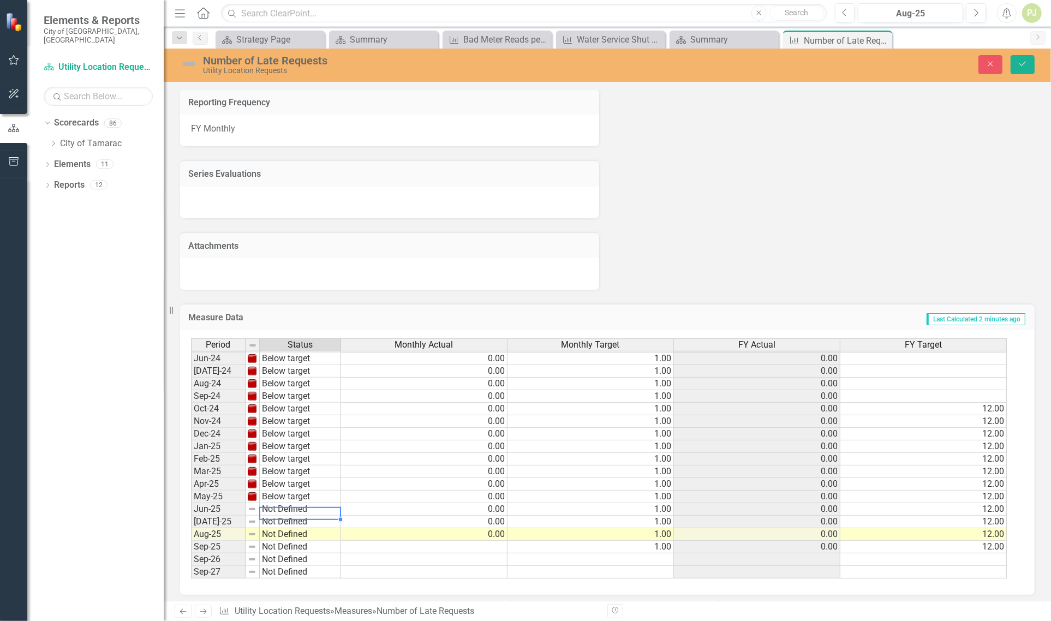
click at [272, 508] on td "Not Defined" at bounding box center [300, 509] width 81 height 13
click at [282, 455] on div "Period Status Monthly Actual Monthly Target FY Actual FY Target May-23 Meets or…" at bounding box center [603, 458] width 825 height 241
click at [276, 504] on td "Meets or exceeds target" at bounding box center [300, 509] width 81 height 13
click at [282, 453] on div "Period Status Monthly Actual Monthly Target FY Actual FY Target May-23 Meets or…" at bounding box center [603, 458] width 825 height 241
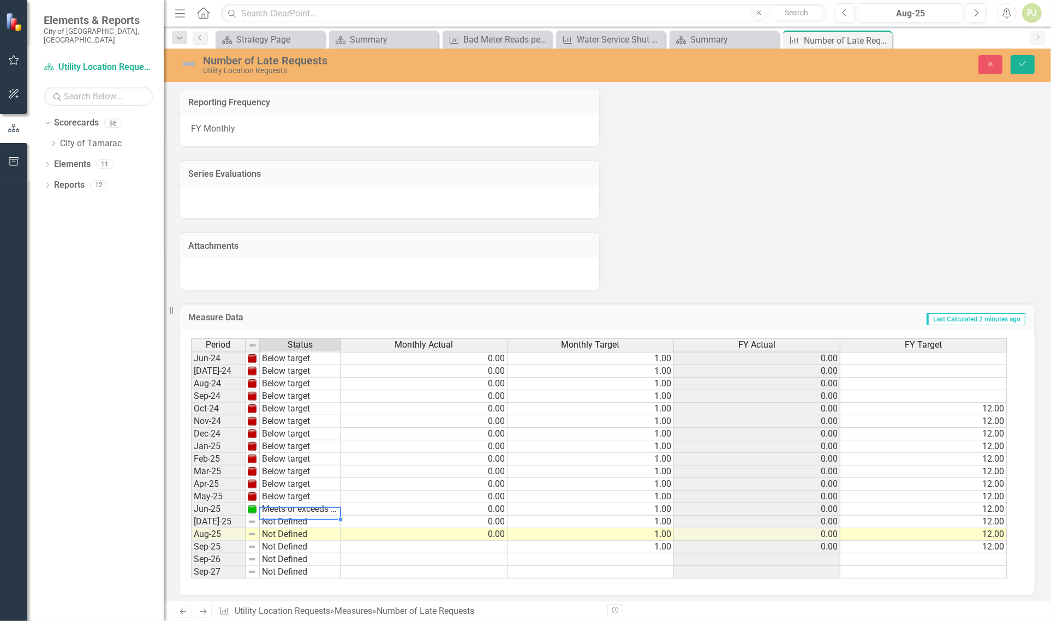
click at [277, 507] on td "Meets or exceeds target" at bounding box center [300, 509] width 81 height 13
click at [294, 476] on div "Period Status Monthly Actual Monthly Target FY Actual FY Target May-23 Meets or…" at bounding box center [603, 458] width 825 height 241
click at [291, 519] on td "Not Defined" at bounding box center [300, 522] width 81 height 13
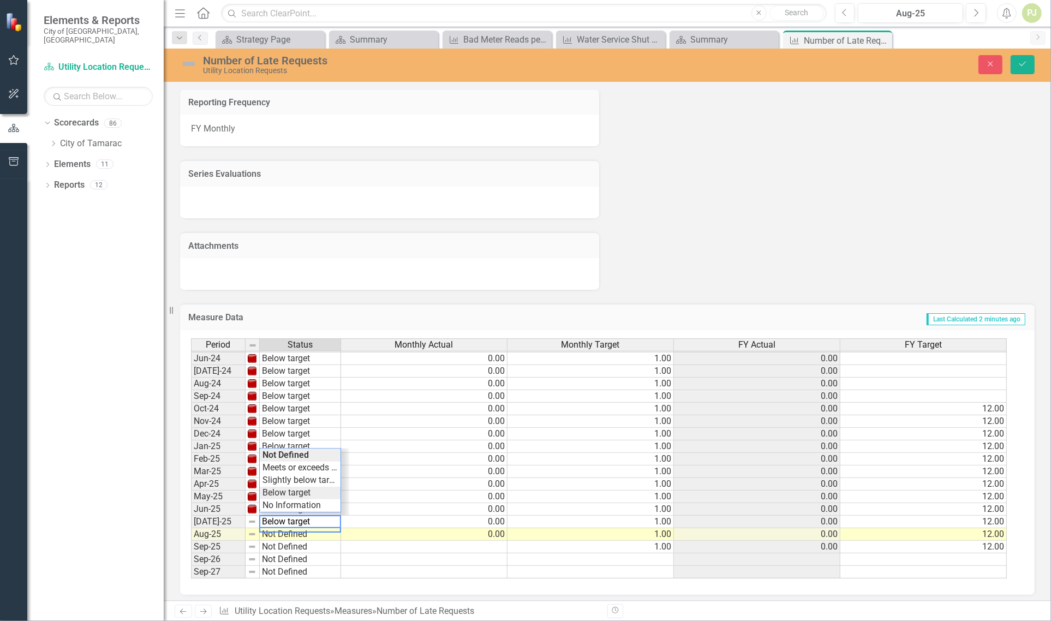
click at [287, 490] on div "Period Status Monthly Actual Monthly Target FY Actual FY Target May-23 Meets or…" at bounding box center [603, 458] width 825 height 241
click at [284, 531] on td "Not Defined" at bounding box center [300, 534] width 81 height 13
type textarea "Below target"
click at [298, 501] on div "Period Status Monthly Actual Monthly Target FY Actual FY Target May-23 Meets or…" at bounding box center [603, 458] width 825 height 241
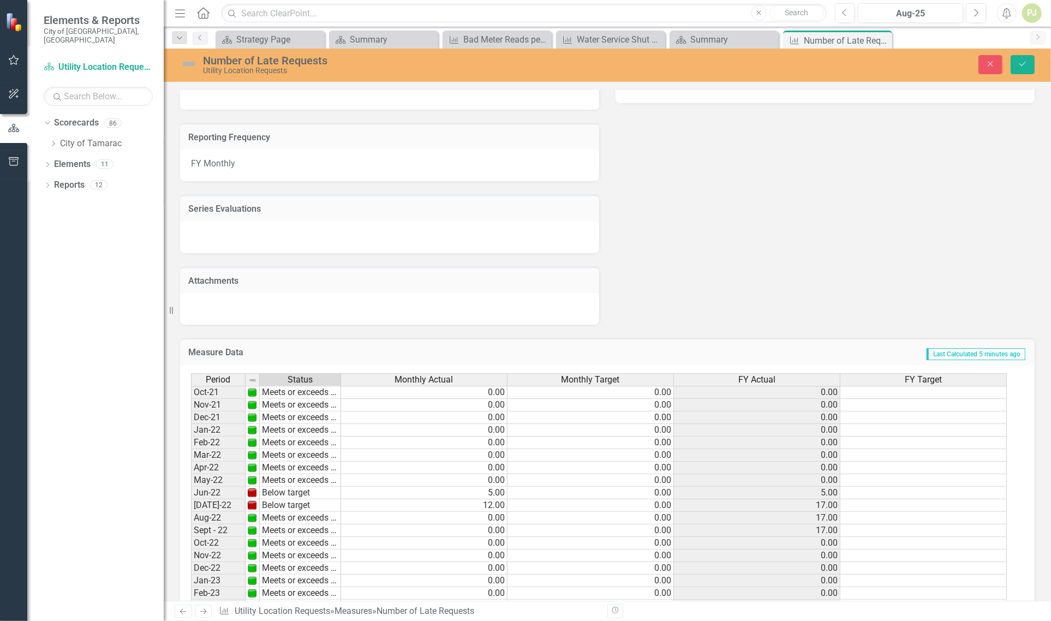
scroll to position [454, 0]
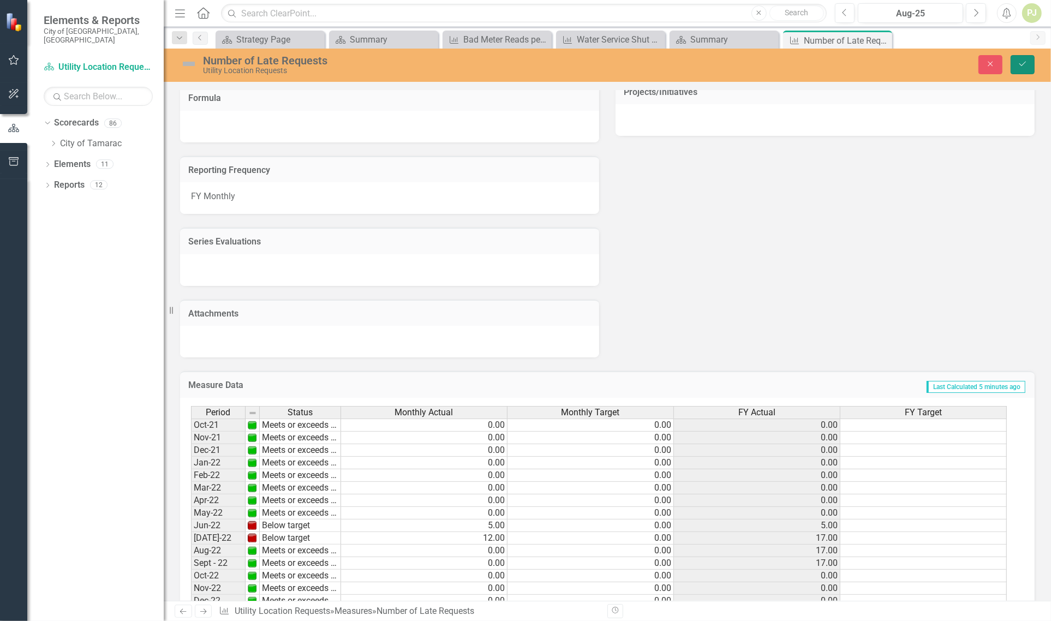
click at [1021, 69] on button "Save" at bounding box center [1023, 64] width 24 height 19
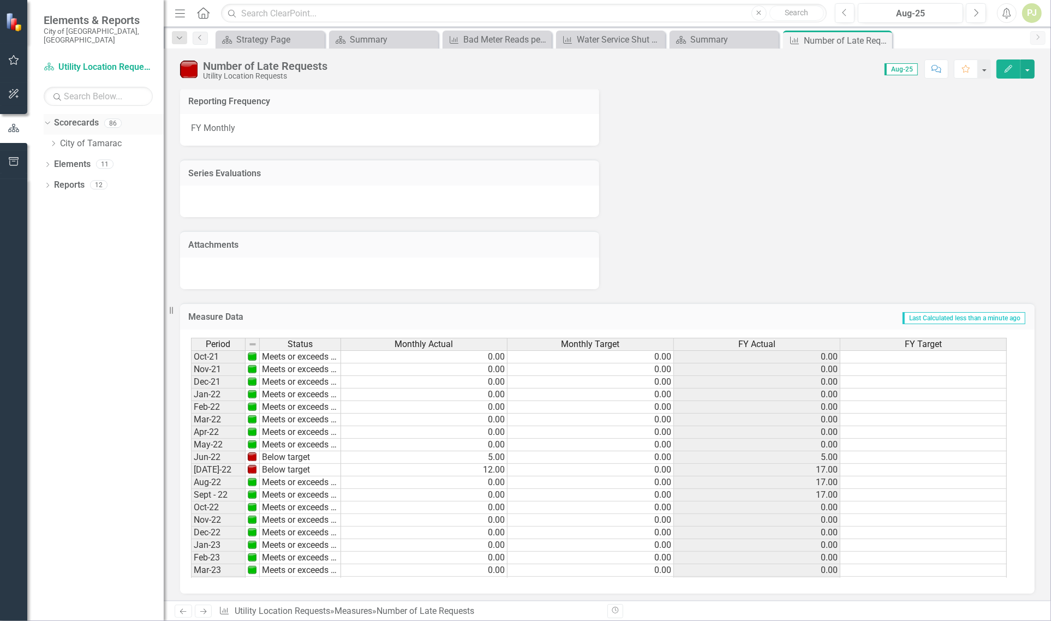
click at [45, 119] on icon "Dropdown" at bounding box center [46, 123] width 6 height 8
click at [45, 121] on icon "Dropdown" at bounding box center [48, 124] width 8 height 6
click at [53, 140] on icon "Dropdown" at bounding box center [53, 143] width 8 height 7
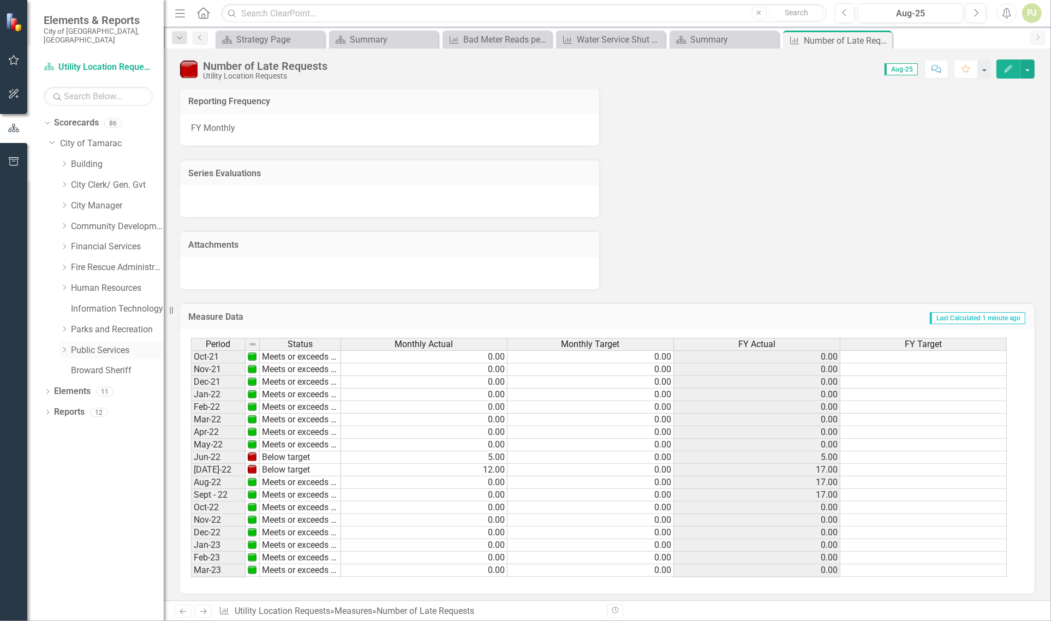
click at [69, 346] on div "Dropdown" at bounding box center [65, 350] width 11 height 9
click at [74, 512] on icon "Dropdown" at bounding box center [75, 515] width 8 height 7
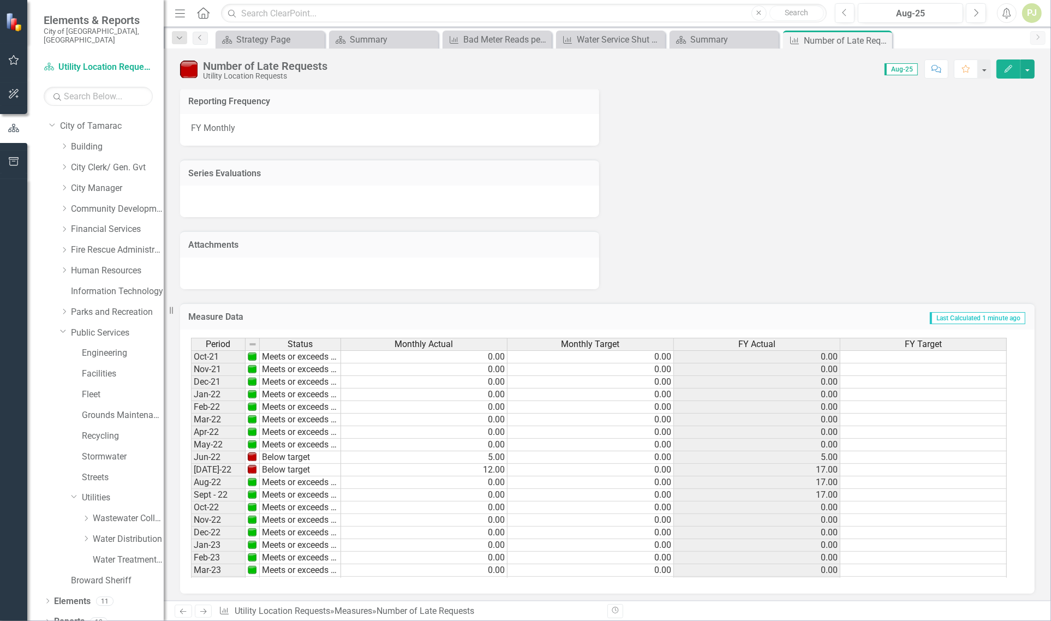
scroll to position [21, 0]
click at [86, 527] on div "Dropdown Water Distribution" at bounding box center [123, 536] width 82 height 18
click at [86, 533] on icon at bounding box center [86, 535] width 3 height 5
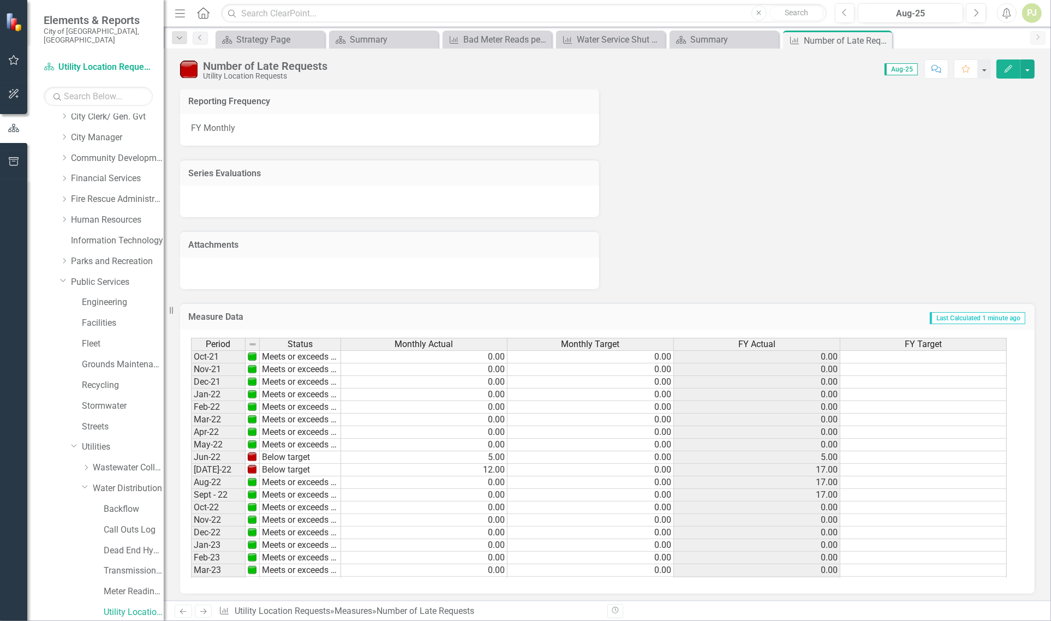
scroll to position [85, 0]
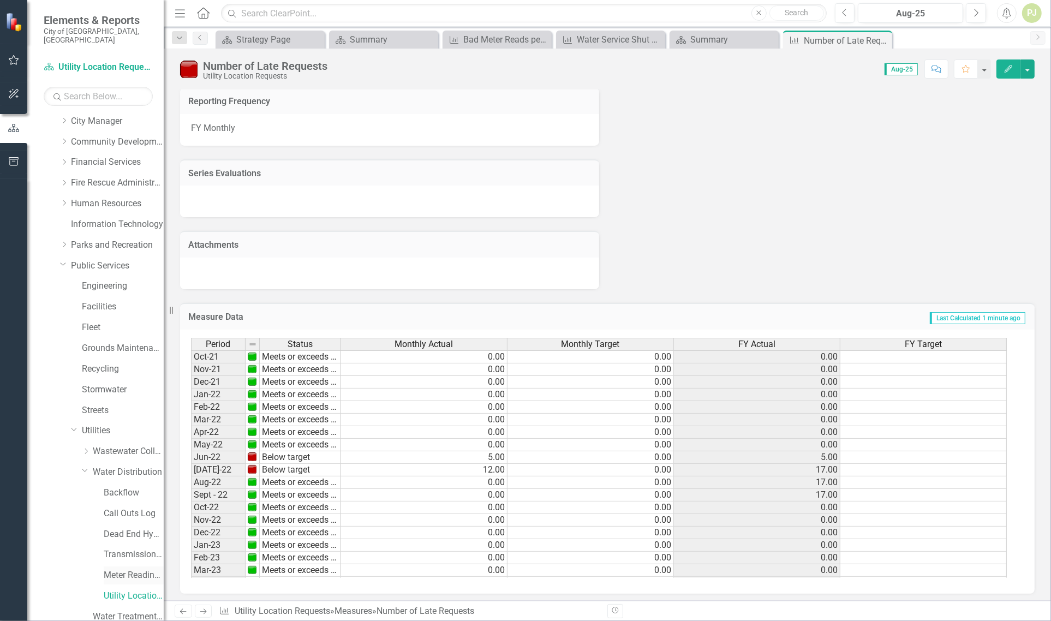
click at [123, 569] on link "Meter Reading ([PERSON_NAME])" at bounding box center [134, 575] width 60 height 13
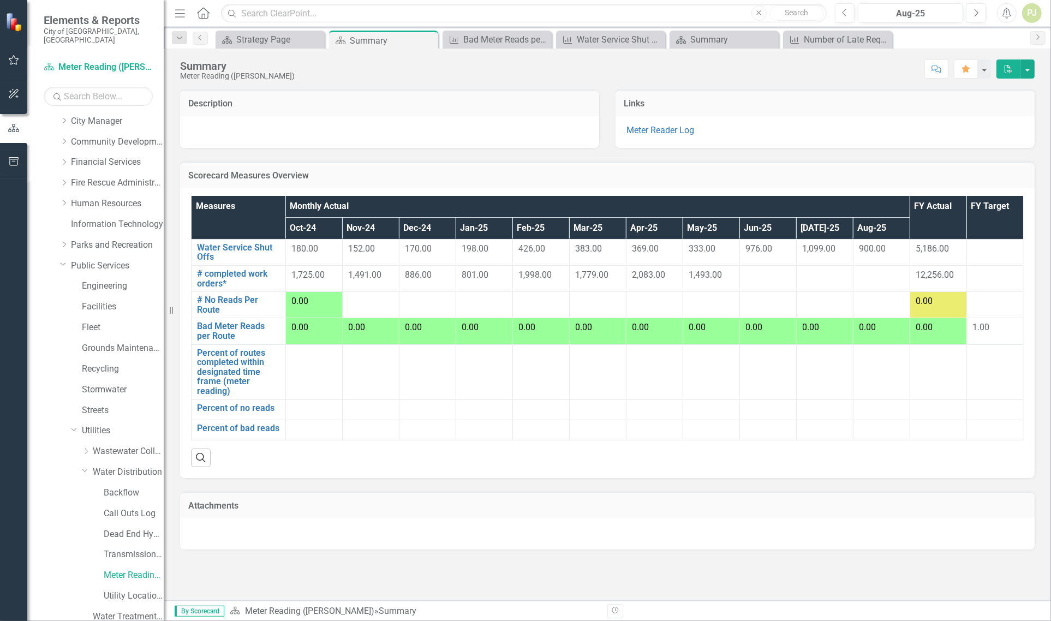
click at [754, 277] on div at bounding box center [768, 275] width 45 height 13
click at [241, 278] on link "# completed work orders*" at bounding box center [238, 278] width 83 height 19
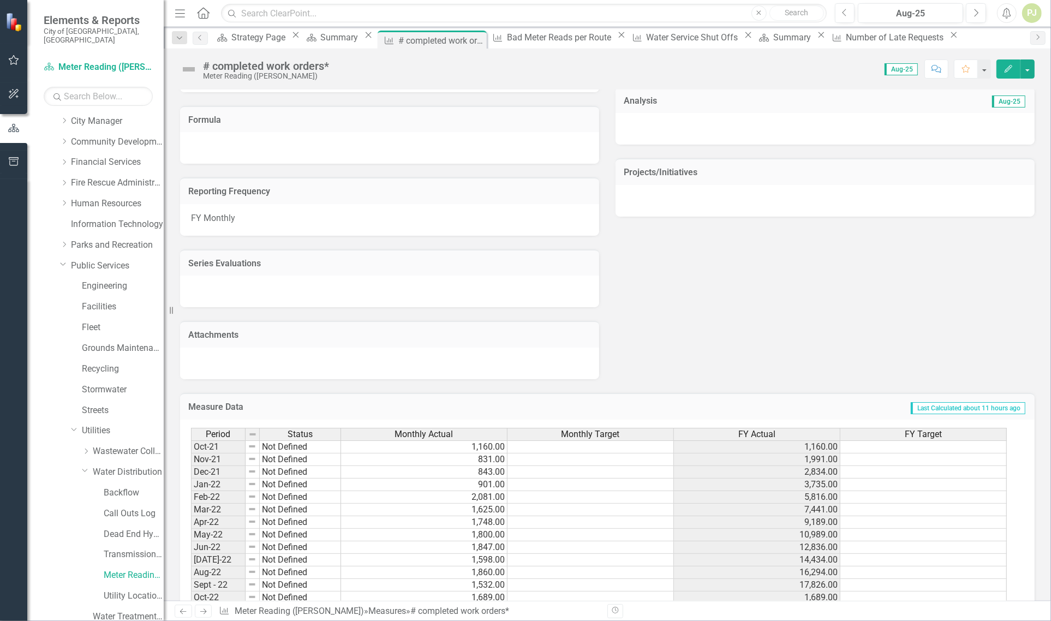
scroll to position [522, 0]
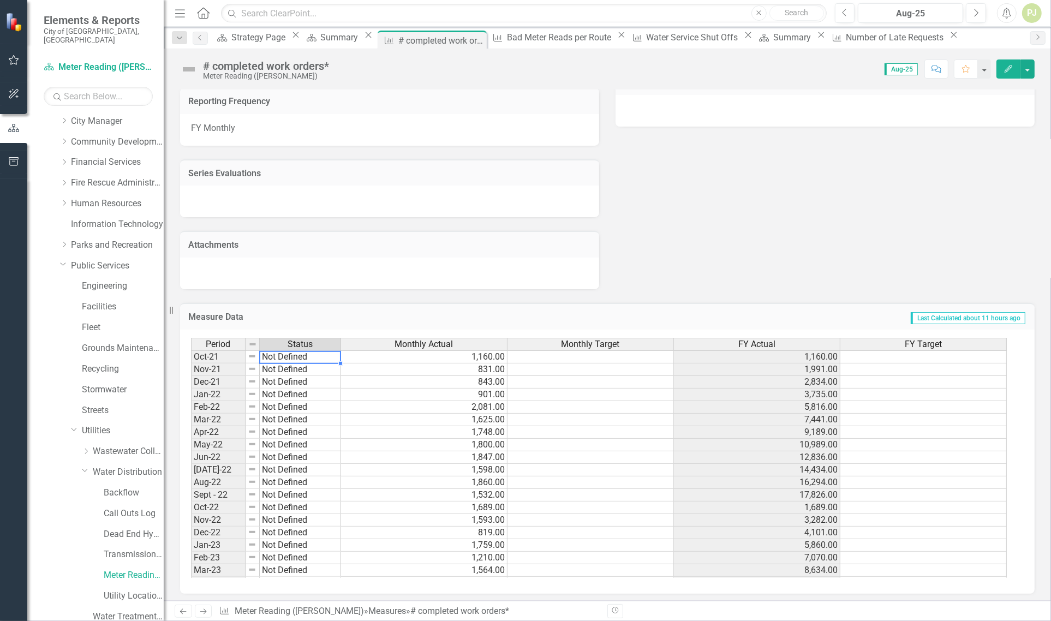
click at [288, 355] on td "Not Defined" at bounding box center [300, 356] width 81 height 13
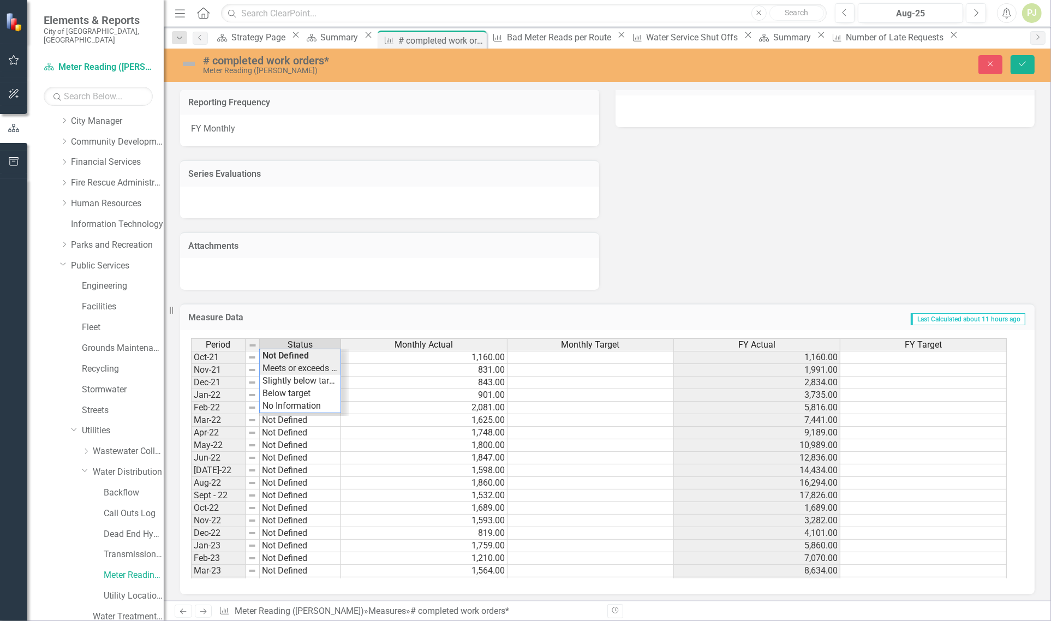
click at [290, 365] on div "Period Status Monthly Actual Monthly Target FY Actual FY Target Oct-21 Not Defi…" at bounding box center [603, 458] width 825 height 240
click at [290, 365] on td "Not Defined" at bounding box center [300, 370] width 81 height 13
click at [292, 377] on div "Period Status Monthly Actual Monthly Target FY Actual FY Target Oct-21 Meets or…" at bounding box center [603, 458] width 825 height 240
click at [292, 377] on td "Not Defined" at bounding box center [300, 383] width 81 height 13
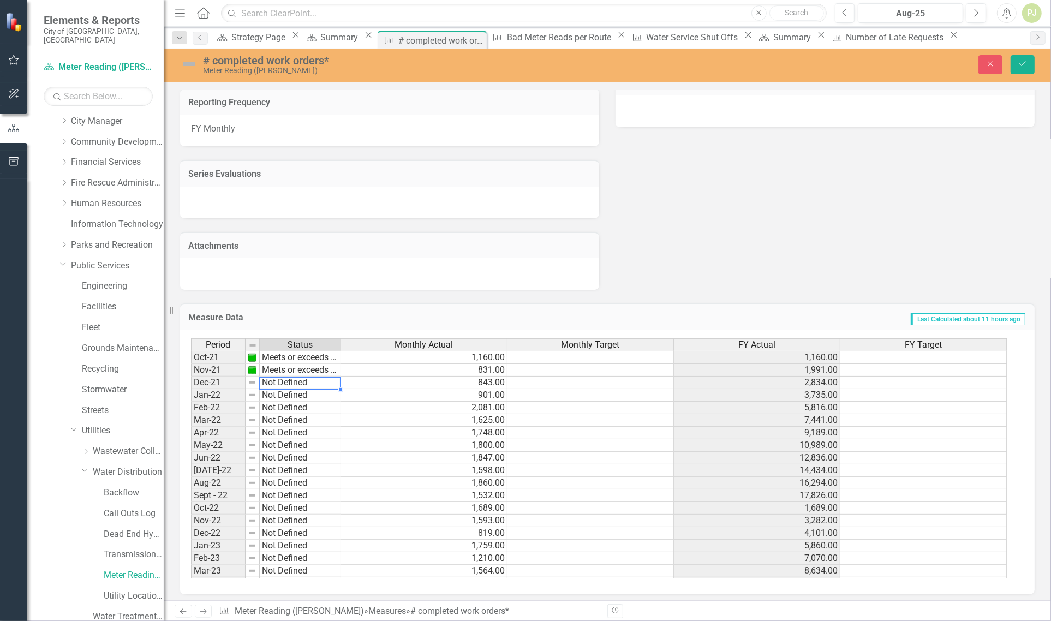
click at [292, 377] on td "Not Defined" at bounding box center [300, 383] width 81 height 13
click at [290, 389] on div "Period Status Monthly Actual Monthly Target FY Actual FY Target Oct-21 Meets or…" at bounding box center [603, 458] width 825 height 240
click at [290, 389] on td "Not Defined" at bounding box center [300, 395] width 81 height 13
click at [291, 404] on div "Period Status Monthly Actual Monthly Target FY Actual FY Target Oct-21 Meets or…" at bounding box center [603, 458] width 825 height 240
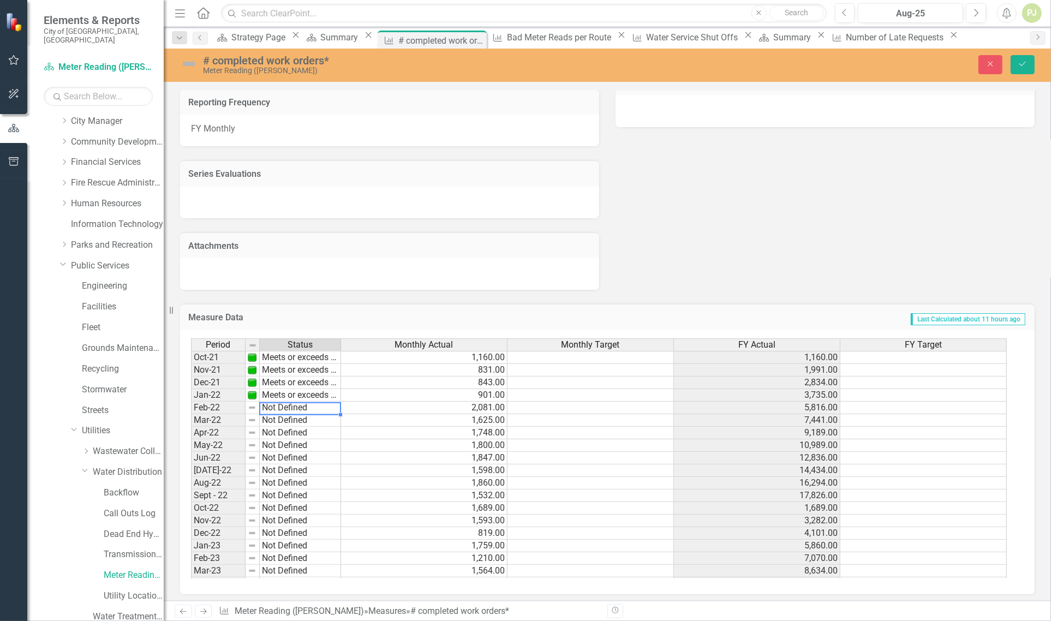
click at [291, 404] on td "Not Defined" at bounding box center [300, 408] width 81 height 13
click at [293, 413] on div "Period Status Monthly Actual Monthly Target FY Actual FY Target Oct-21 Meets or…" at bounding box center [603, 458] width 825 height 240
click at [288, 421] on td "Not Defined" at bounding box center [300, 420] width 81 height 13
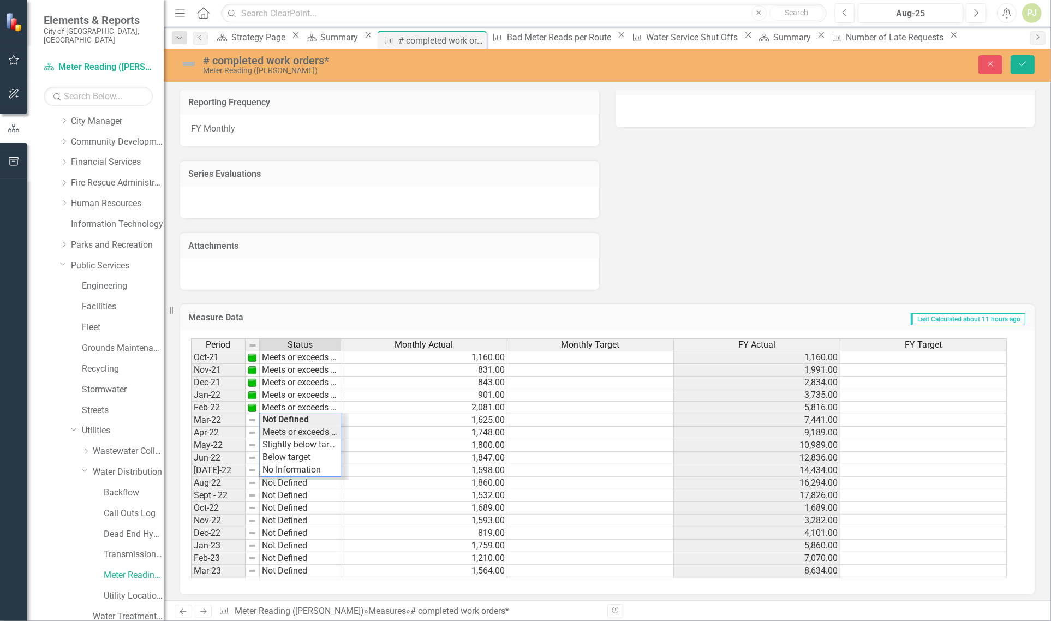
click at [284, 430] on div "Period Status Monthly Actual Monthly Target FY Actual FY Target Oct-21 Meets or…" at bounding box center [603, 458] width 825 height 240
click at [285, 429] on td "Not Defined" at bounding box center [300, 433] width 81 height 13
click at [288, 438] on div "Period Status Monthly Actual Monthly Target FY Actual FY Target Oct-21 Meets or…" at bounding box center [603, 458] width 825 height 240
click at [287, 445] on td "Not Defined" at bounding box center [300, 445] width 81 height 13
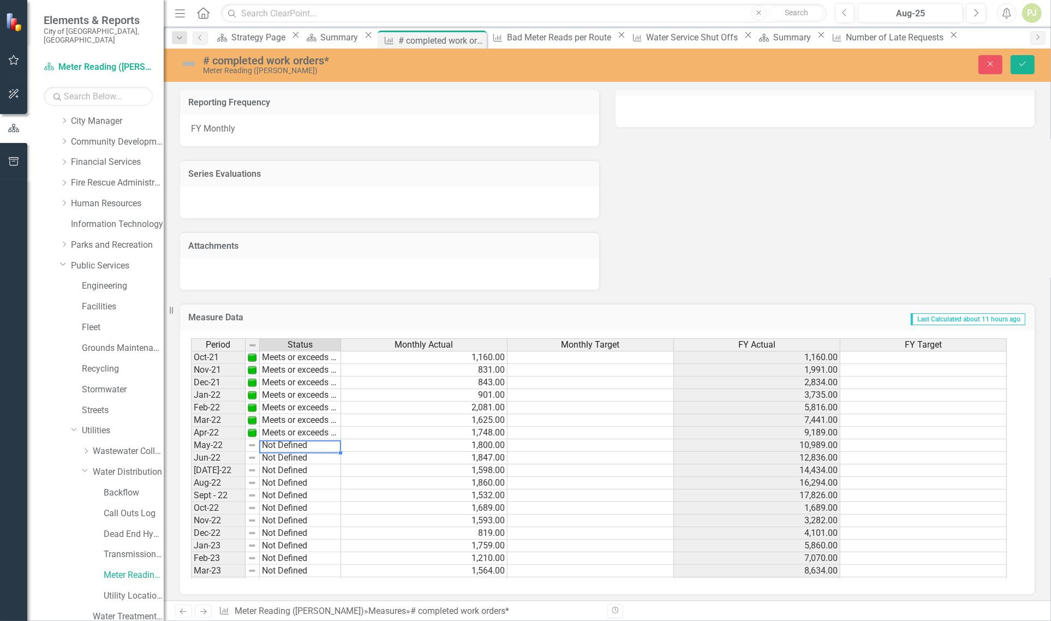
click at [287, 445] on td "Not Defined" at bounding box center [300, 445] width 81 height 13
click at [288, 452] on div "Period Status Monthly Actual Monthly Target FY Actual FY Target Oct-21 Meets or…" at bounding box center [603, 458] width 825 height 240
click at [288, 457] on td "Not Defined" at bounding box center [300, 458] width 81 height 13
click at [290, 467] on div "Period Status Monthly Actual Monthly Target FY Actual FY Target Oct-21 Meets or…" at bounding box center [603, 458] width 825 height 240
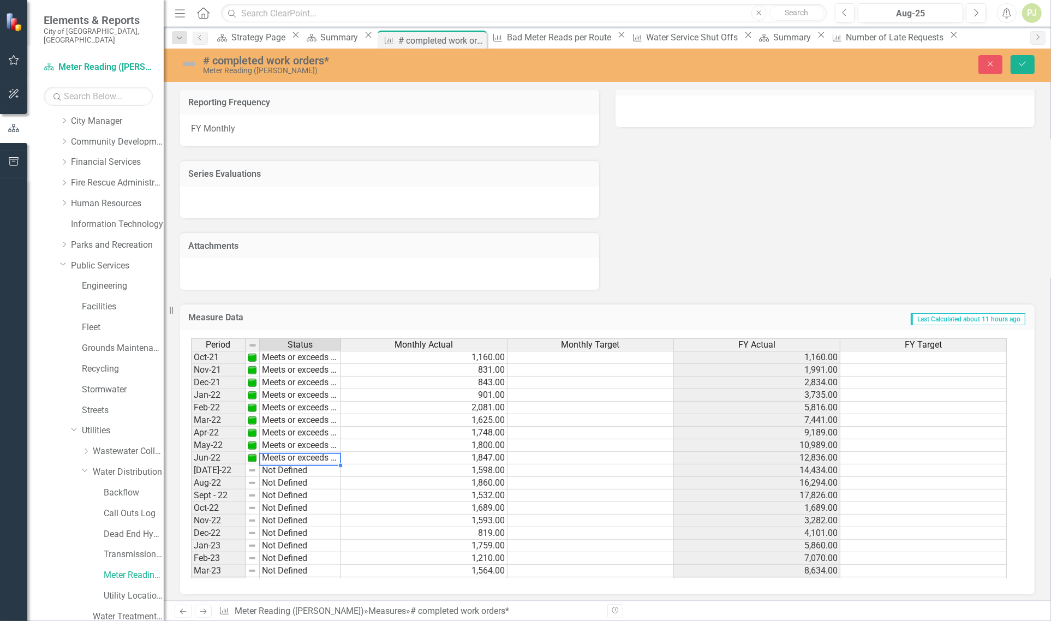
click at [292, 471] on td "Not Defined" at bounding box center [300, 471] width 81 height 13
click at [292, 475] on div "Period Status Monthly Actual Monthly Target FY Actual FY Target Oct-21 Meets or…" at bounding box center [603, 458] width 825 height 240
click at [293, 484] on td "Not Defined" at bounding box center [300, 483] width 81 height 13
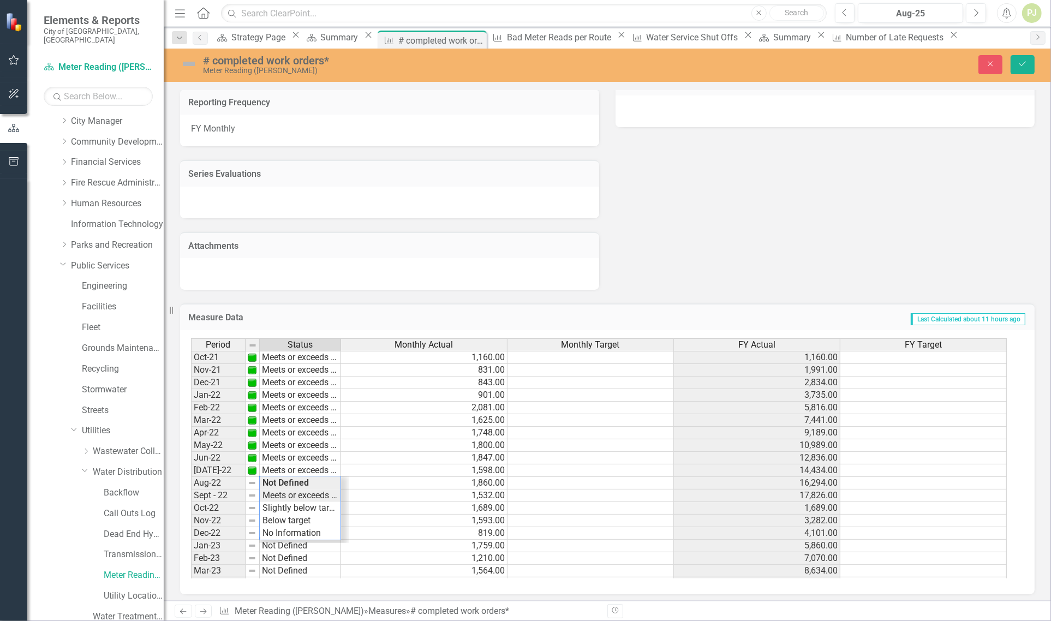
click at [291, 494] on div "Period Status Monthly Actual Monthly Target FY Actual FY Target Oct-21 Meets or…" at bounding box center [603, 458] width 825 height 240
click at [289, 495] on td "Not Defined" at bounding box center [300, 496] width 81 height 13
click at [288, 503] on div "Period Status Monthly Actual Monthly Target FY Actual FY Target Oct-21 Meets or…" at bounding box center [603, 458] width 825 height 240
click at [288, 503] on td "Not Defined" at bounding box center [300, 508] width 81 height 13
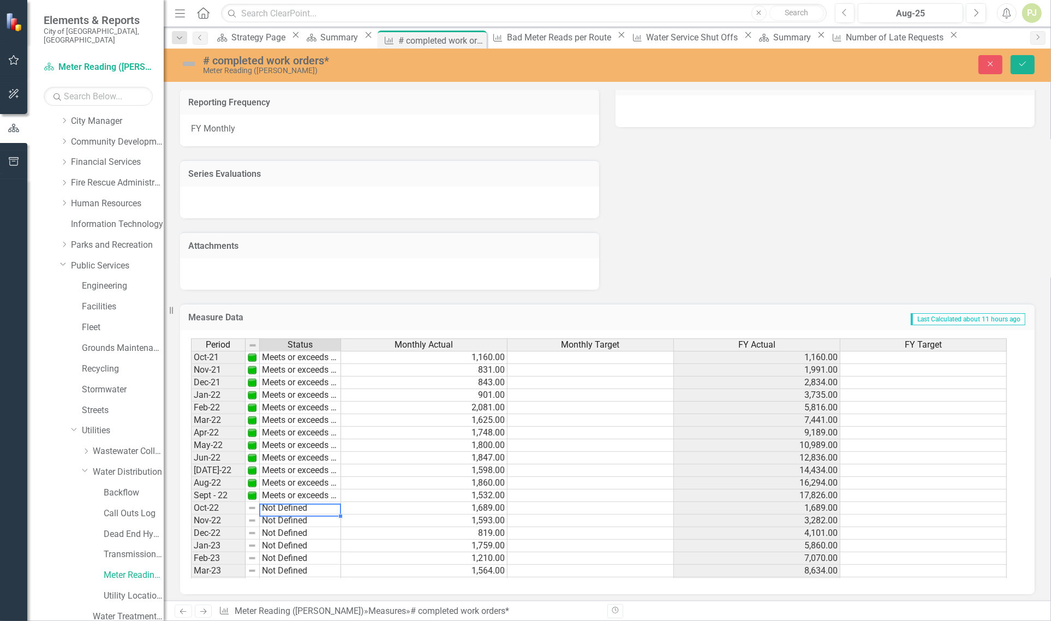
click at [288, 503] on td "Not Defined" at bounding box center [300, 508] width 81 height 13
click at [288, 516] on div "Period Status Monthly Actual Monthly Target FY Actual FY Target Oct-21 Meets or…" at bounding box center [603, 458] width 825 height 240
click at [290, 517] on td "Not Defined" at bounding box center [300, 521] width 81 height 13
click at [292, 531] on div "Period Status Monthly Actual Monthly Target FY Actual FY Target Oct-21 Meets or…" at bounding box center [603, 458] width 825 height 240
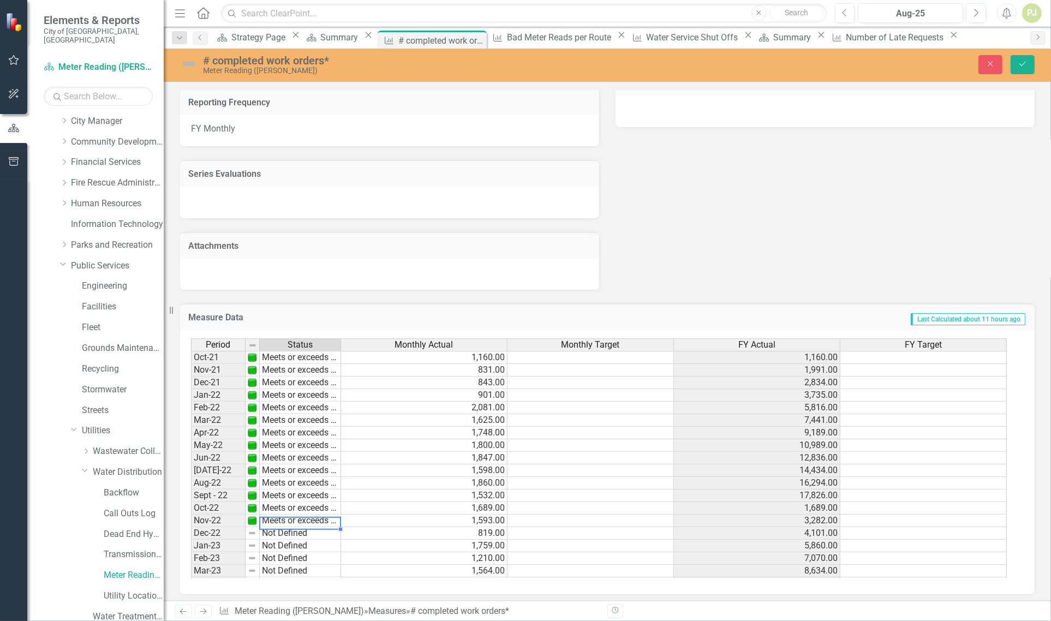
click at [292, 531] on td "Not Defined" at bounding box center [300, 533] width 81 height 13
click at [293, 541] on div "Period Status Monthly Actual Monthly Target FY Actual FY Target Oct-21 Meets or…" at bounding box center [603, 458] width 825 height 240
click at [292, 546] on td "Not Defined" at bounding box center [300, 546] width 81 height 13
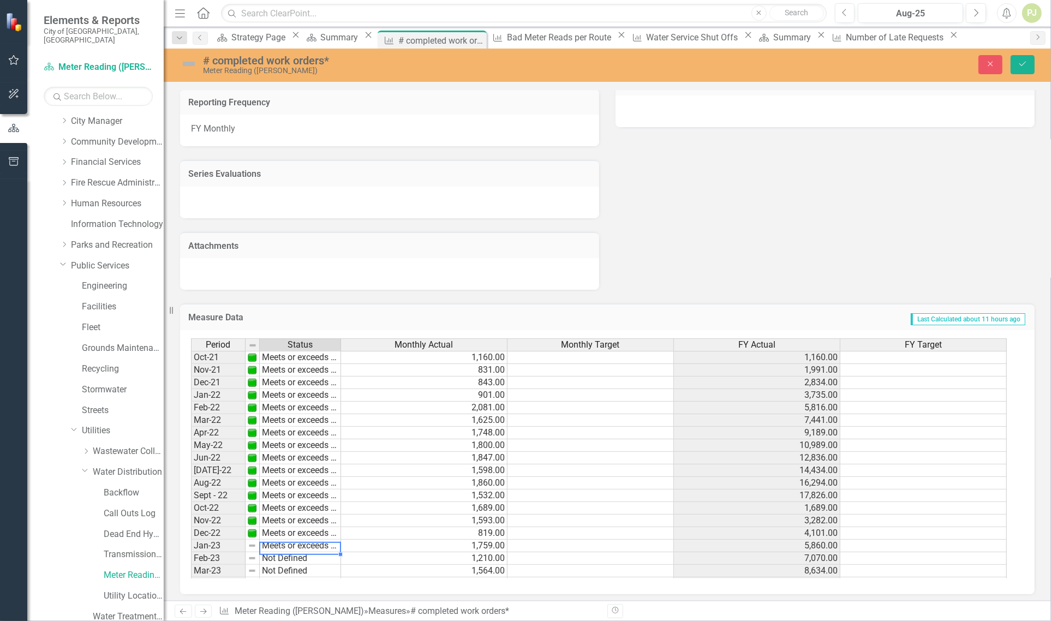
click at [292, 552] on div "Period Status Monthly Actual Monthly Target FY Actual FY Target Oct-21 Meets or…" at bounding box center [603, 458] width 825 height 240
click at [293, 560] on td "Not Defined" at bounding box center [300, 558] width 81 height 13
click at [293, 563] on div "Period Status Monthly Actual Monthly Target FY Actual FY Target Oct-21 Meets or…" at bounding box center [603, 458] width 825 height 240
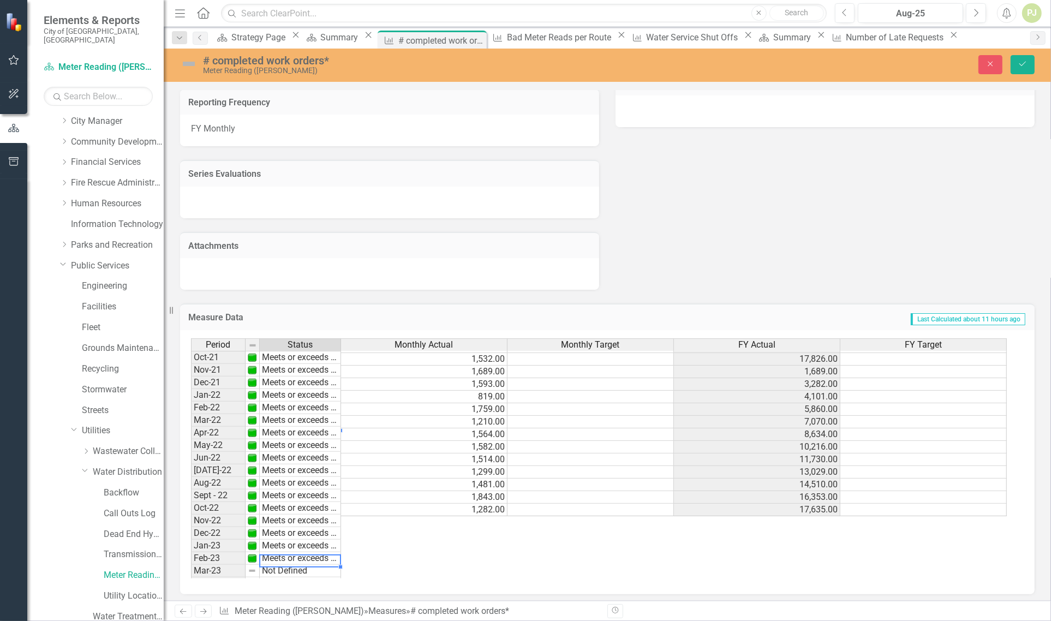
scroll to position [136, 0]
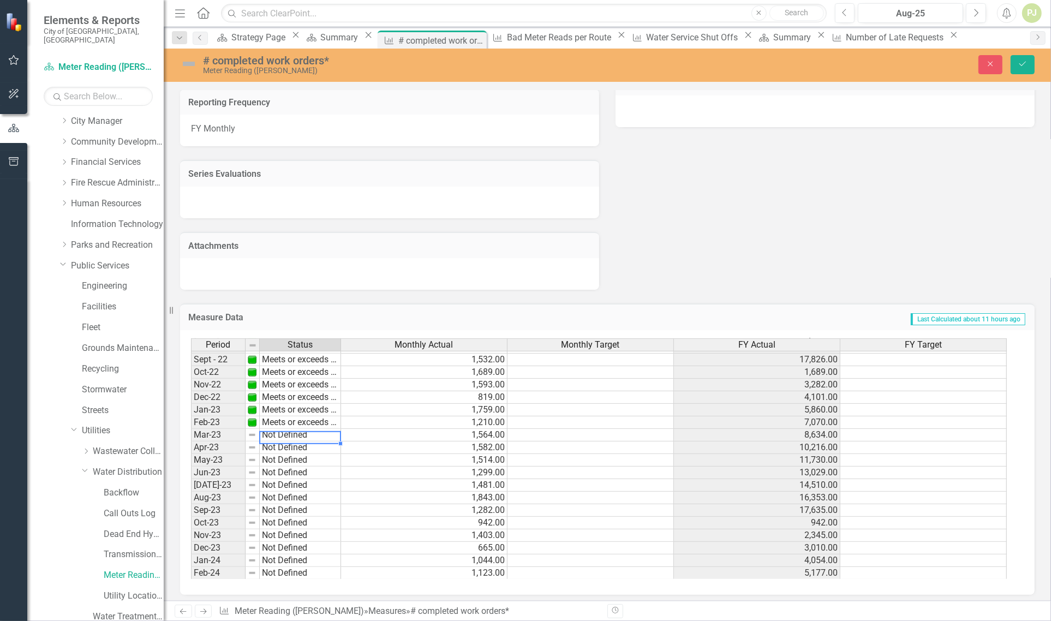
click at [282, 437] on td "Not Defined" at bounding box center [300, 435] width 81 height 13
click at [285, 445] on div "Period Status Monthly Actual Monthly Target FY Actual FY Target Jan-22 Meets or…" at bounding box center [603, 458] width 825 height 241
click at [288, 448] on td "Not Defined" at bounding box center [300, 448] width 81 height 13
click at [289, 448] on td "Not Defined" at bounding box center [300, 448] width 81 height 13
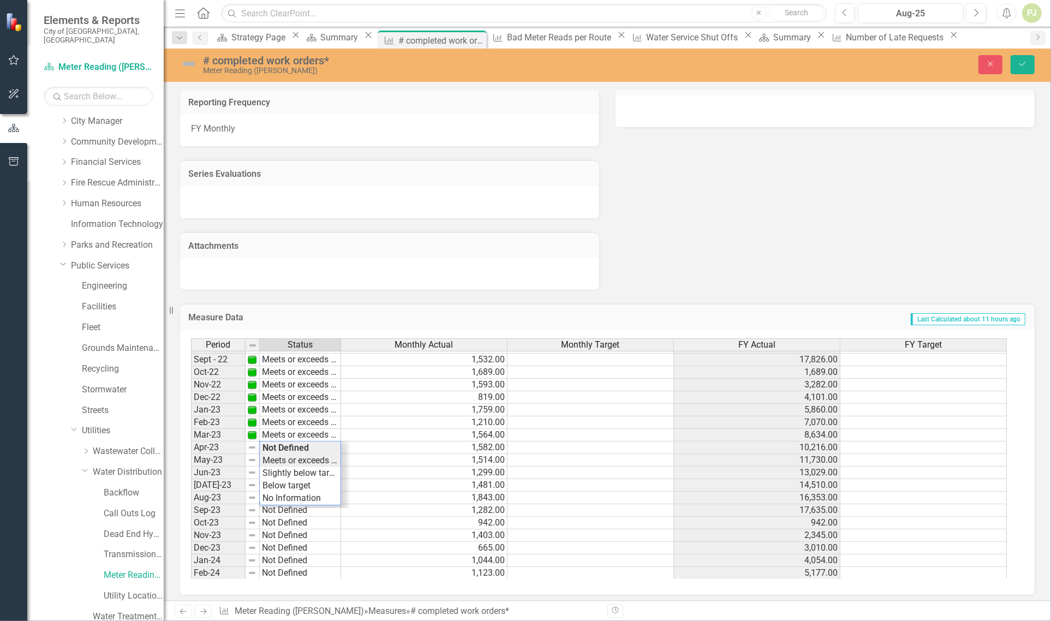
click at [288, 459] on div "Period Status Monthly Actual Monthly Target FY Actual FY Target Jan-22 Meets or…" at bounding box center [603, 458] width 825 height 241
click at [290, 459] on td "Not Defined" at bounding box center [300, 460] width 81 height 13
click at [291, 468] on div "Period Status Monthly Actual Monthly Target FY Actual FY Target Jan-22 Meets or…" at bounding box center [603, 458] width 825 height 241
click at [291, 471] on td "Not Defined" at bounding box center [300, 473] width 81 height 13
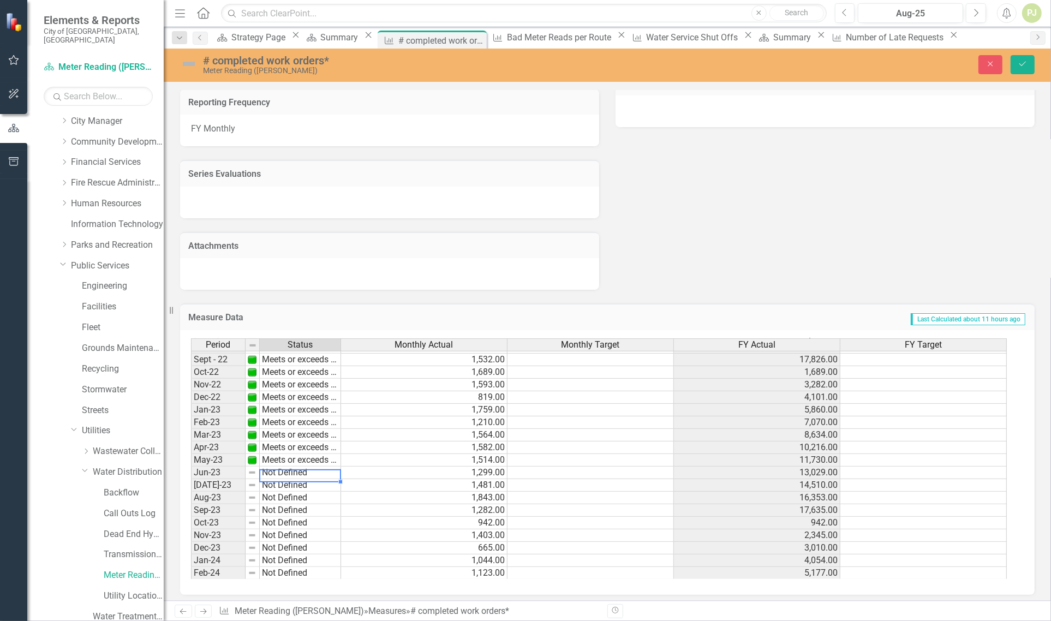
click at [291, 471] on td "Not Defined" at bounding box center [300, 473] width 81 height 13
click at [290, 482] on div "Period Status Monthly Actual Monthly Target FY Actual FY Target Jan-22 Meets or…" at bounding box center [603, 458] width 825 height 241
click at [293, 480] on td "Not Defined" at bounding box center [300, 485] width 81 height 13
click at [293, 479] on td "Not Defined" at bounding box center [300, 485] width 81 height 13
type textarea "Meets or exceeds target"
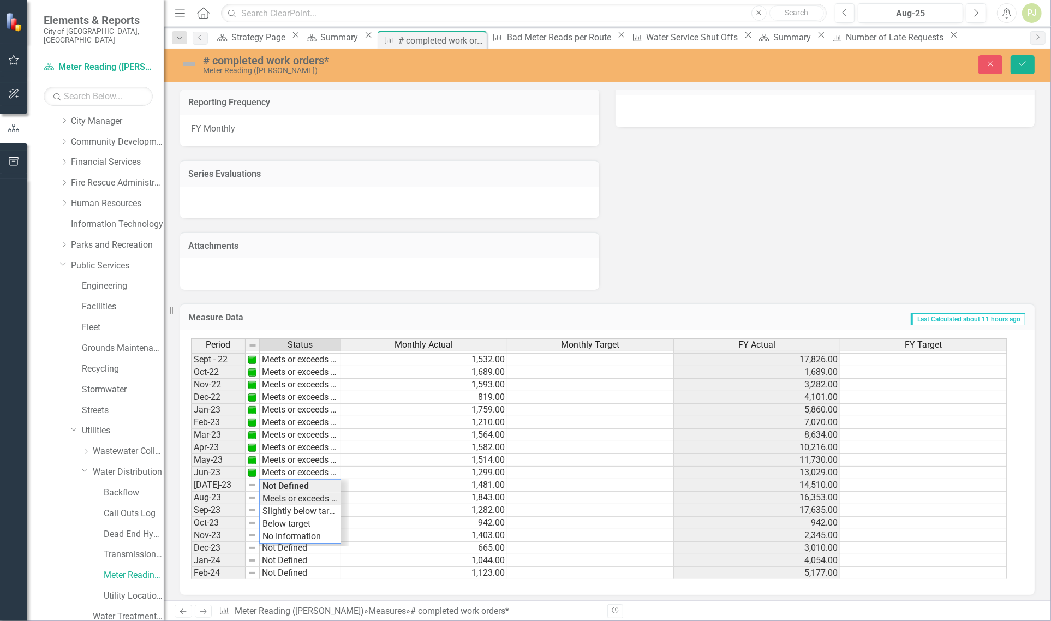
click at [291, 492] on div "Period Status Monthly Actual Monthly Target FY Actual FY Target Jan-22 Meets or…" at bounding box center [603, 458] width 825 height 241
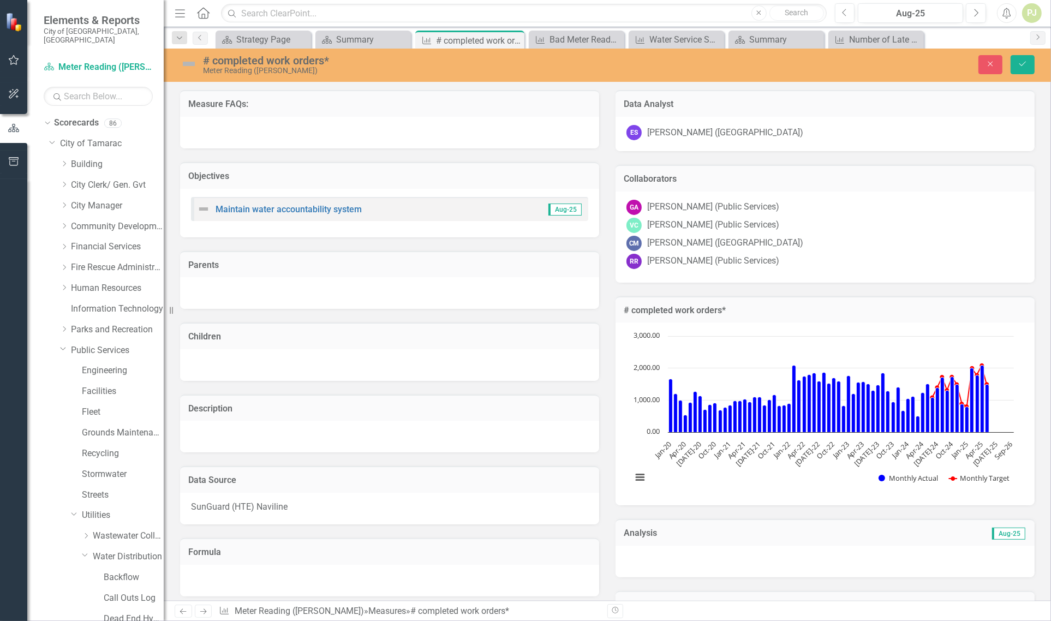
scroll to position [190, 0]
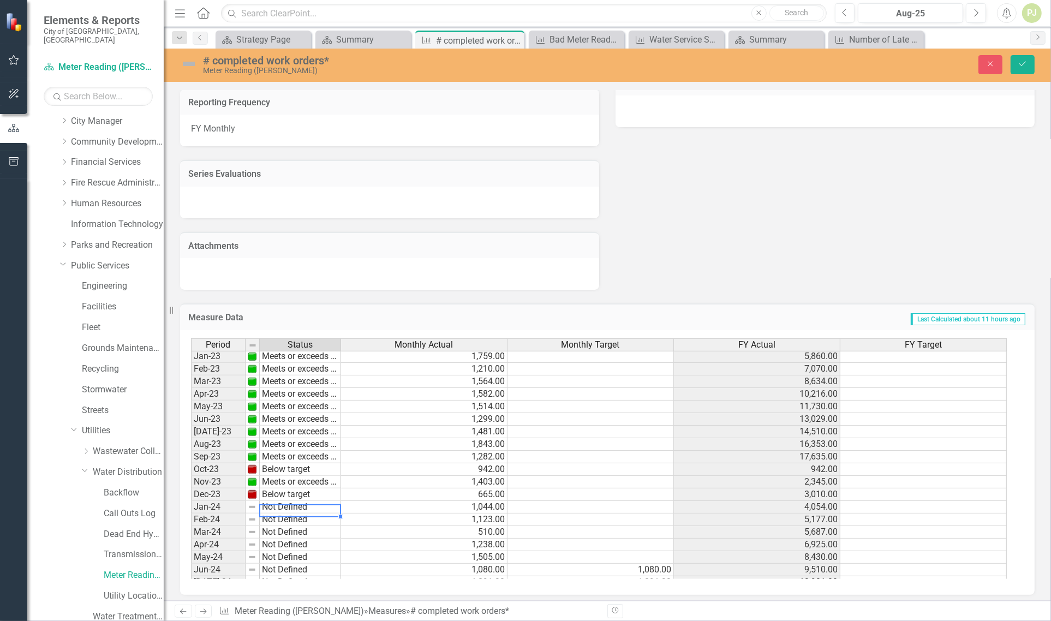
click at [279, 507] on td "Not Defined" at bounding box center [300, 507] width 81 height 13
click at [290, 546] on div "Period Status Monthly Actual Monthly Target FY Actual FY Target May-22 Meets or…" at bounding box center [603, 458] width 825 height 241
click at [292, 505] on td "Below target" at bounding box center [300, 507] width 81 height 13
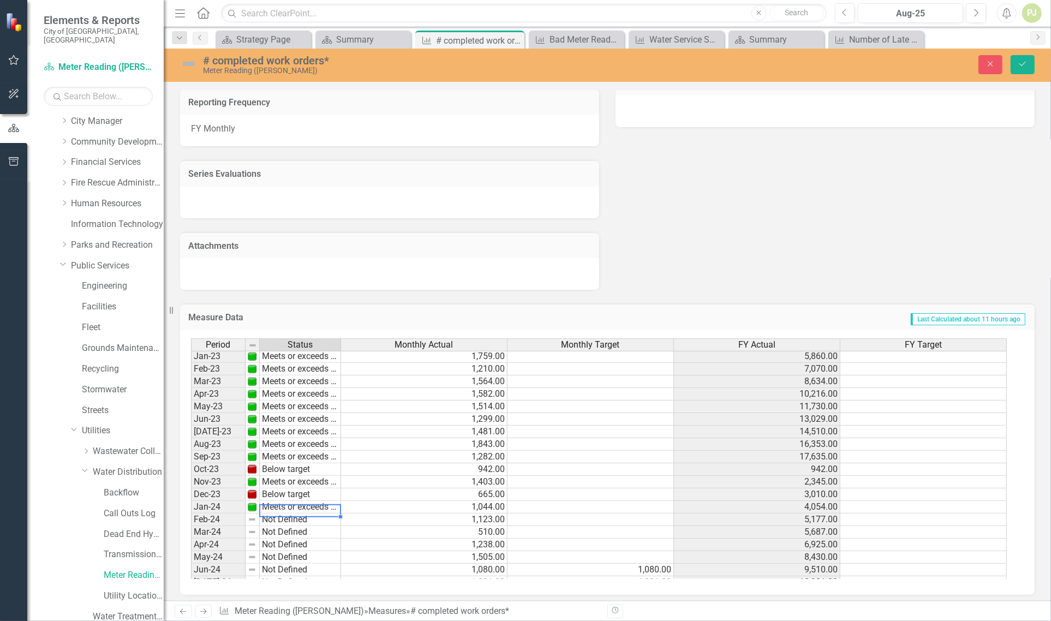
click at [288, 519] on div "Period Status Monthly Actual Monthly Target FY Actual FY Target May-22 Meets or…" at bounding box center [603, 458] width 825 height 241
click at [297, 516] on td "Not Defined" at bounding box center [300, 520] width 81 height 13
click at [295, 528] on div "Period Status Monthly Actual Monthly Target FY Actual FY Target May-22 Meets or…" at bounding box center [603, 458] width 825 height 241
click at [295, 532] on td "Not Defined" at bounding box center [300, 532] width 81 height 13
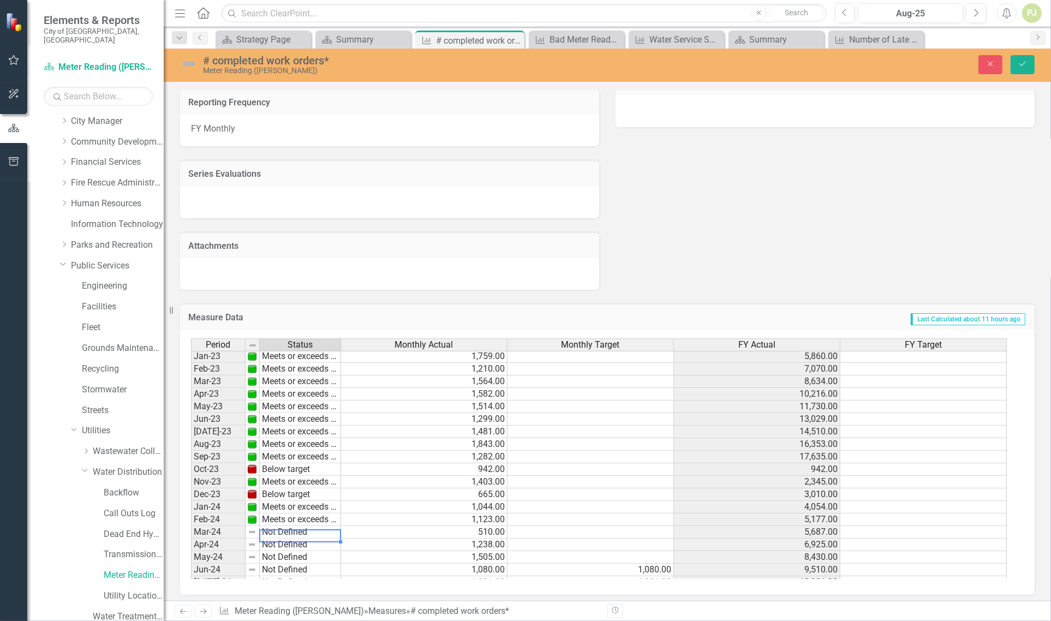
click at [295, 532] on td "Not Defined" at bounding box center [300, 532] width 81 height 13
click at [293, 567] on div "Period Status Monthly Actual Monthly Target FY Actual FY Target May-22 Meets or…" at bounding box center [603, 458] width 825 height 241
click at [303, 546] on td "Not Defined" at bounding box center [300, 545] width 81 height 13
click at [303, 555] on div "Period Status Monthly Actual Monthly Target FY Actual FY Target May-22 Meets or…" at bounding box center [603, 458] width 825 height 241
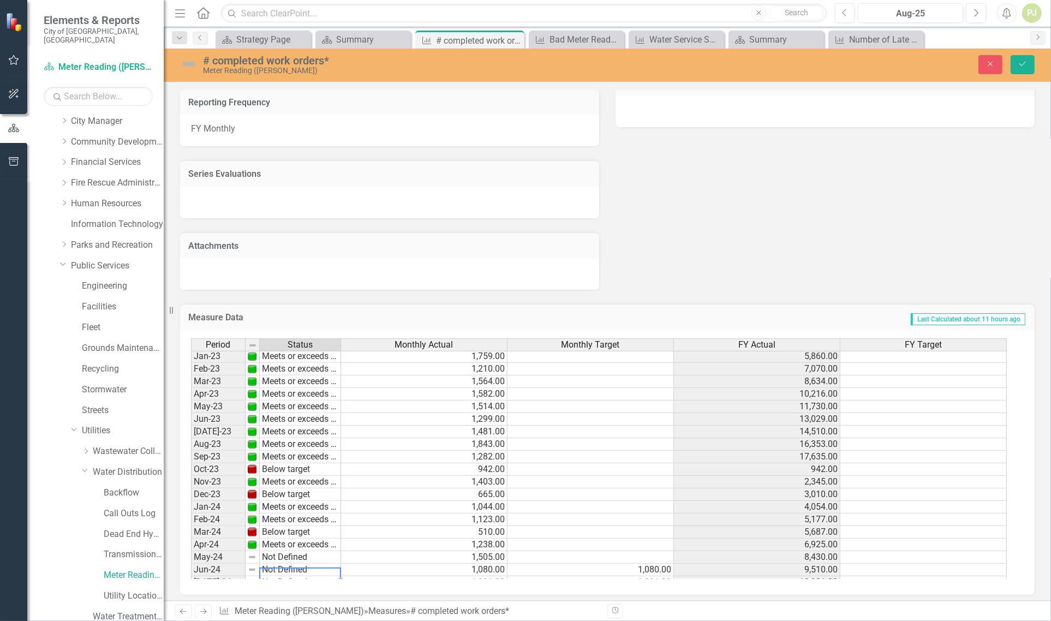
click at [296, 568] on td "Not Defined" at bounding box center [300, 570] width 81 height 13
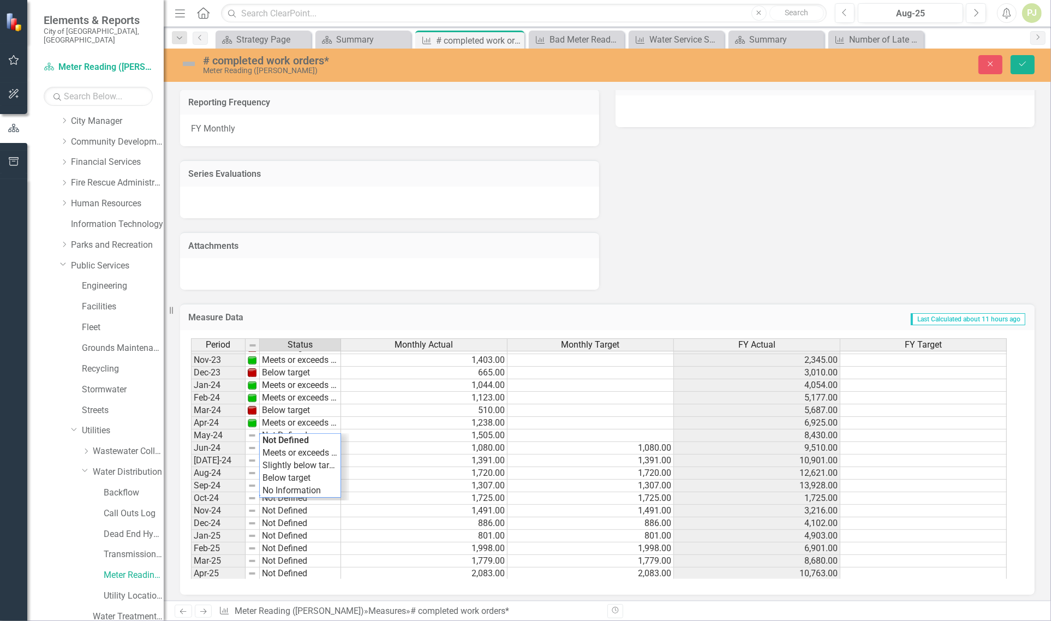
scroll to position [0, 0]
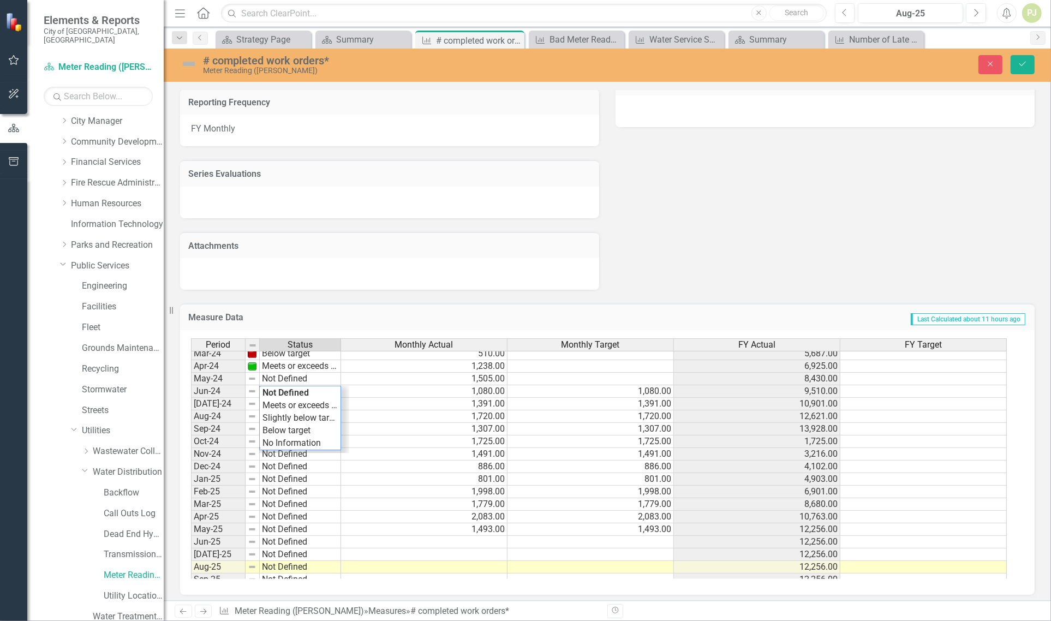
click at [301, 527] on tbody "Oct-22 Meets or exceeds target Nov-22 Meets or exceeds target Dec-22 Meets or e…" at bounding box center [266, 373] width 150 height 478
click at [301, 527] on td "Not Defined" at bounding box center [300, 529] width 81 height 13
click at [296, 531] on td "Not Defined" at bounding box center [300, 529] width 81 height 13
click at [287, 537] on div "Period Status Monthly Actual Monthly Target FY Actual FY Target Mar-23 Meets or…" at bounding box center [603, 458] width 825 height 241
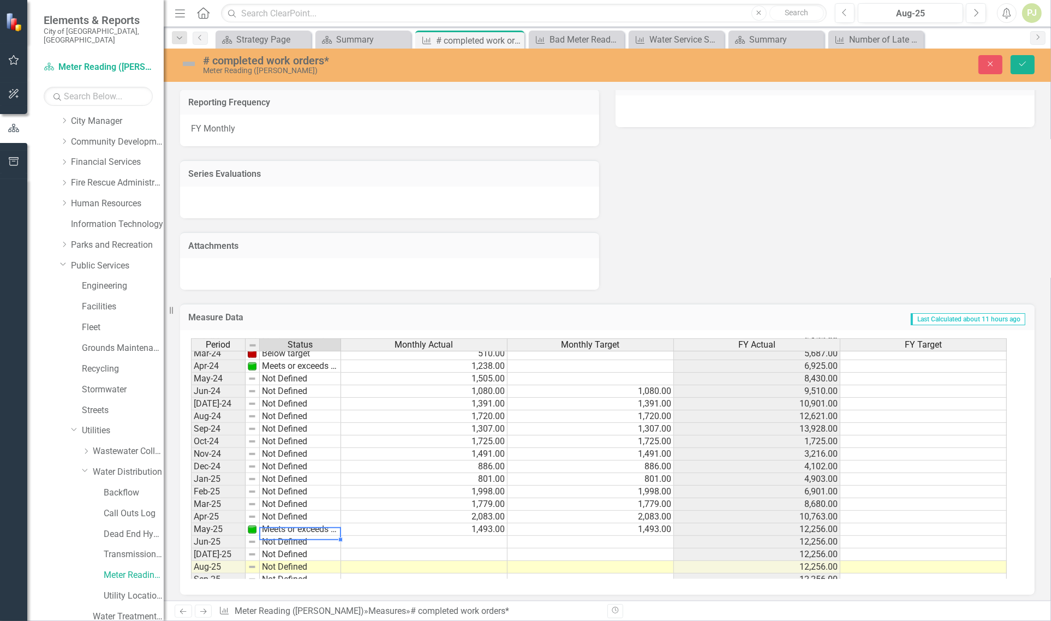
click at [285, 513] on td "Not Defined" at bounding box center [300, 517] width 81 height 13
click at [285, 515] on td "Not Defined" at bounding box center [300, 517] width 81 height 13
click at [288, 527] on div "Period Status Monthly Actual Monthly Target FY Actual FY Target Mar-23 Meets or…" at bounding box center [603, 458] width 825 height 241
click at [287, 504] on td "Not Defined" at bounding box center [300, 504] width 81 height 13
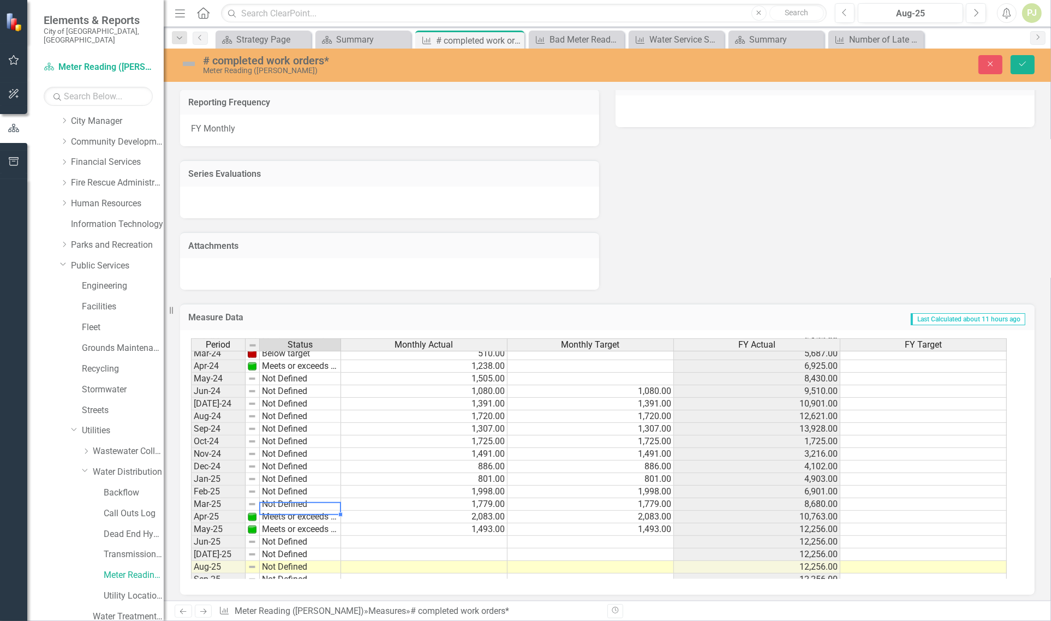
click at [287, 504] on td "Not Defined" at bounding box center [300, 504] width 81 height 13
click at [289, 516] on div "Period Status Monthly Actual Monthly Target FY Actual FY Target Mar-23 Meets or…" at bounding box center [603, 458] width 825 height 241
click at [289, 490] on td "Not Defined" at bounding box center [300, 492] width 81 height 13
click at [303, 505] on div "Period Status Monthly Actual Monthly Target FY Actual FY Target Mar-23 Meets or…" at bounding box center [603, 458] width 825 height 241
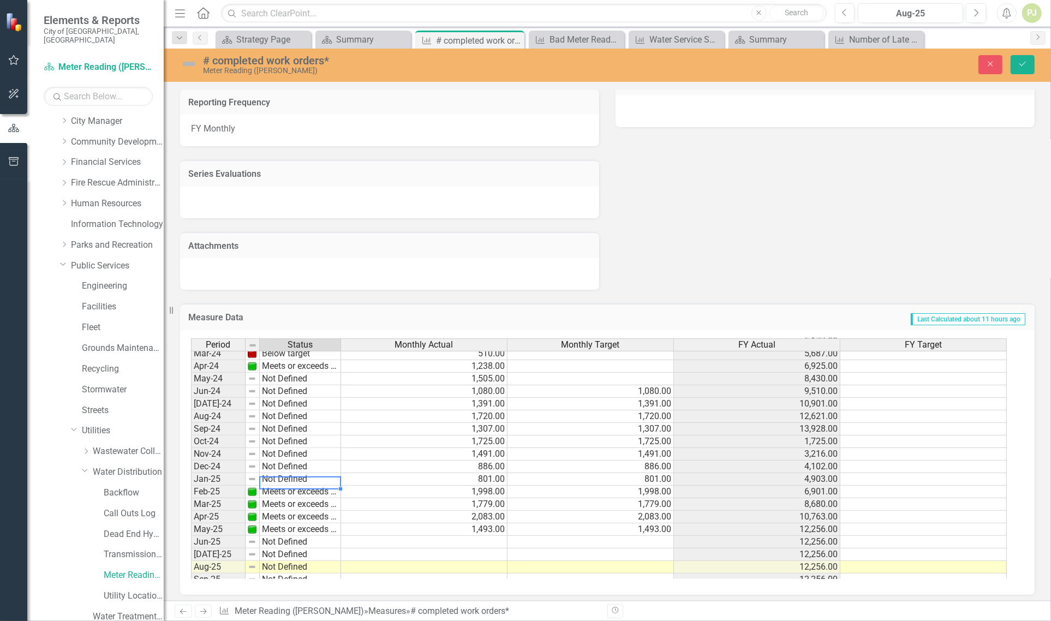
click at [296, 478] on td "Not Defined" at bounding box center [300, 479] width 81 height 13
click at [295, 514] on div "Period Status Monthly Actual Monthly Target FY Actual FY Target Mar-23 Meets or…" at bounding box center [603, 458] width 825 height 241
click at [290, 477] on td "Below target" at bounding box center [300, 479] width 81 height 13
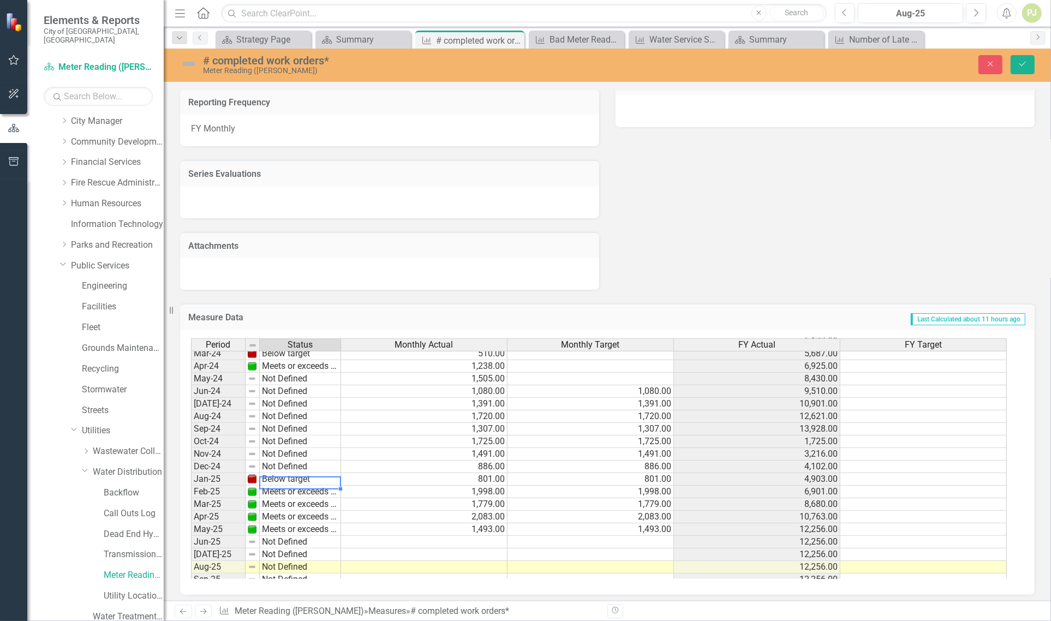
click at [305, 517] on div "Period Status Monthly Actual Monthly Target FY Actual FY Target Mar-23 Meets or…" at bounding box center [603, 458] width 825 height 241
click at [294, 468] on td "Not Defined" at bounding box center [300, 467] width 81 height 13
drag, startPoint x: 301, startPoint y: 501, endPoint x: 294, endPoint y: 486, distance: 16.9
click at [296, 492] on div "Period Status Monthly Actual Monthly Target FY Actual FY Target Mar-23 Meets or…" at bounding box center [603, 458] width 825 height 241
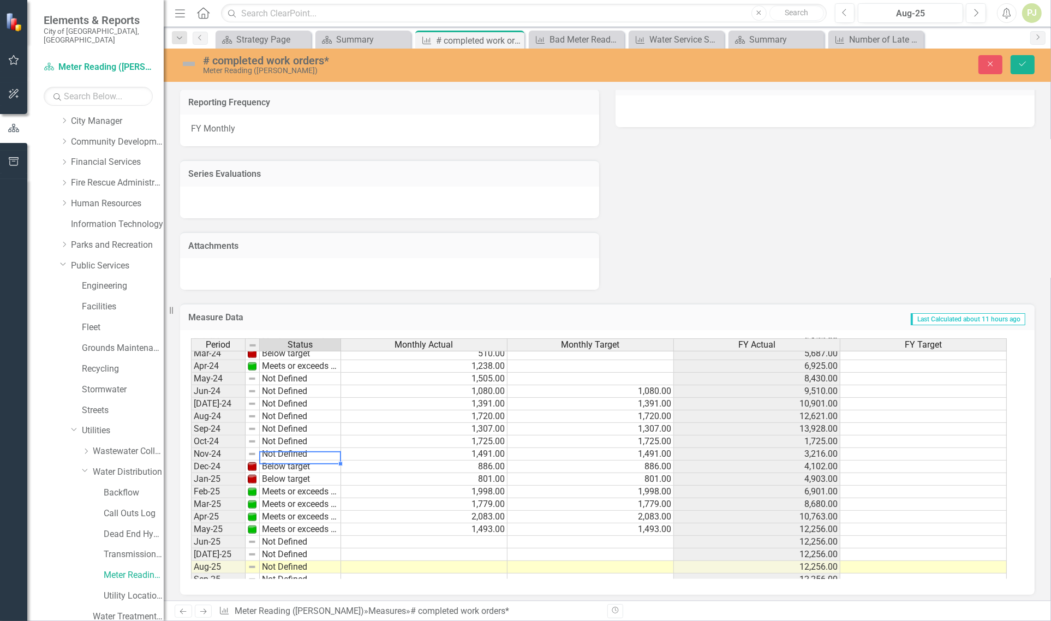
click at [288, 453] on td "Not Defined" at bounding box center [300, 454] width 81 height 13
click at [296, 485] on div "Period Status Monthly Actual Monthly Target FY Actual FY Target Mar-23 Meets or…" at bounding box center [603, 458] width 825 height 241
click at [287, 439] on td "Not Defined" at bounding box center [300, 442] width 81 height 13
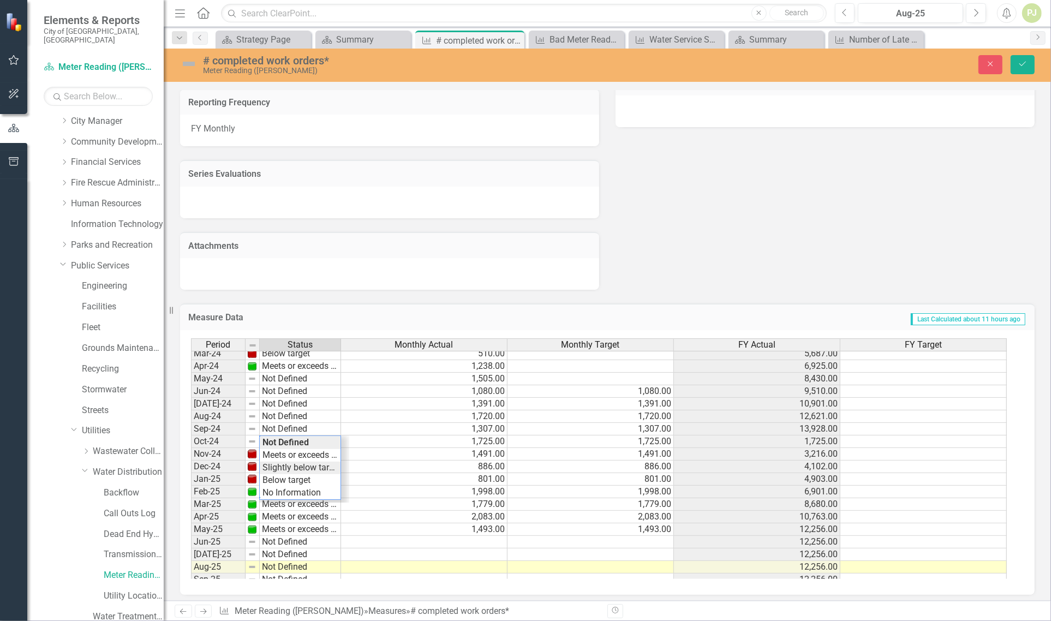
click at [295, 461] on div "Period Status Monthly Actual Monthly Target FY Actual FY Target Mar-23 Meets or…" at bounding box center [603, 458] width 825 height 241
click at [295, 430] on td "Not Defined" at bounding box center [300, 429] width 81 height 13
click at [301, 461] on div "Period Status Monthly Actual Monthly Target FY Actual FY Target Mar-23 Meets or…" at bounding box center [603, 458] width 825 height 241
click at [288, 414] on td "Not Defined" at bounding box center [300, 416] width 81 height 13
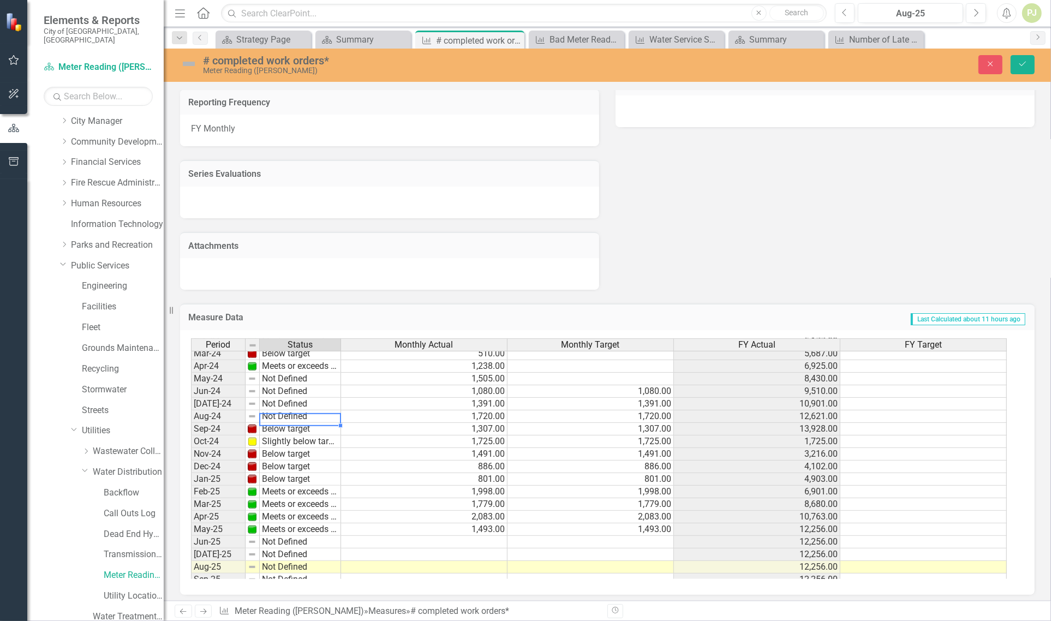
click at [288, 414] on td "Not Defined" at bounding box center [300, 416] width 81 height 13
drag, startPoint x: 292, startPoint y: 439, endPoint x: 292, endPoint y: 418, distance: 21.3
click at [292, 438] on div "Period Status Monthly Actual Monthly Target FY Actual FY Target Mar-23 Meets or…" at bounding box center [603, 458] width 825 height 241
click at [292, 404] on td "Not Defined" at bounding box center [300, 404] width 81 height 13
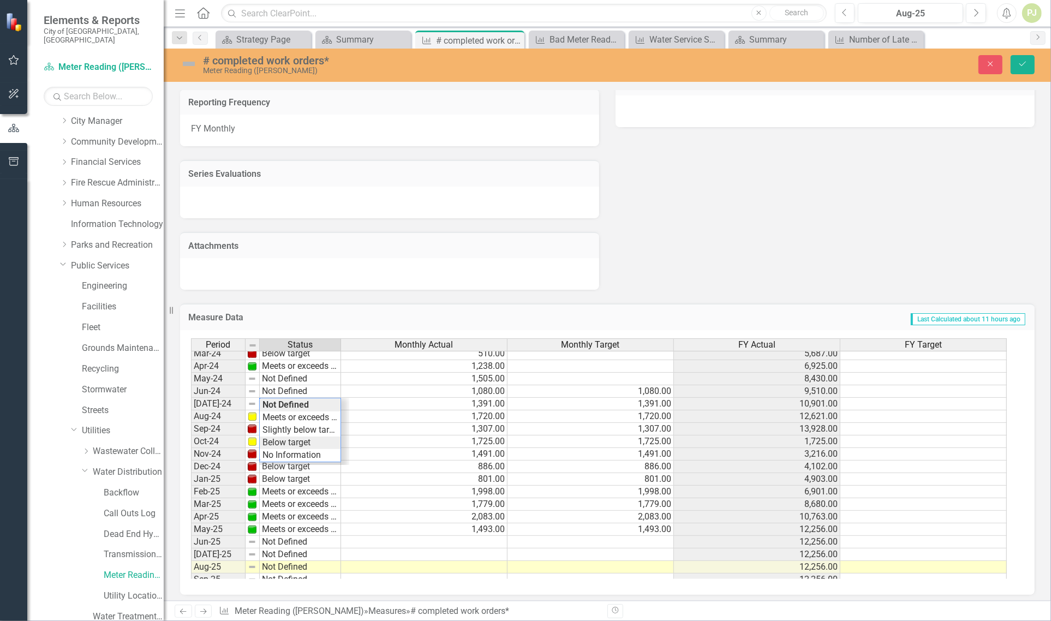
click at [296, 437] on div "Period Status Monthly Actual Monthly Target FY Actual FY Target Mar-23 Meets or…" at bounding box center [603, 458] width 825 height 241
click at [299, 439] on td "Slightly below target" at bounding box center [300, 442] width 81 height 13
click at [299, 451] on div "Period Status Monthly Actual Monthly Target FY Actual FY Target Mar-23 Meets or…" at bounding box center [603, 458] width 825 height 241
click at [291, 415] on td "Slightly below target" at bounding box center [300, 416] width 81 height 13
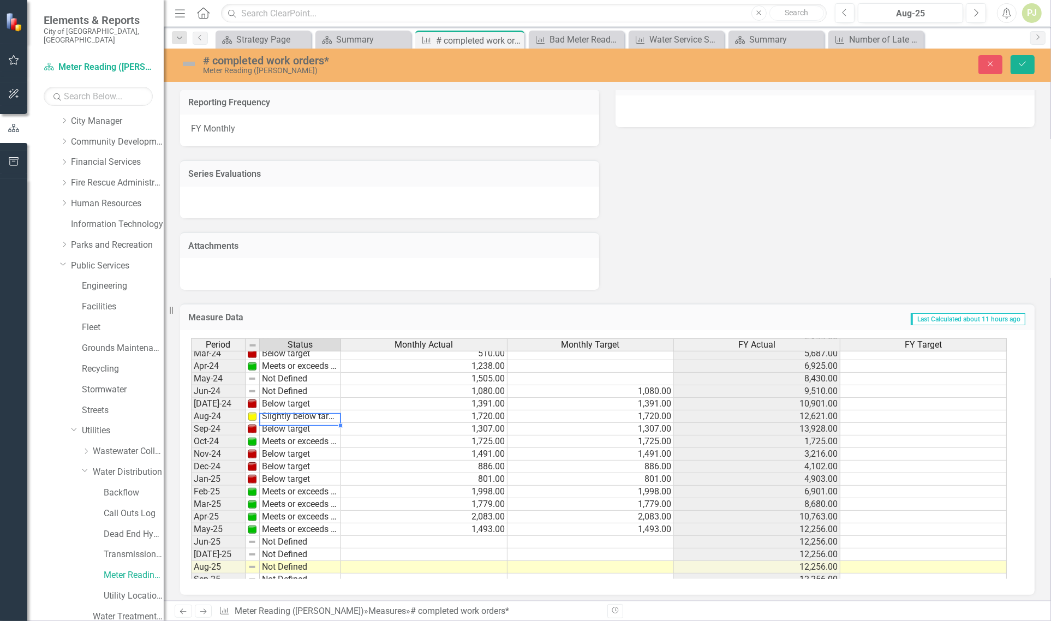
click at [291, 415] on td "Slightly below target" at bounding box center [300, 416] width 81 height 13
click at [298, 427] on div "Period Status Monthly Actual Monthly Target FY Actual FY Target Mar-23 Meets or…" at bounding box center [603, 458] width 825 height 241
click at [291, 401] on td "Below target" at bounding box center [300, 404] width 81 height 13
click at [290, 413] on div "Period Status Monthly Actual Monthly Target FY Actual FY Target Mar-23 Meets or…" at bounding box center [603, 458] width 825 height 241
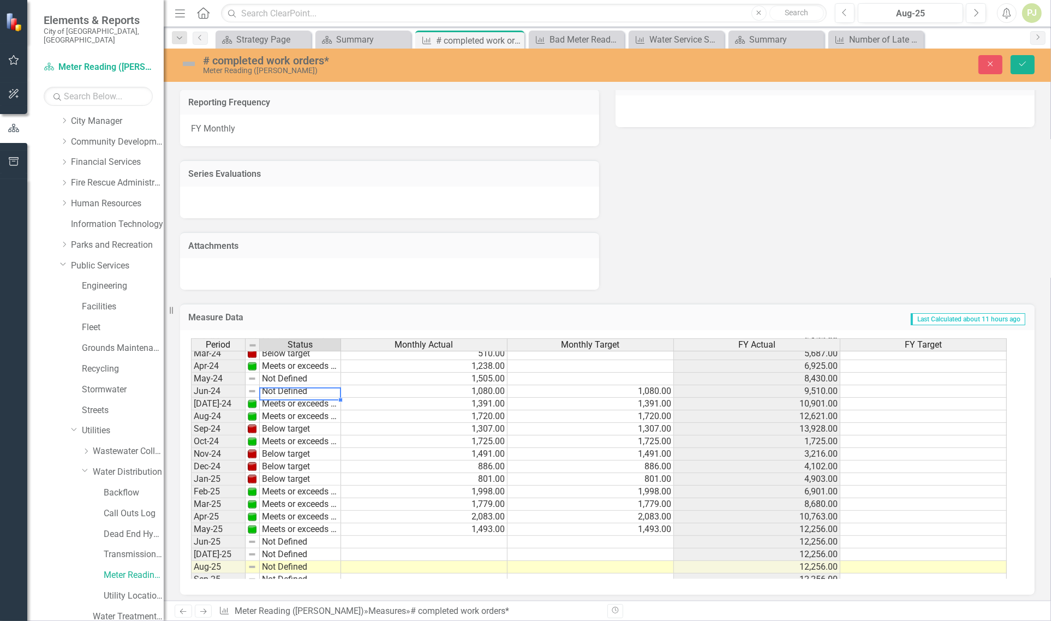
click at [290, 388] on td "Not Defined" at bounding box center [300, 391] width 81 height 13
click at [296, 406] on div "Period Status Monthly Actual Monthly Target FY Actual FY Target Mar-23 Meets or…" at bounding box center [603, 458] width 825 height 241
click at [306, 426] on td "Below target" at bounding box center [300, 429] width 81 height 13
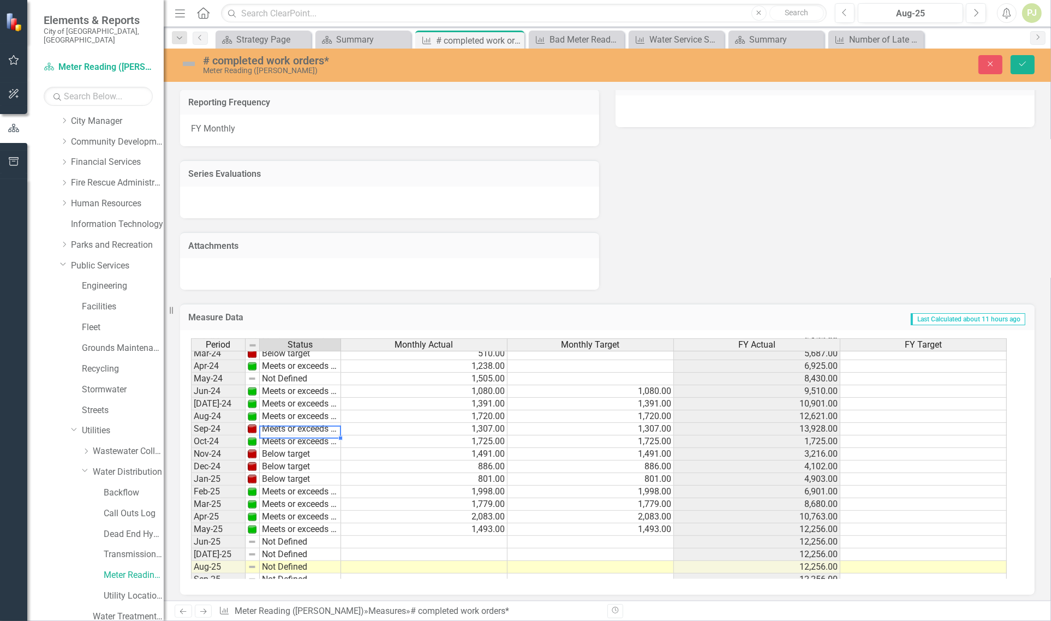
click at [296, 437] on div "Period Status Monthly Actual Monthly Target FY Actual FY Target Mar-23 Meets or…" at bounding box center [603, 458] width 825 height 241
click at [308, 451] on td "Below target" at bounding box center [300, 454] width 81 height 13
click at [301, 463] on div "Period Status Monthly Actual Monthly Target FY Actual FY Target Mar-23 Meets or…" at bounding box center [603, 458] width 825 height 241
click at [305, 465] on td "Below target" at bounding box center [300, 467] width 81 height 13
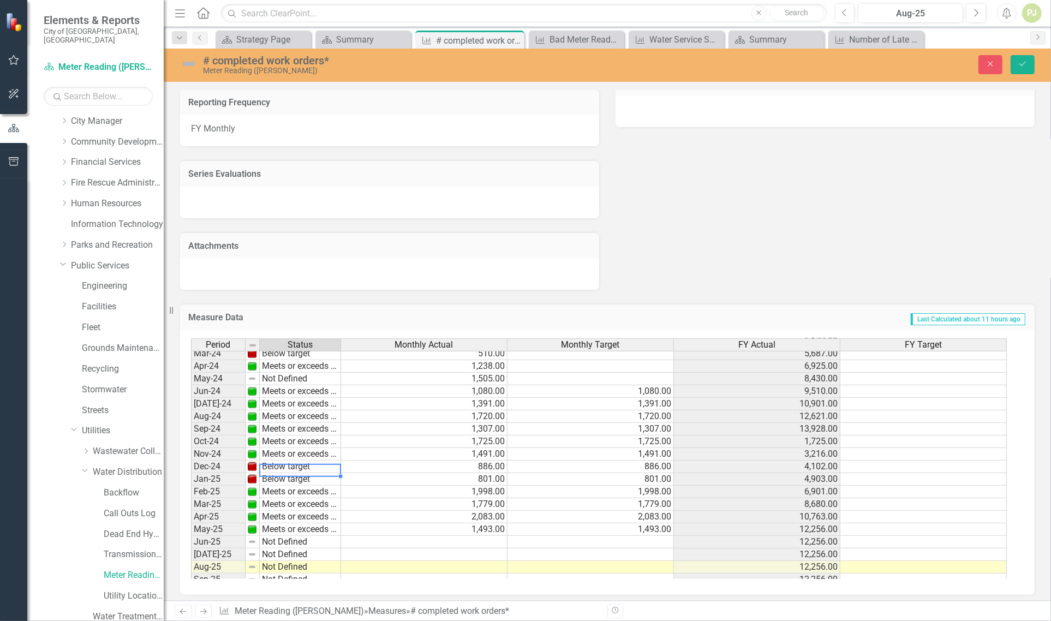
click at [305, 465] on td "Below target" at bounding box center [300, 467] width 81 height 13
click at [292, 476] on div "Period Status Monthly Actual Monthly Target FY Actual FY Target Mar-23 Meets or…" at bounding box center [603, 458] width 825 height 241
click at [299, 481] on td "Below target" at bounding box center [300, 479] width 81 height 13
click at [283, 490] on div "Period Status Monthly Actual Monthly Target FY Actual FY Target Mar-23 Meets or…" at bounding box center [603, 458] width 825 height 241
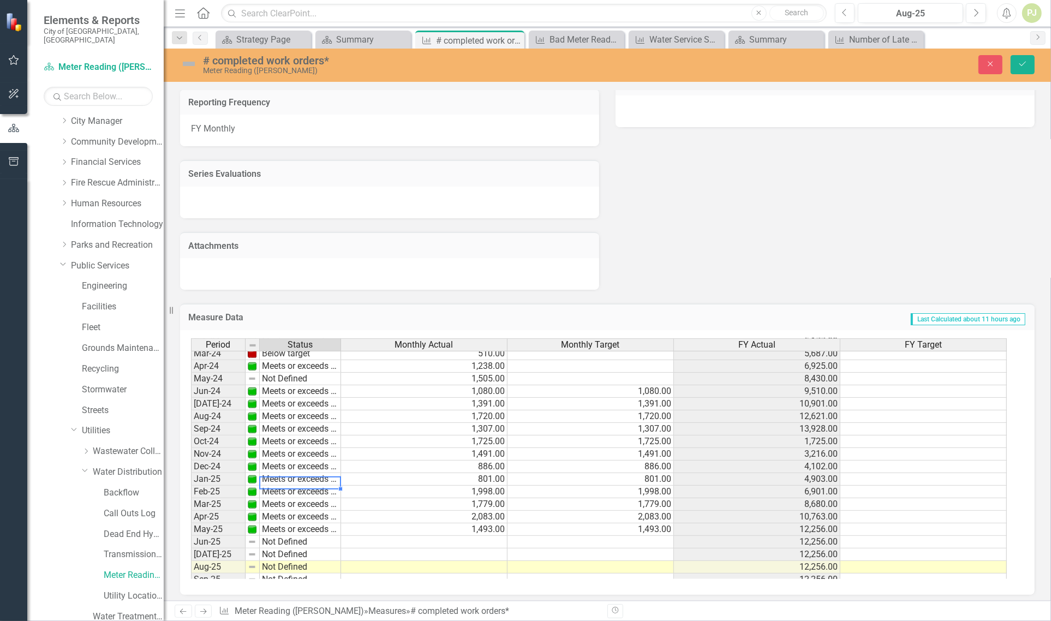
scroll to position [300, 0]
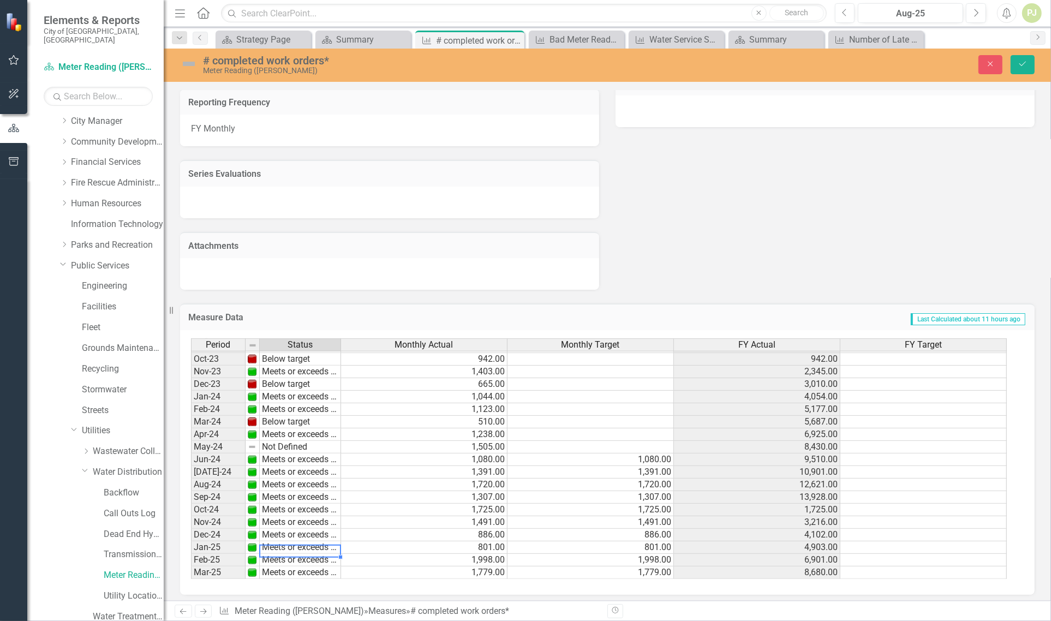
click at [290, 448] on tbody "Mar-23 Meets or exceeds target Apr-23 Meets or exceeds target May-23 Meets or e…" at bounding box center [266, 472] width 150 height 415
click at [290, 448] on td "Not Defined" at bounding box center [300, 447] width 81 height 13
click at [284, 457] on div "Period Status Monthly Actual Monthly Target FY Actual FY Target Nov-22 Meets or…" at bounding box center [603, 458] width 825 height 241
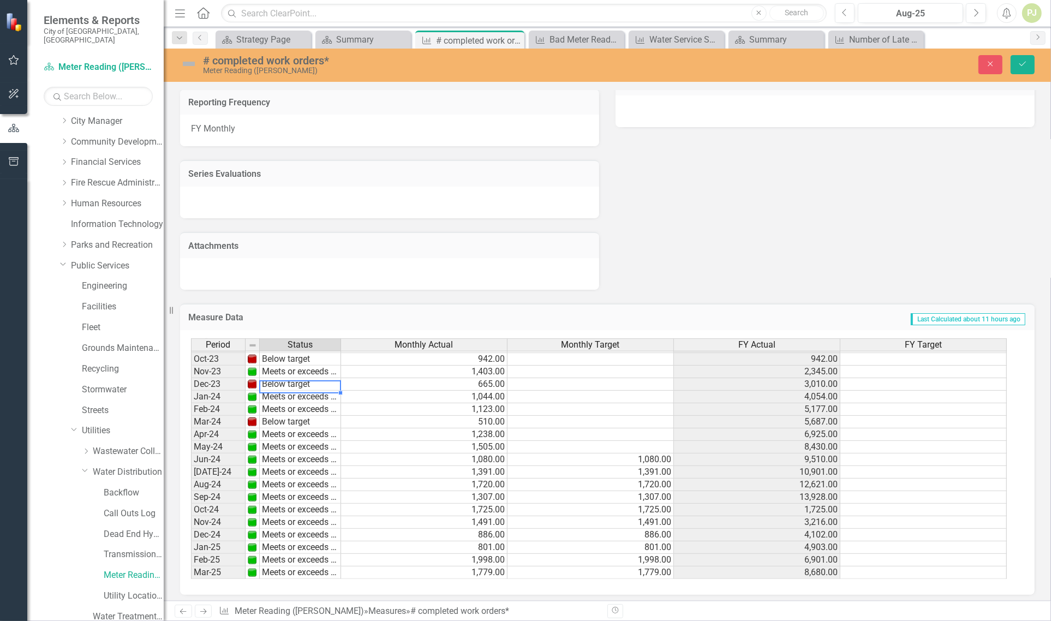
click at [290, 383] on td "Below target" at bounding box center [300, 384] width 81 height 13
type textarea "Slightly below target"
click at [283, 408] on div "Period Status Monthly Actual Monthly Target FY Actual FY Target Nov-22 Meets or…" at bounding box center [603, 458] width 825 height 241
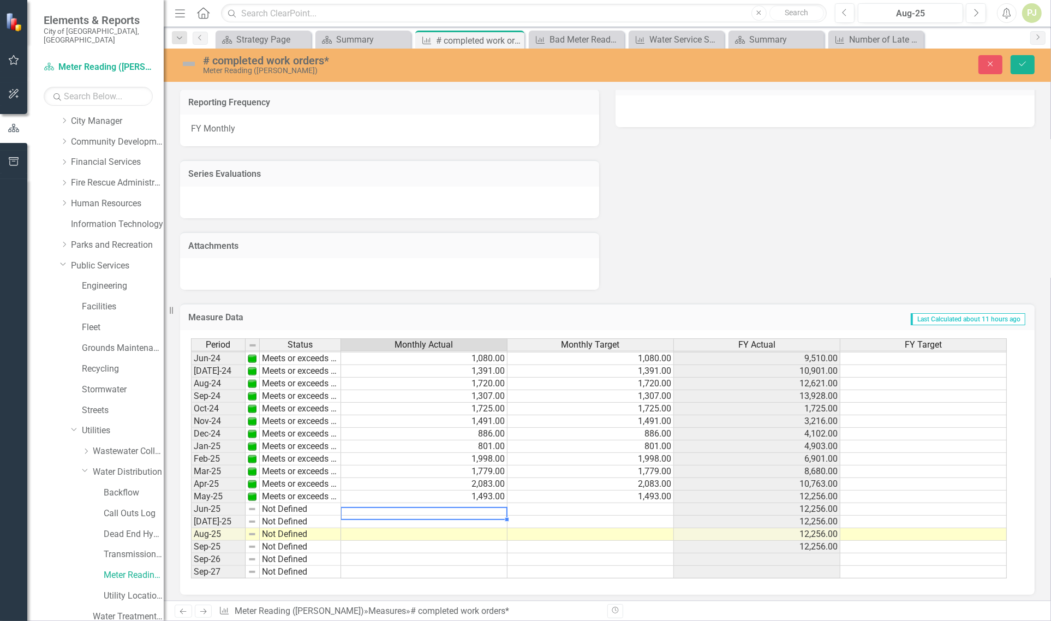
scroll to position [405, 0]
click at [464, 505] on td at bounding box center [424, 509] width 166 height 13
type textarea "1951"
click at [473, 528] on td at bounding box center [424, 534] width 166 height 13
click at [270, 504] on td "Not Defined" at bounding box center [300, 509] width 81 height 13
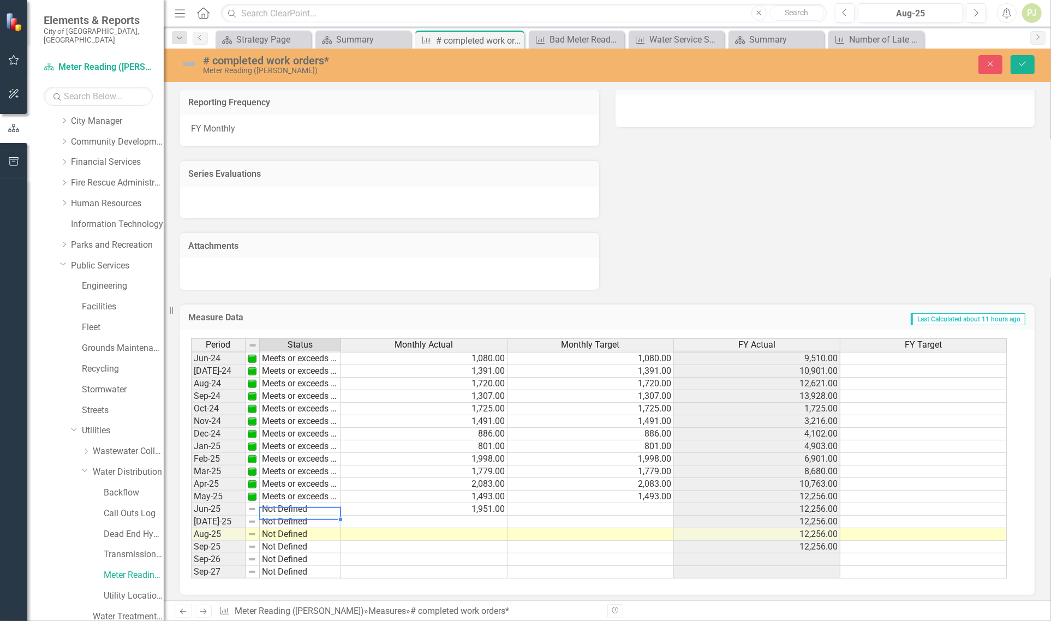
click at [270, 504] on td "Not Defined" at bounding box center [300, 509] width 81 height 13
type textarea "Meets or exceeds target"
click at [308, 451] on div "Period Status Monthly Actual Monthly Target FY Actual FY Target May-23 Meets or…" at bounding box center [603, 458] width 825 height 241
click at [647, 504] on td at bounding box center [591, 509] width 166 height 13
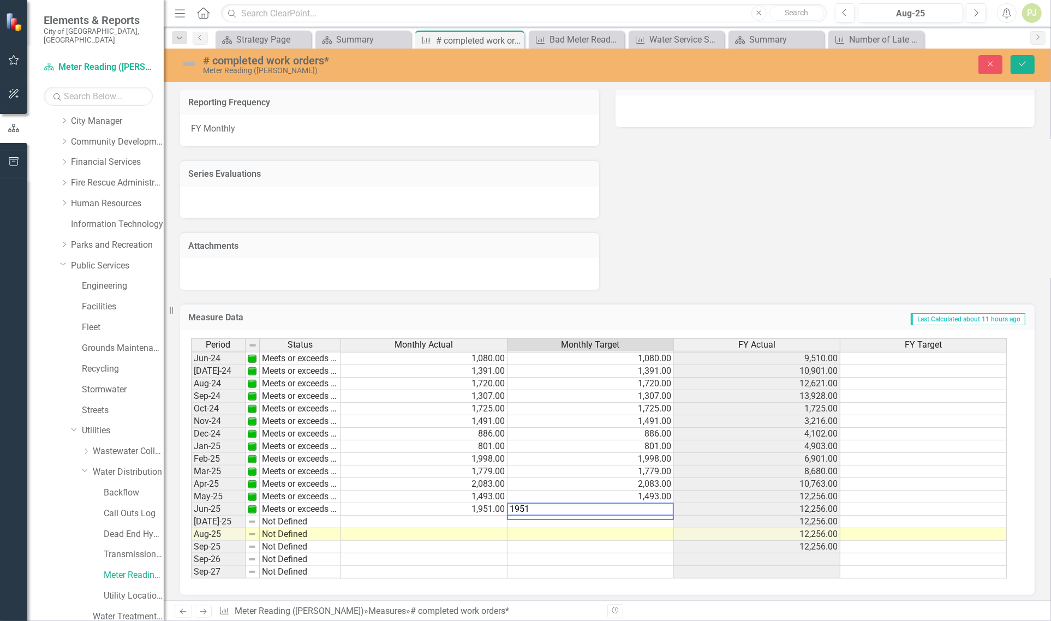
type textarea "1951"
click at [666, 516] on td at bounding box center [591, 522] width 166 height 13
click at [277, 516] on td "Not Defined" at bounding box center [300, 522] width 81 height 13
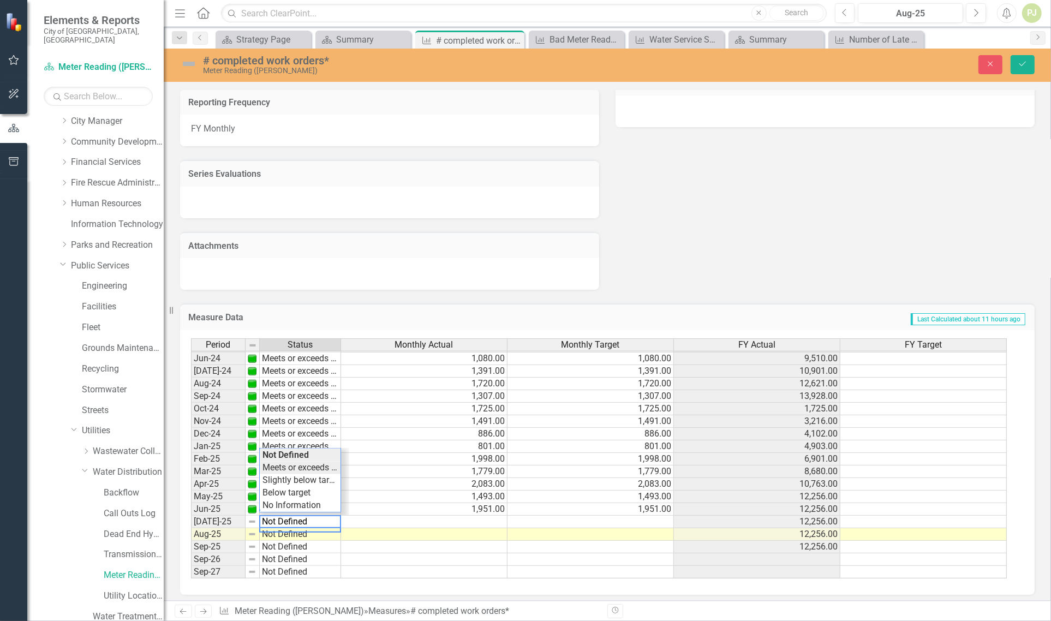
type textarea "Meets or exceeds target"
click at [293, 463] on div "Period Status Monthly Actual Monthly Target FY Actual FY Target May-23 Meets or…" at bounding box center [603, 458] width 825 height 241
click at [462, 517] on td at bounding box center [424, 522] width 166 height 13
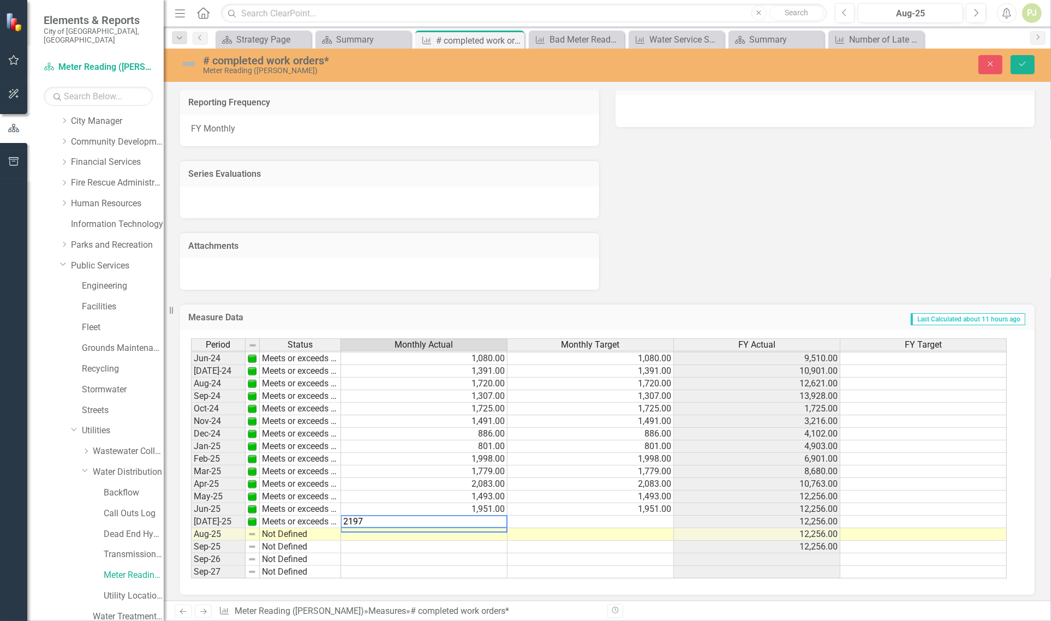
type textarea "2197"
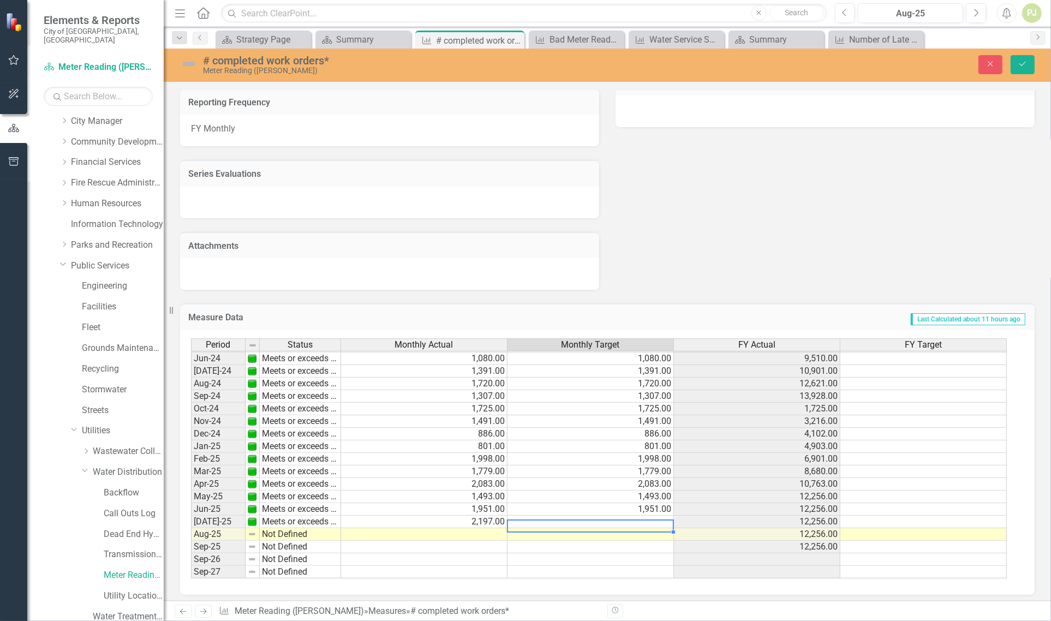
click at [637, 520] on td at bounding box center [591, 522] width 166 height 13
type textarea "2197"
click at [410, 533] on td at bounding box center [424, 534] width 166 height 13
click at [314, 529] on td "Not Defined" at bounding box center [300, 534] width 81 height 13
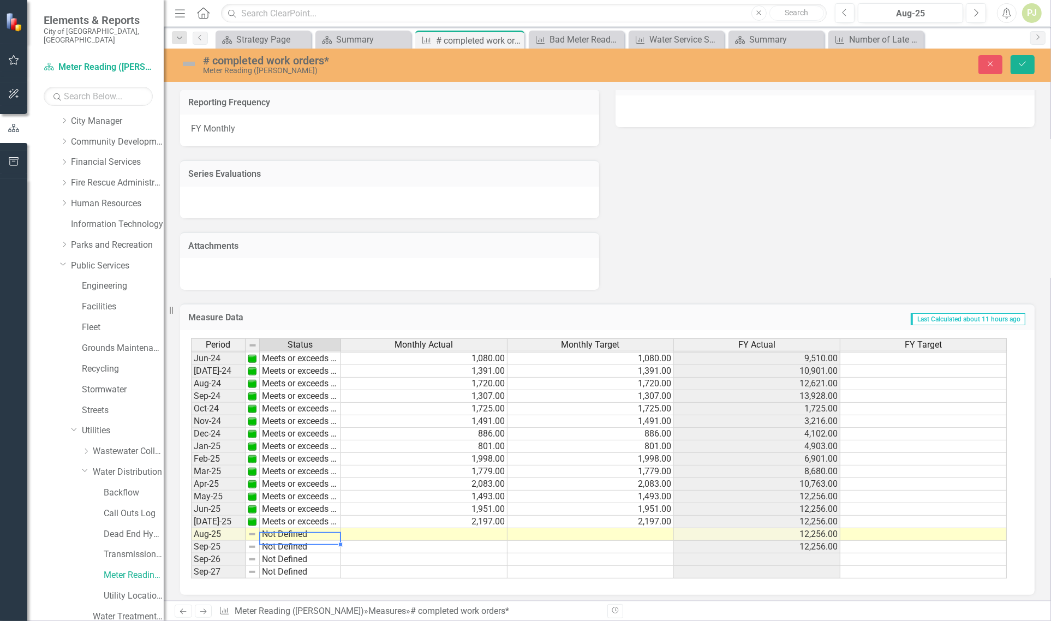
click at [314, 529] on td "Not Defined" at bounding box center [300, 534] width 81 height 13
type textarea "Meets or exceeds target"
click at [304, 477] on div "Period Status Monthly Actual Monthly Target FY Actual FY Target May-23 Meets or…" at bounding box center [603, 458] width 825 height 241
click at [474, 530] on td at bounding box center [424, 534] width 166 height 13
type textarea "1799"
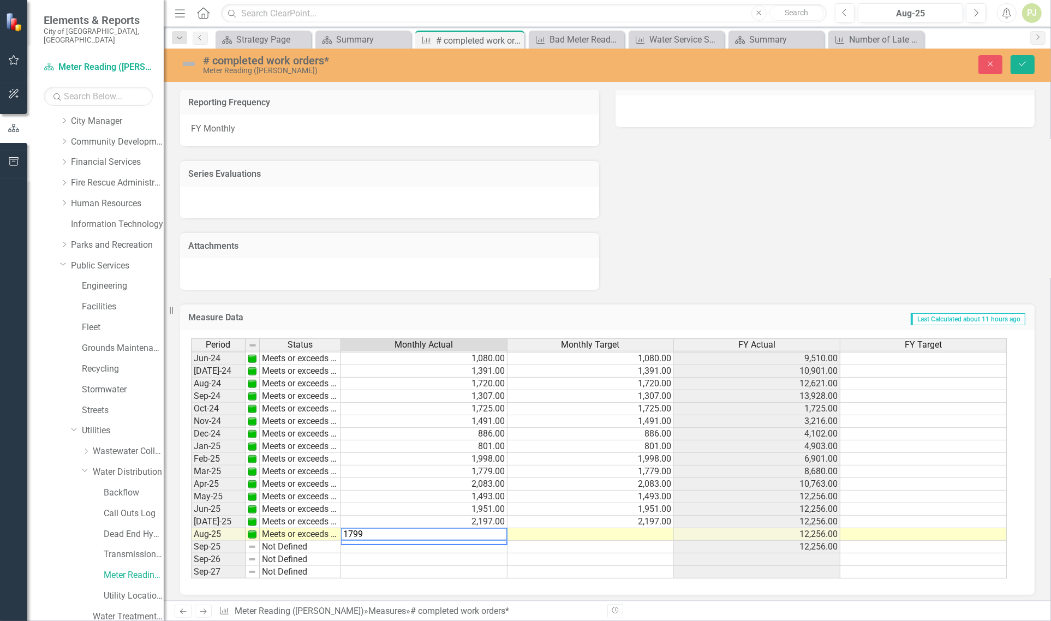
drag, startPoint x: 641, startPoint y: 535, endPoint x: 644, endPoint y: 530, distance: 6.1
click at [642, 532] on td at bounding box center [591, 534] width 166 height 13
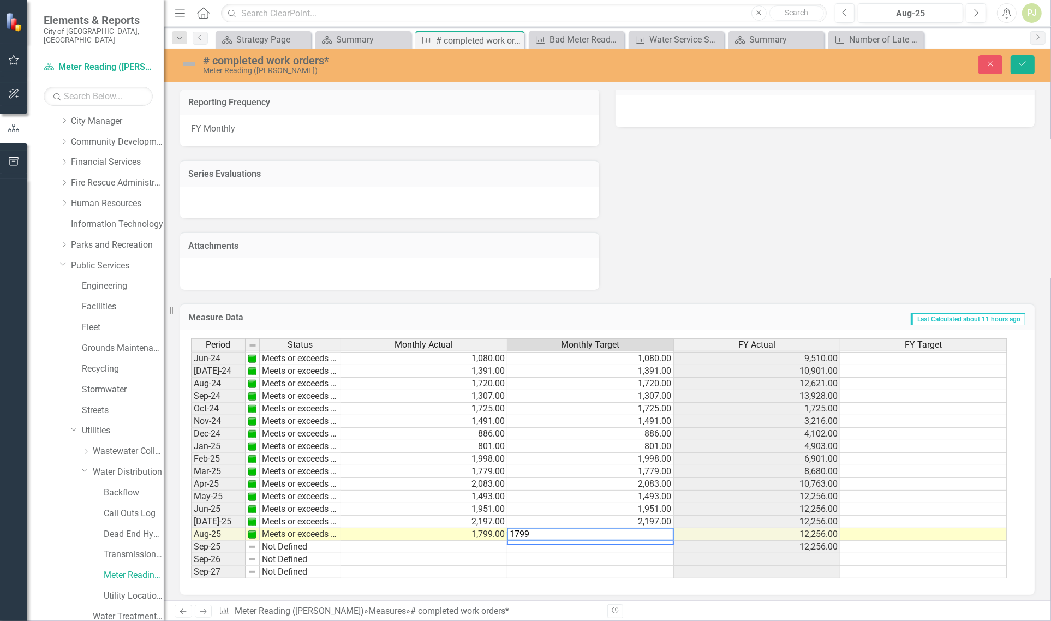
type textarea "1799"
click at [191, 549] on div "Period Status Monthly Actual Monthly Target FY Actual FY Target May-23 Meets or…" at bounding box center [191, 377] width 0 height 403
click at [1021, 64] on icon "Save" at bounding box center [1023, 64] width 10 height 8
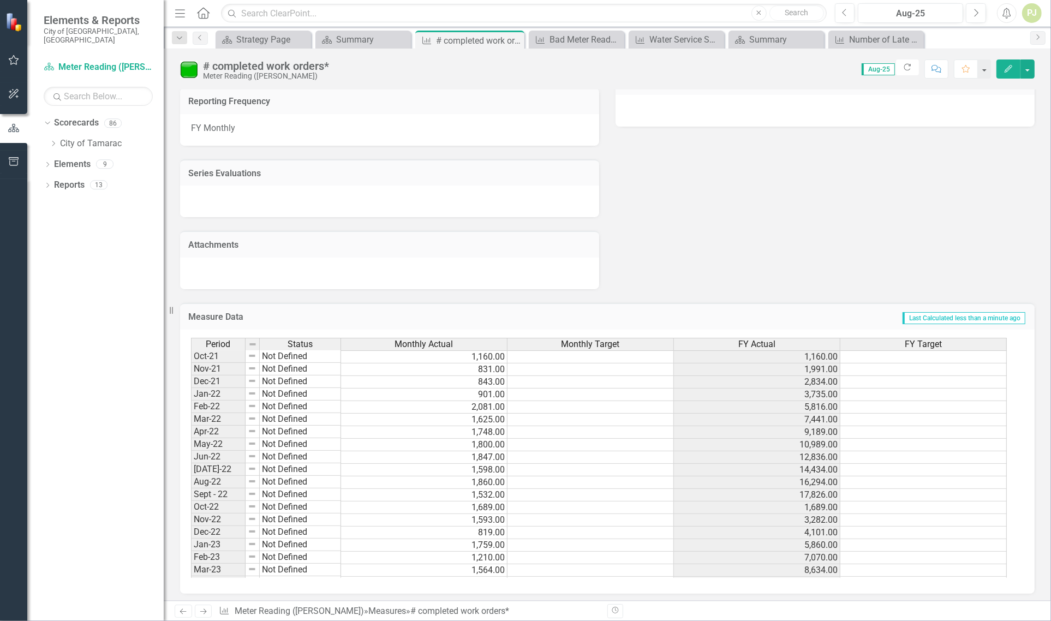
scroll to position [0, 0]
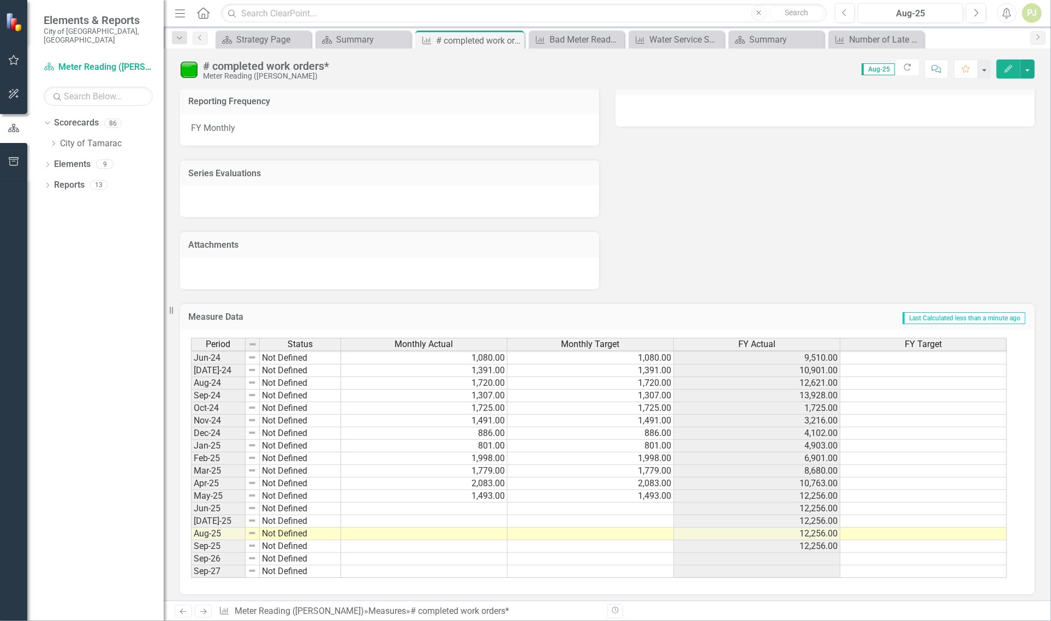
click at [191, 510] on div "Period Status Monthly Actual Monthly Target FY Actual FY Target Feb-23 Not Defi…" at bounding box center [191, 358] width 0 height 441
click at [465, 503] on td at bounding box center [424, 509] width 166 height 13
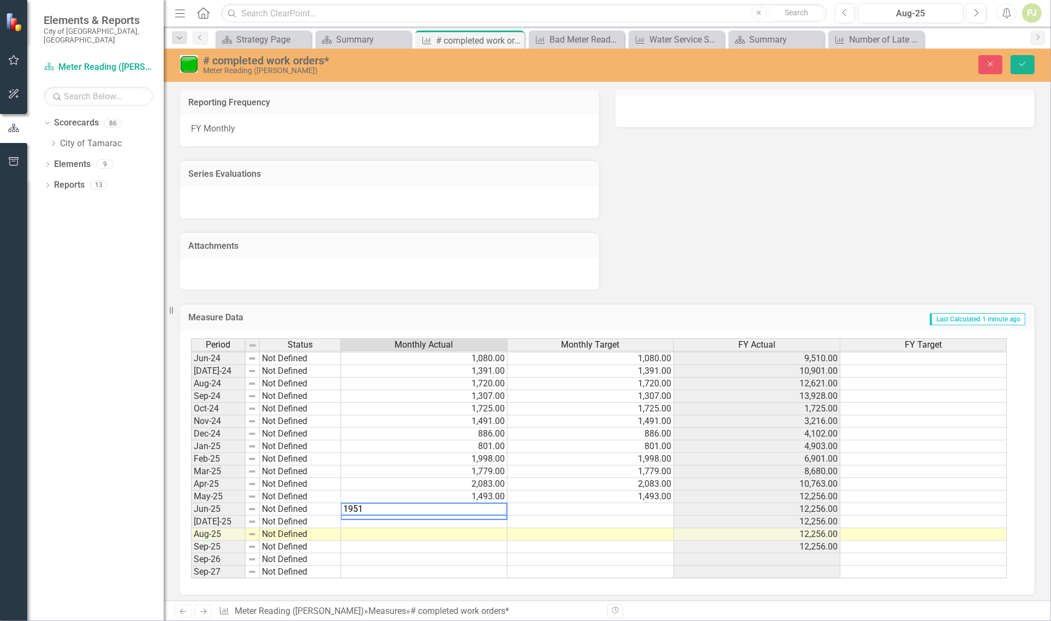
type textarea "1951"
click at [191, 523] on div "Period Status Monthly Actual Monthly Target FY Actual FY Target May-23 Not Defi…" at bounding box center [191, 377] width 0 height 403
click at [460, 516] on td at bounding box center [424, 522] width 166 height 13
type textarea "2197"
click at [487, 533] on td at bounding box center [424, 534] width 166 height 13
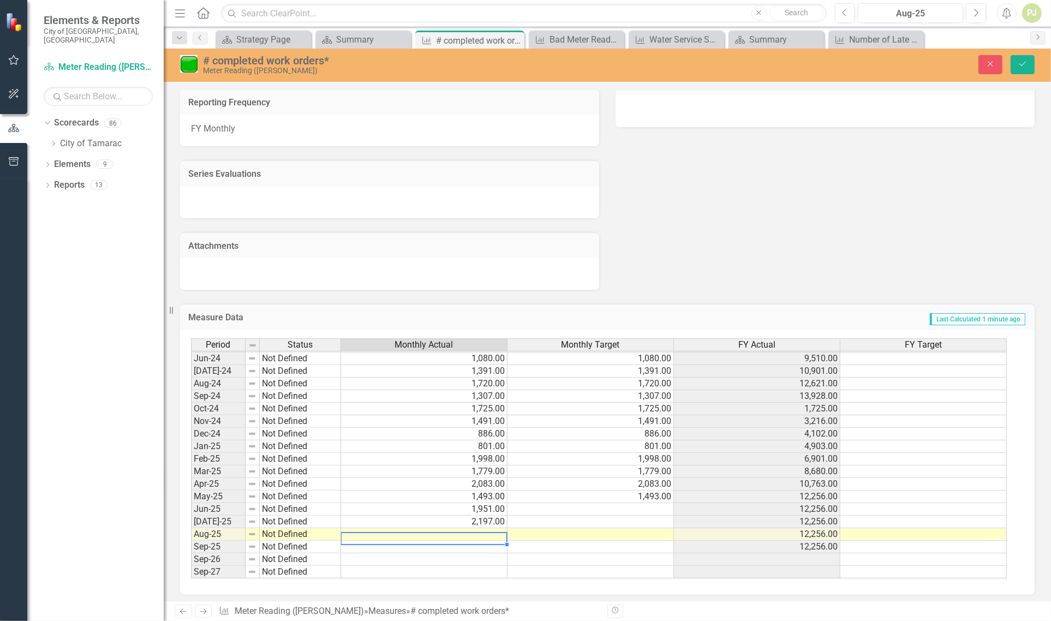
click at [474, 528] on td at bounding box center [424, 534] width 166 height 13
type textarea "1799"
click at [191, 538] on div "Period Status Monthly Actual Monthly Target FY Actual FY Target May-23 Not Defi…" at bounding box center [191, 377] width 0 height 403
click at [1022, 64] on icon "Save" at bounding box center [1023, 64] width 10 height 8
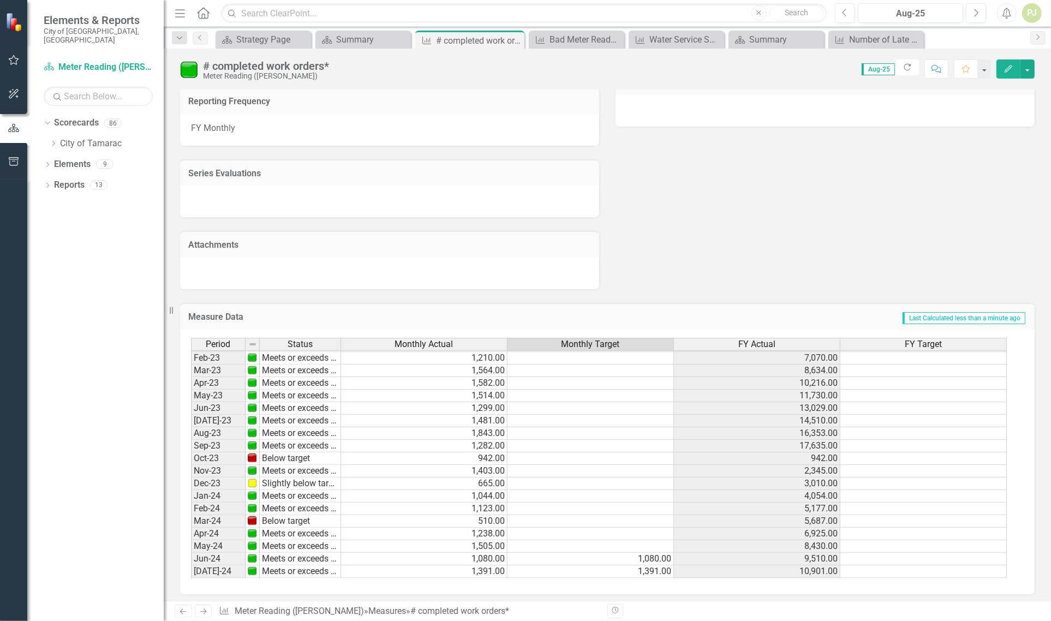
scroll to position [397, 0]
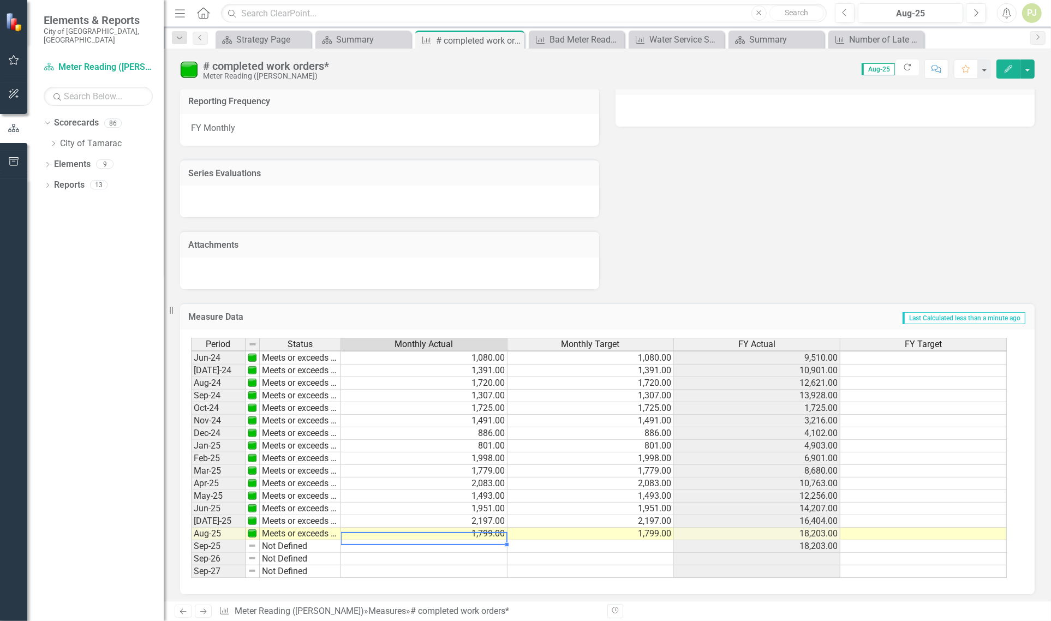
click at [414, 531] on td "1,799.00" at bounding box center [424, 534] width 166 height 13
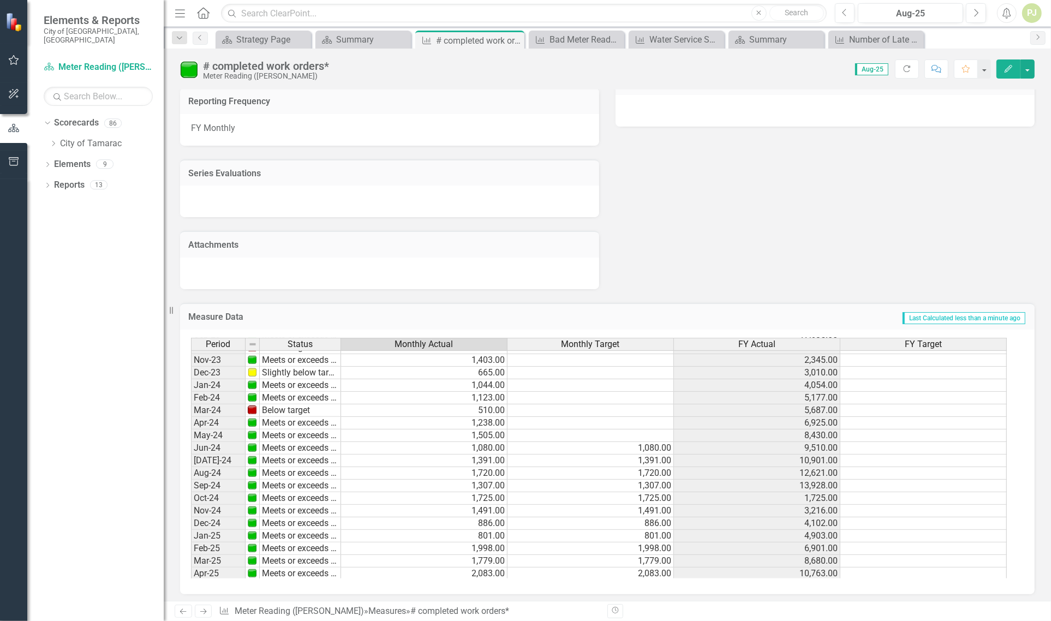
scroll to position [407, 0]
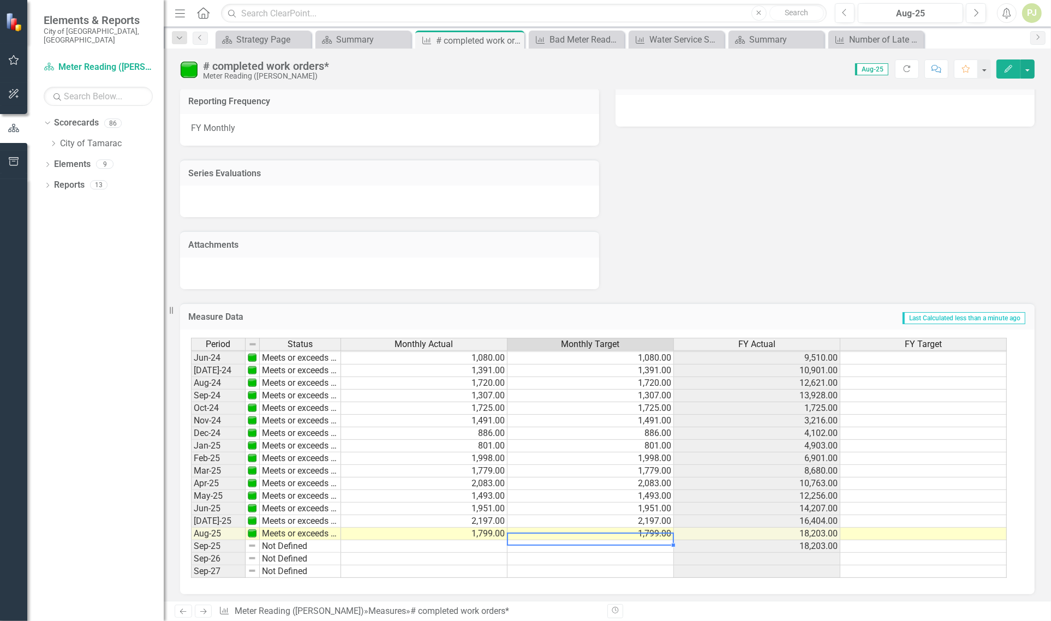
click at [592, 533] on td "1,799.00" at bounding box center [591, 534] width 166 height 13
click at [130, 61] on link "Scorecard Meter Reading ([PERSON_NAME])" at bounding box center [98, 67] width 109 height 13
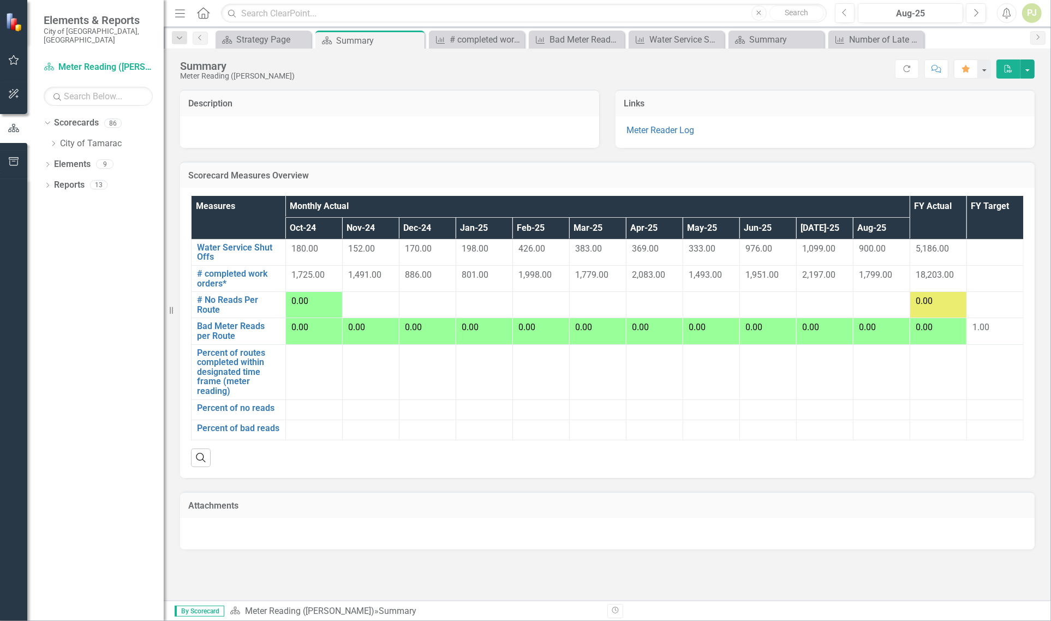
drag, startPoint x: 134, startPoint y: 59, endPoint x: 72, endPoint y: 263, distance: 213.4
click at [72, 263] on div "Dropdown Scorecards 86 Dropdown City of Tamarac Dropdown Building Certificate o…" at bounding box center [95, 367] width 136 height 507
click at [52, 140] on icon "Dropdown" at bounding box center [53, 143] width 8 height 7
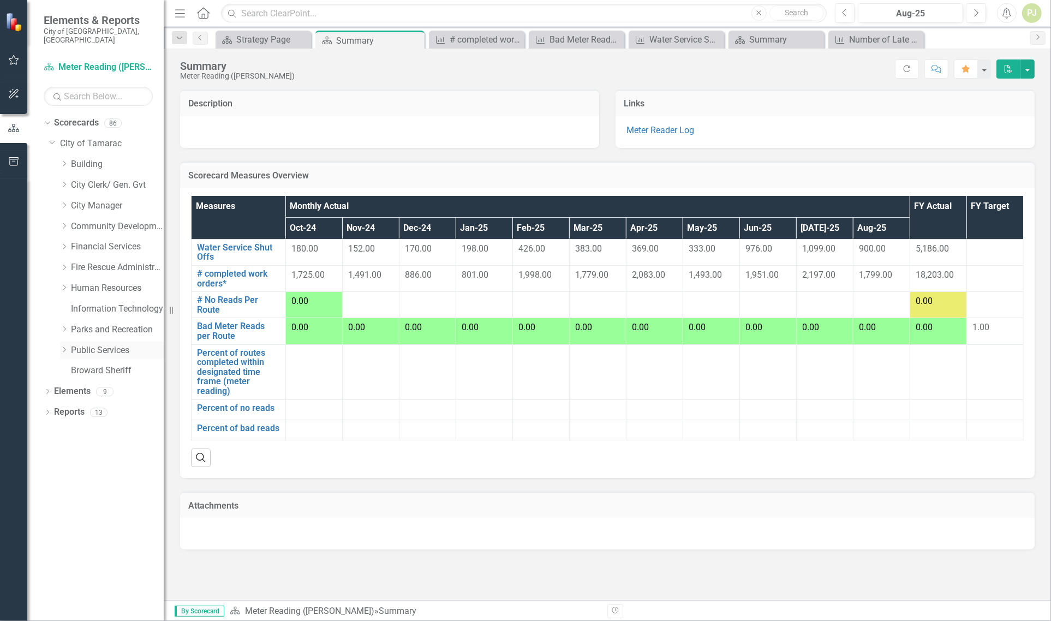
click at [64, 347] on icon "Dropdown" at bounding box center [64, 350] width 8 height 7
click at [78, 512] on icon "Dropdown" at bounding box center [75, 515] width 8 height 7
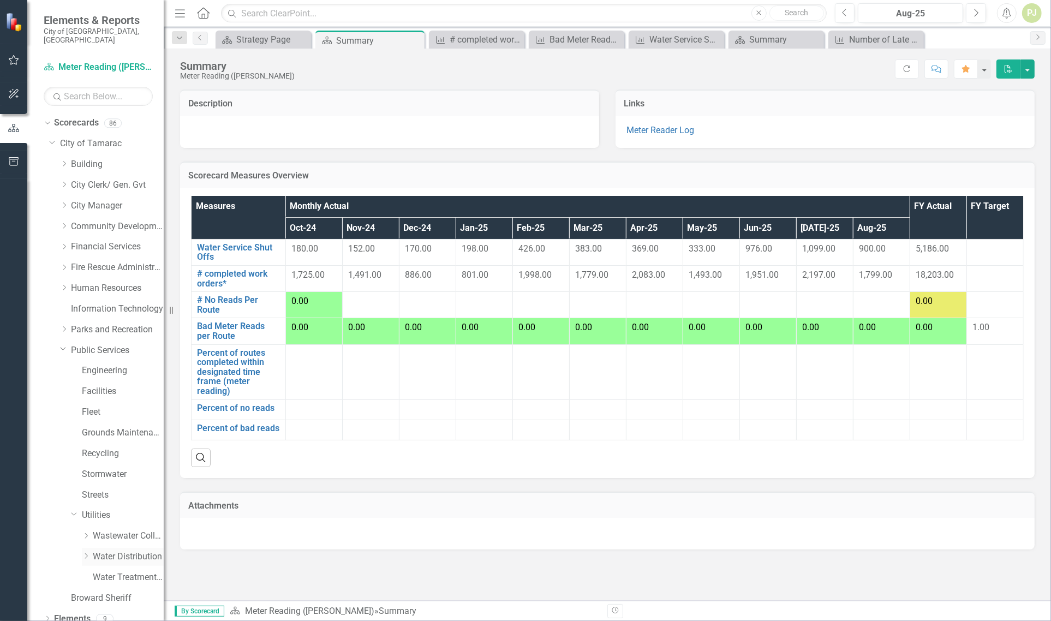
click at [85, 553] on icon "Dropdown" at bounding box center [86, 556] width 8 height 7
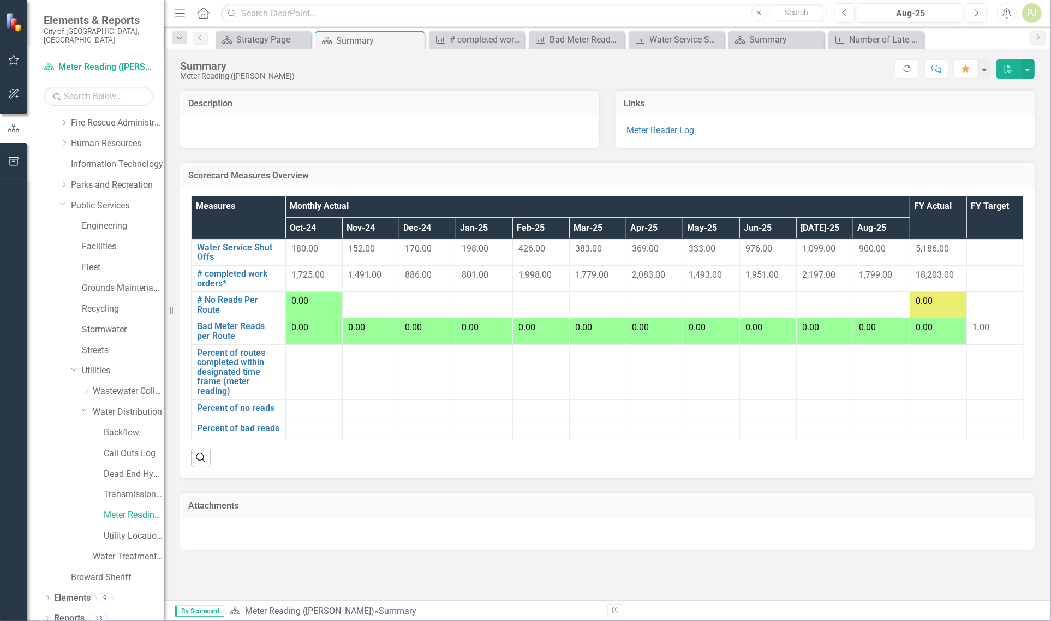
scroll to position [145, 0]
click at [241, 303] on link "# No Reads Per Route" at bounding box center [238, 304] width 83 height 19
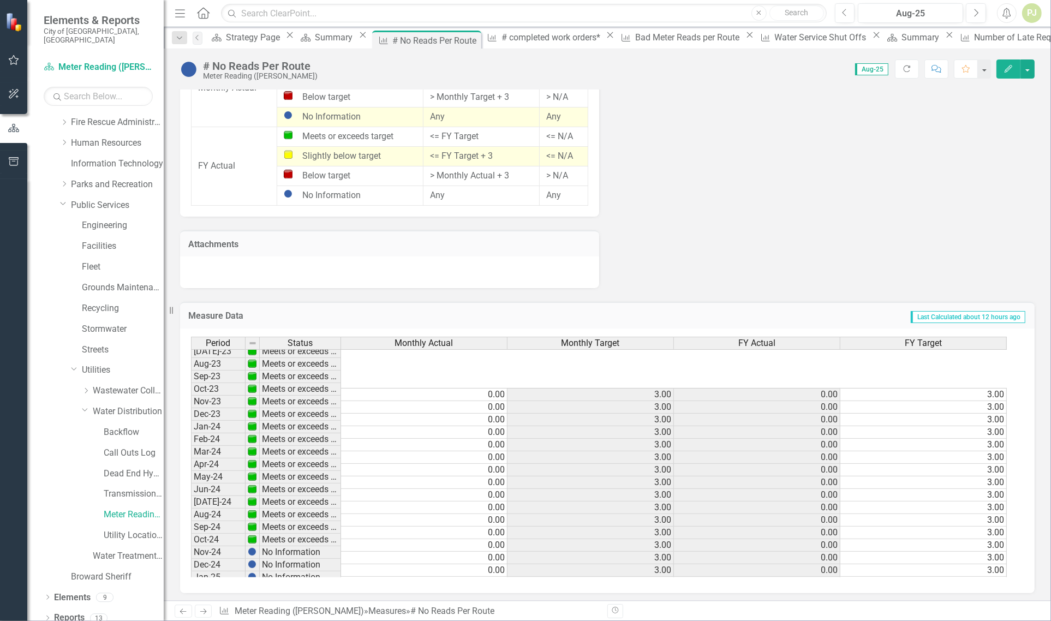
scroll to position [200, 0]
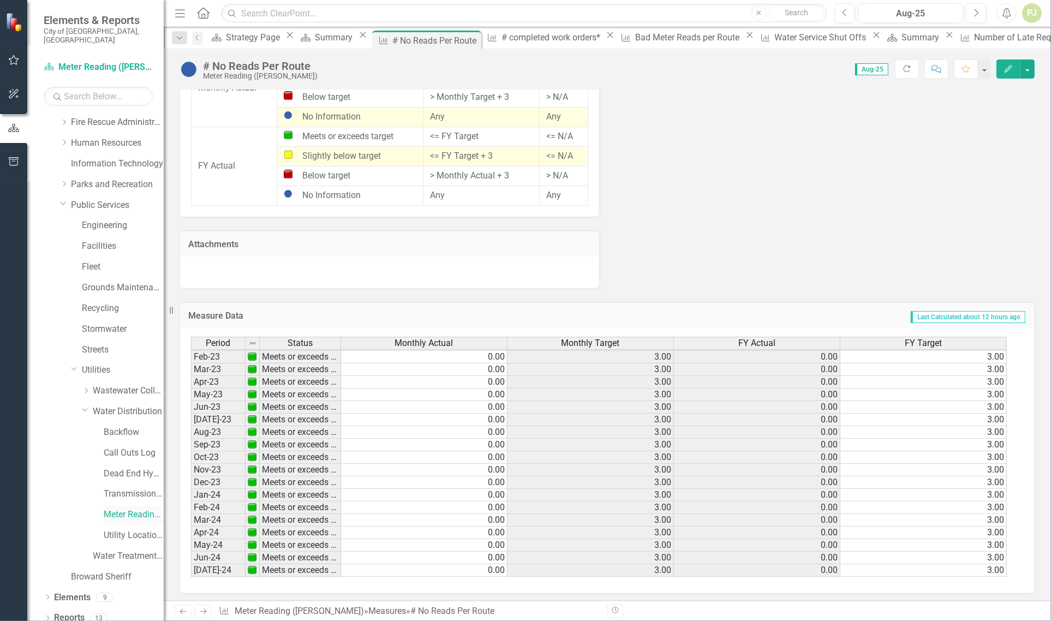
click at [140, 509] on link "Meter Reading ([PERSON_NAME])" at bounding box center [134, 515] width 60 height 13
